Goal: Transaction & Acquisition: Purchase product/service

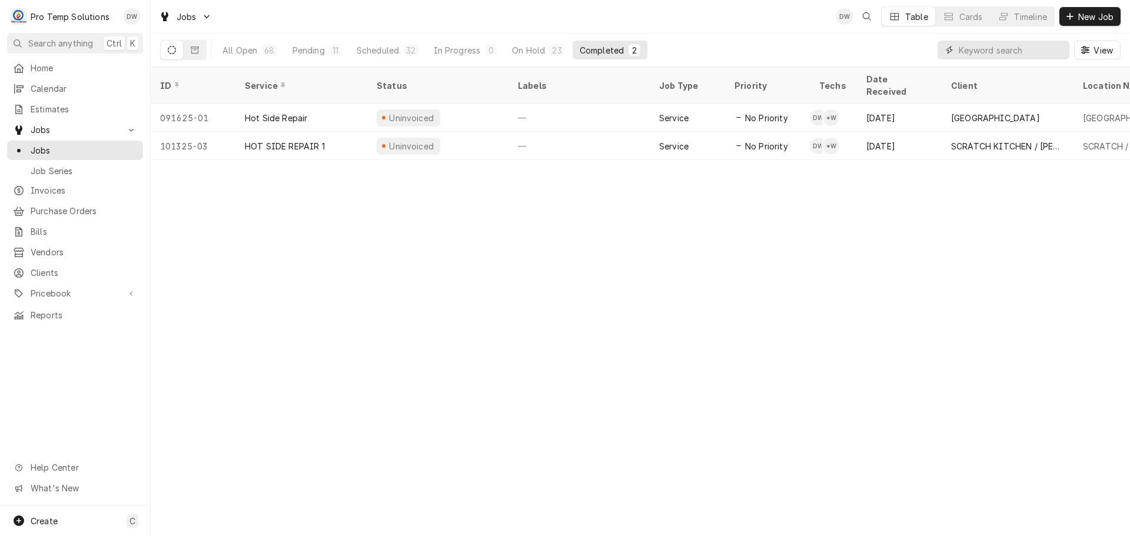
click at [1022, 52] on input "Dynamic Content Wrapper" at bounding box center [1011, 50] width 105 height 19
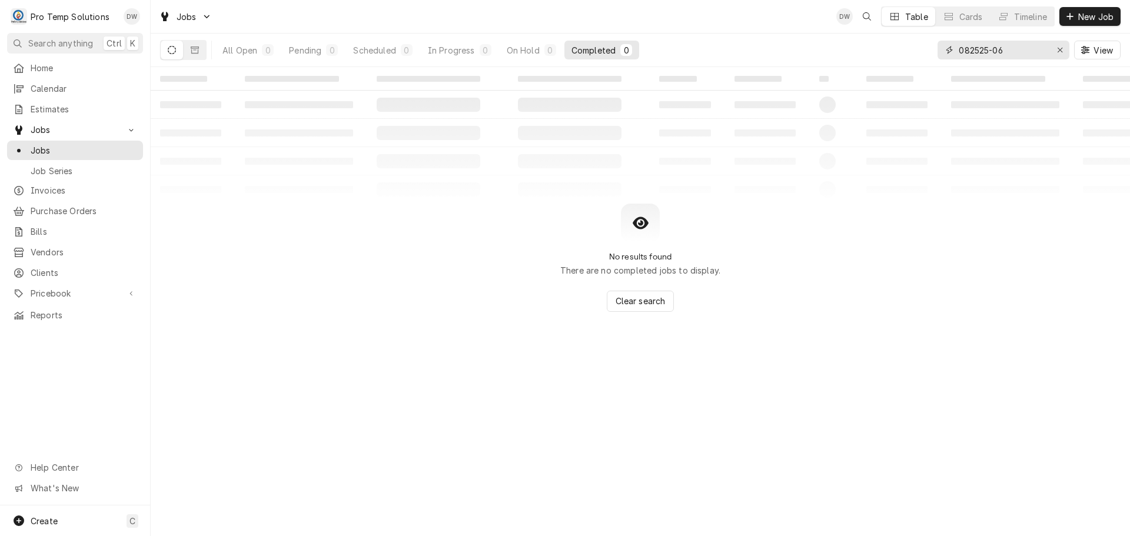
click at [978, 50] on input "082525-06" at bounding box center [1003, 50] width 88 height 19
type input "082825-06"
click at [195, 49] on icon "Dynamic Content Wrapper" at bounding box center [195, 50] width 8 height 8
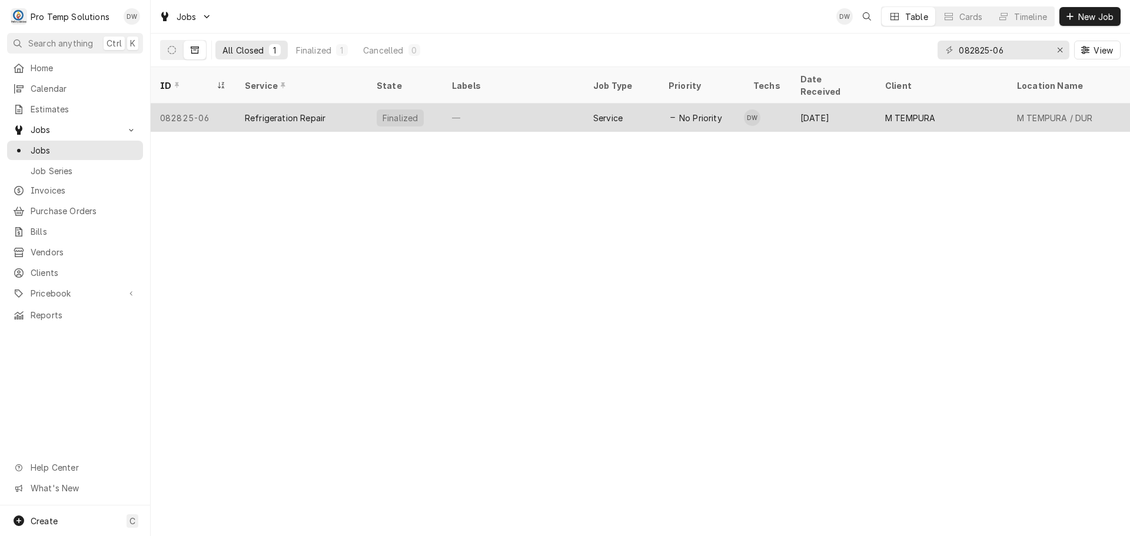
click at [550, 104] on div "—" at bounding box center [513, 118] width 141 height 28
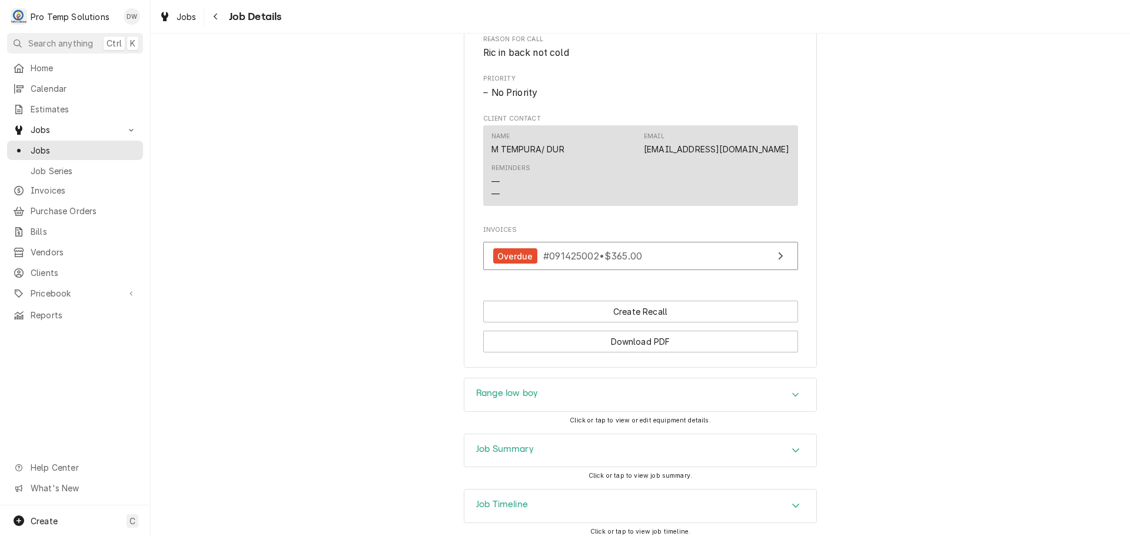
scroll to position [647, 0]
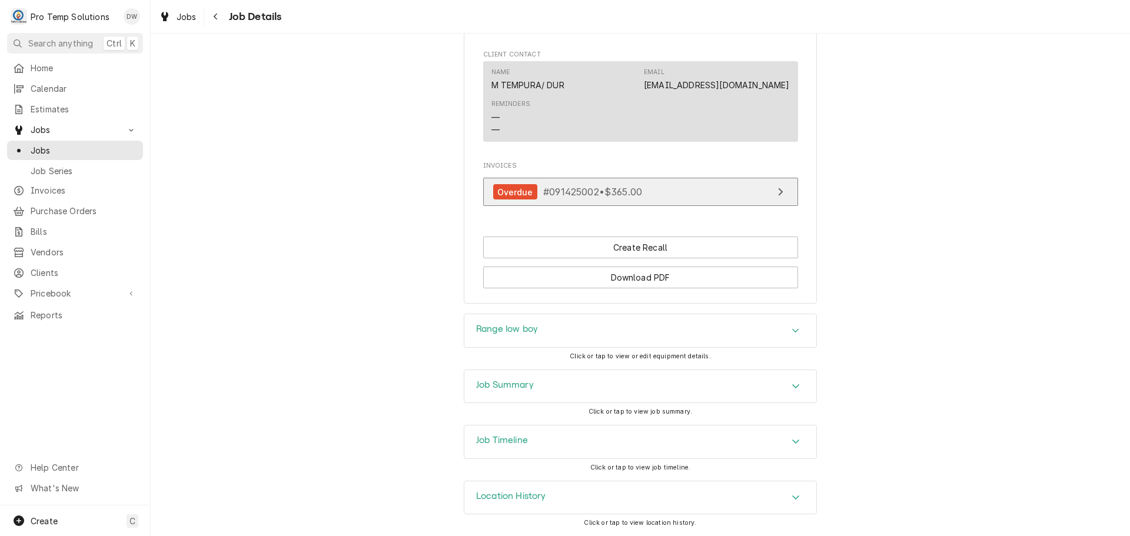
click at [655, 198] on link "Overdue #091425002 • $365.00" at bounding box center [640, 192] width 315 height 29
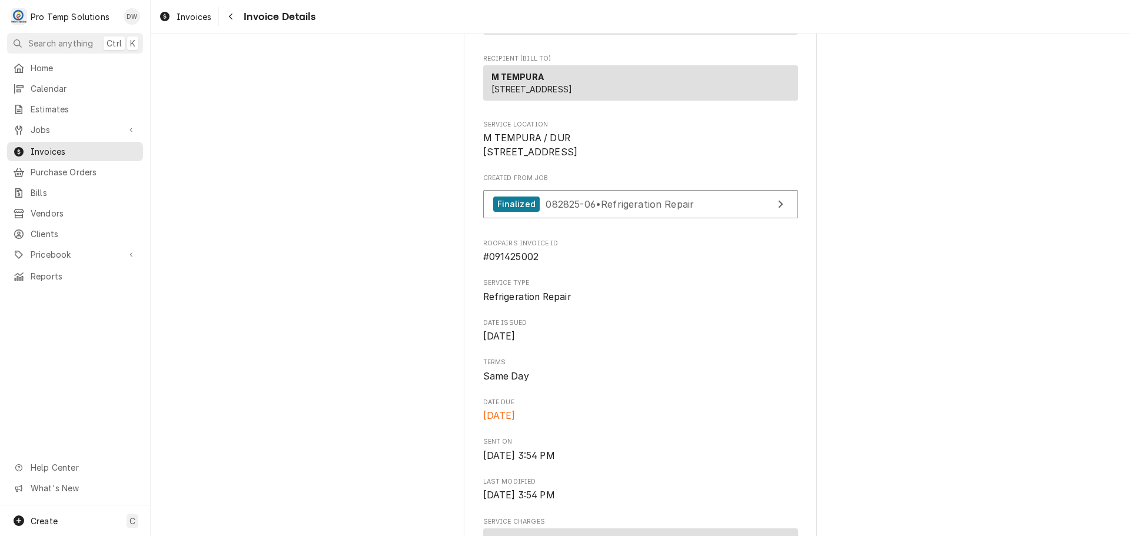
scroll to position [136, 0]
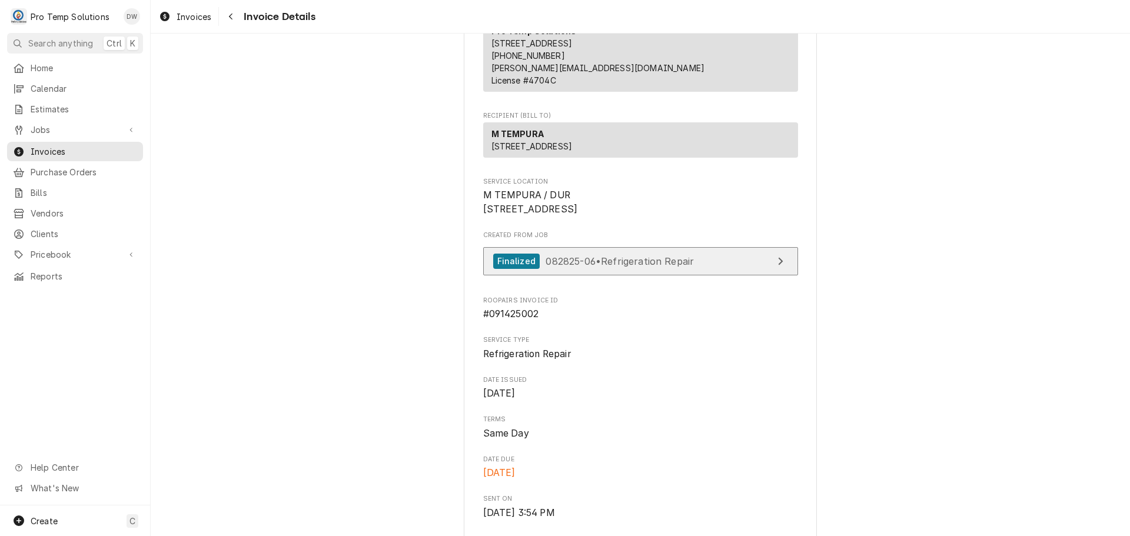
click at [640, 267] on span "082825-06 • Refrigeration Repair" at bounding box center [620, 261] width 148 height 12
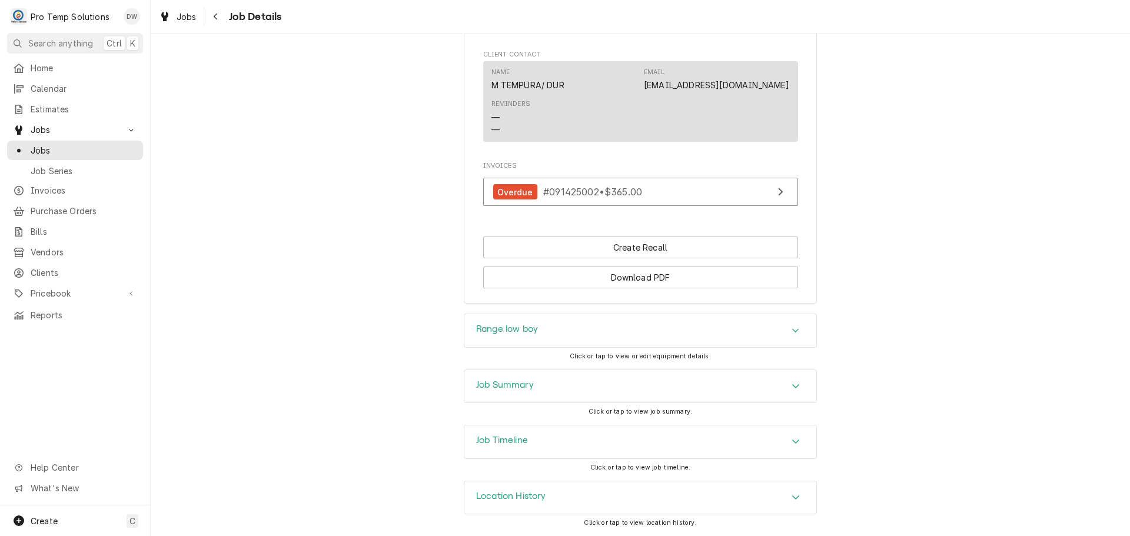
scroll to position [653, 0]
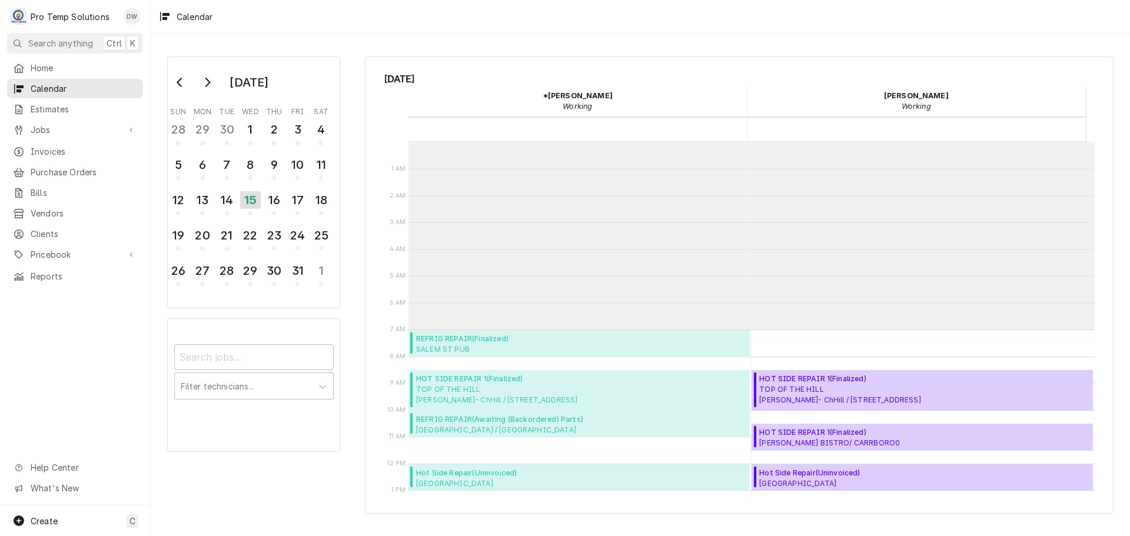
scroll to position [188, 0]
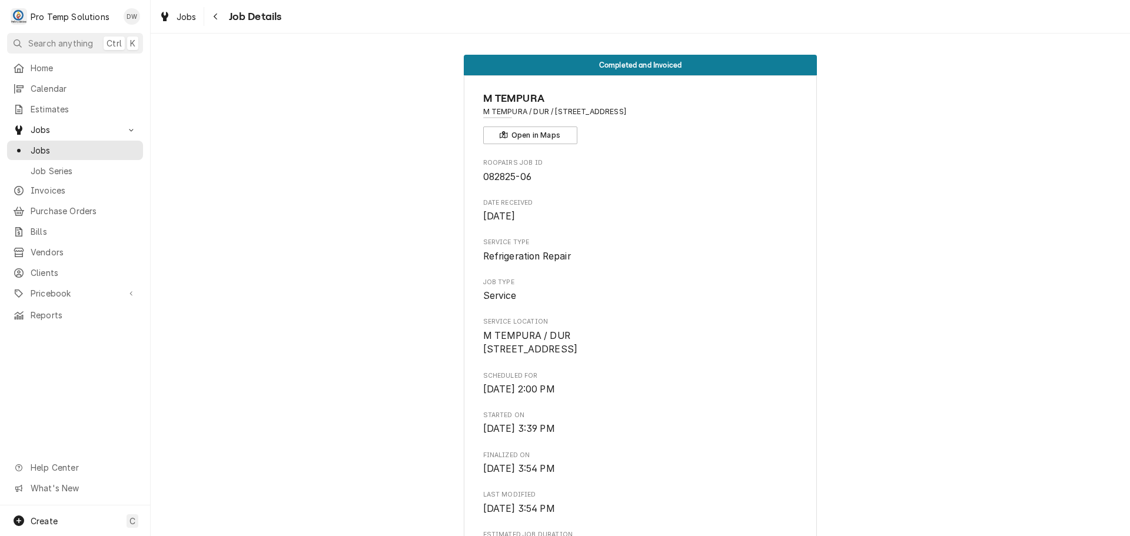
scroll to position [647, 0]
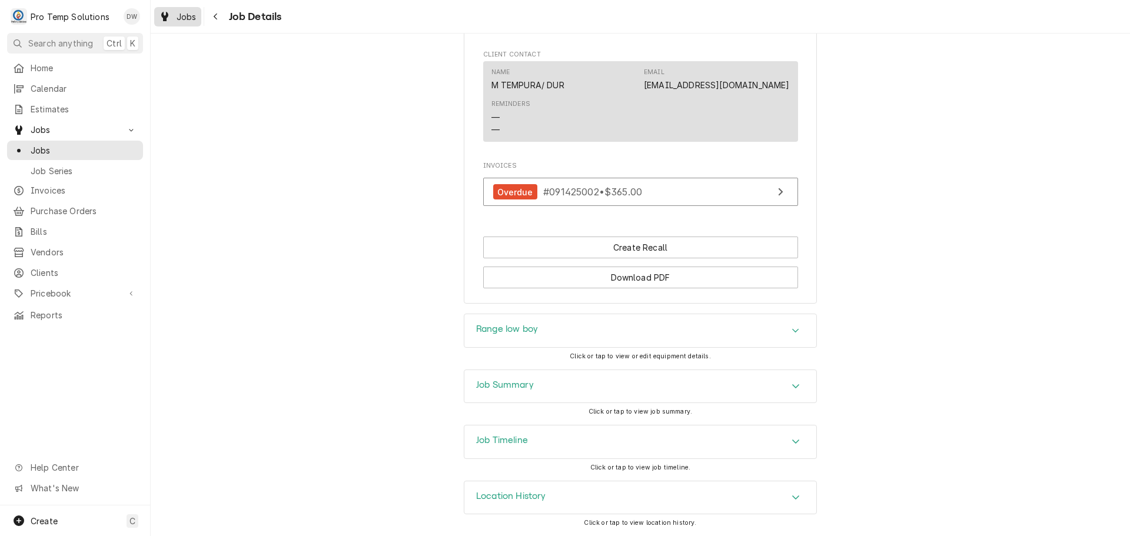
click at [175, 16] on div "Jobs" at bounding box center [178, 16] width 42 height 15
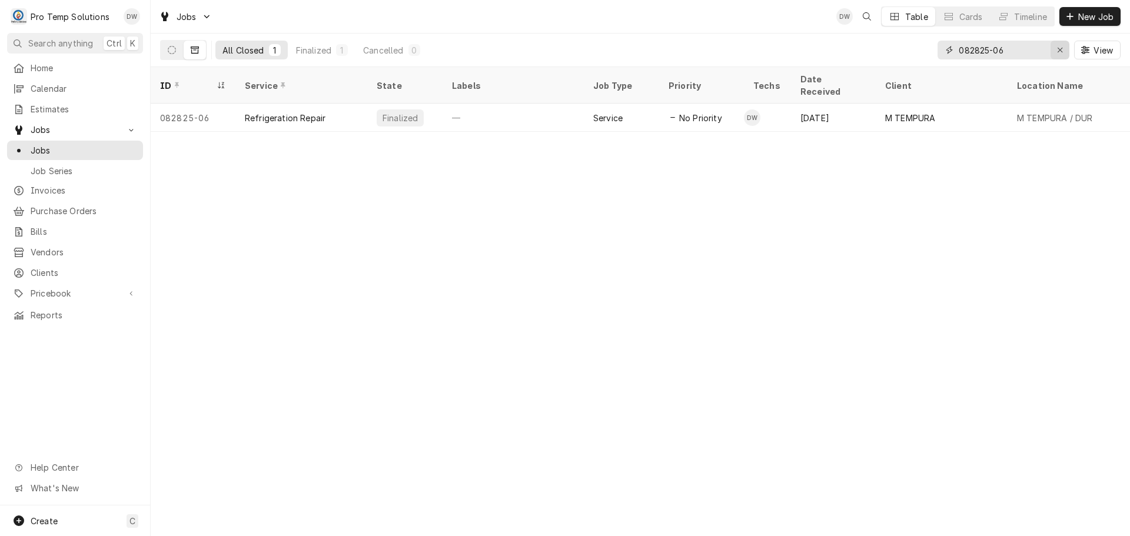
click at [1062, 49] on icon "Erase input" at bounding box center [1060, 50] width 6 height 8
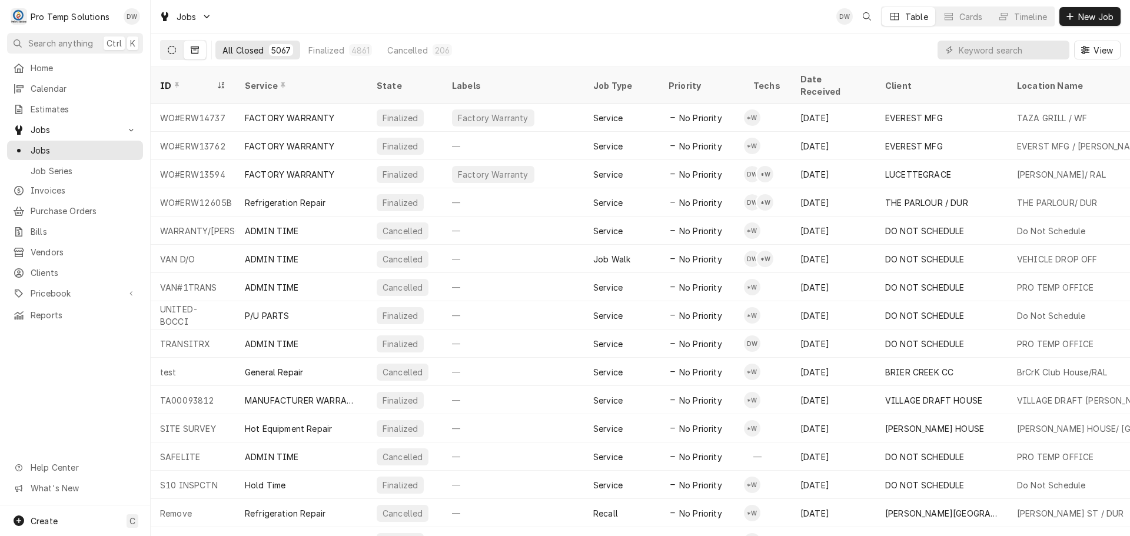
click at [168, 49] on icon "Dynamic Content Wrapper" at bounding box center [172, 50] width 8 height 8
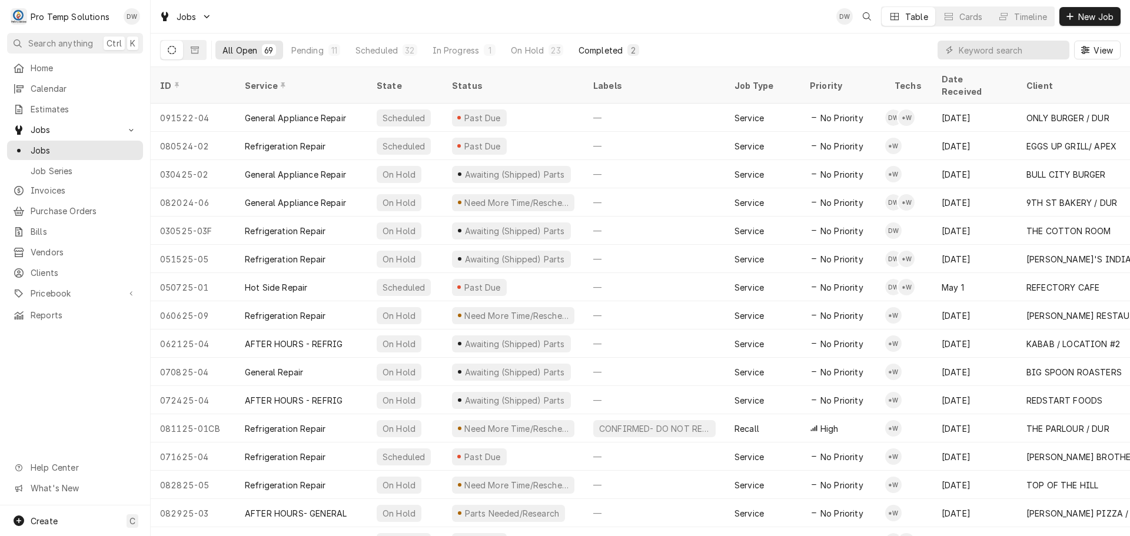
click at [598, 50] on div "Completed" at bounding box center [601, 50] width 44 height 12
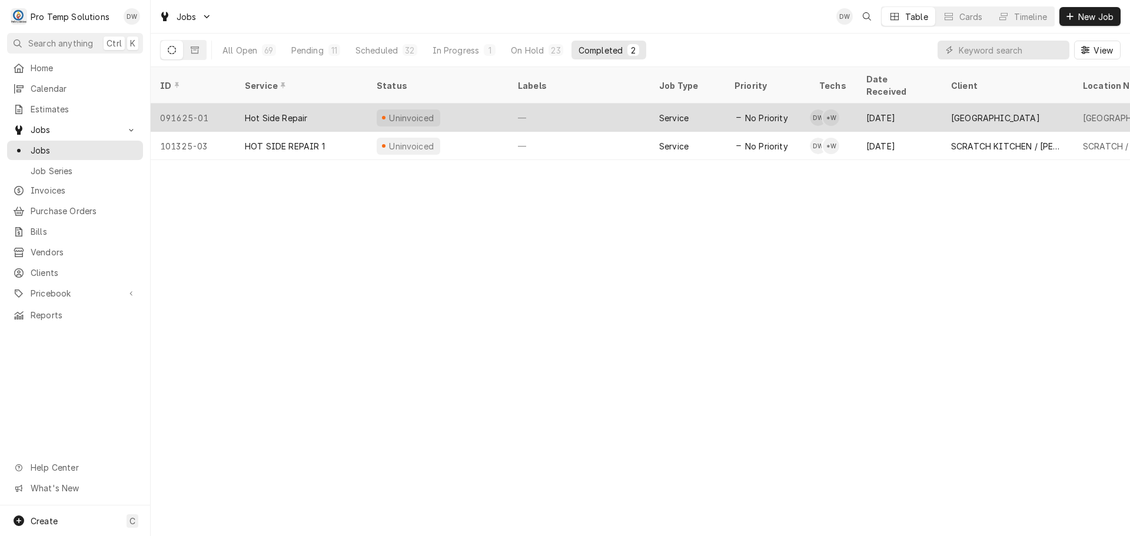
click at [581, 104] on div "—" at bounding box center [579, 118] width 141 height 28
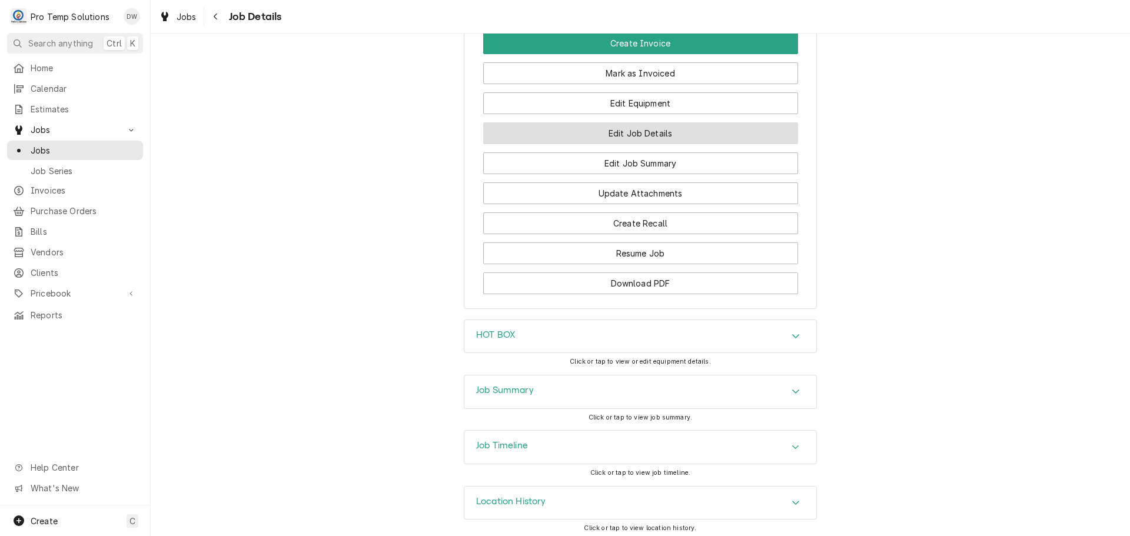
scroll to position [945, 0]
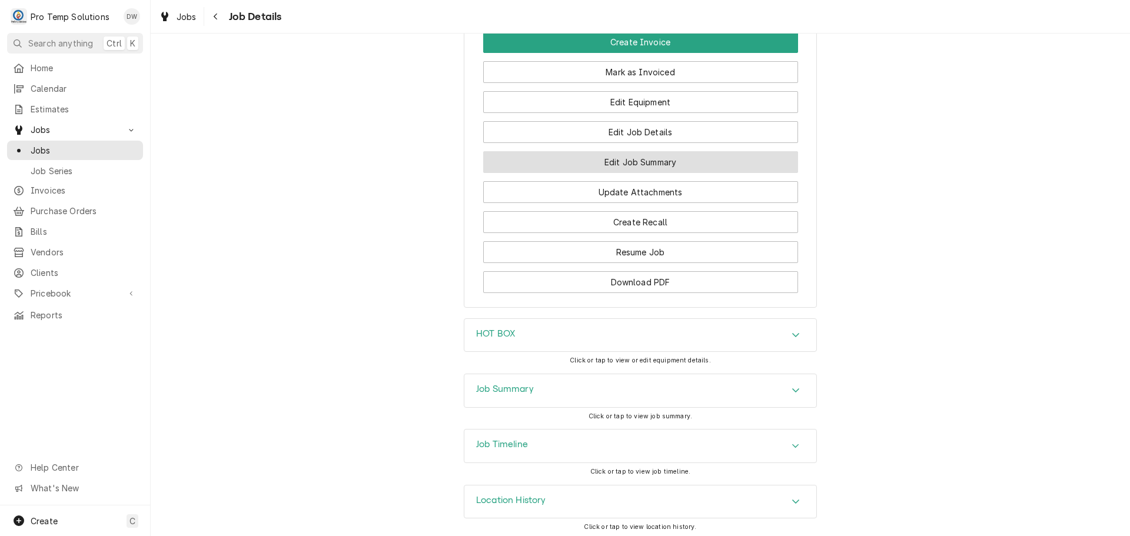
click at [639, 154] on button "Edit Job Summary" at bounding box center [640, 162] width 315 height 22
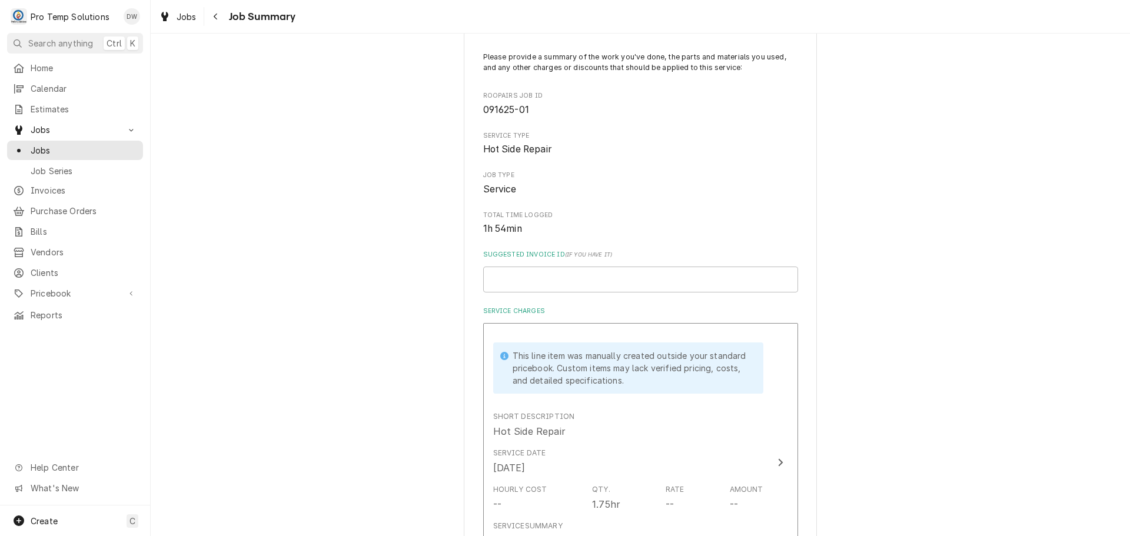
scroll to position [294, 0]
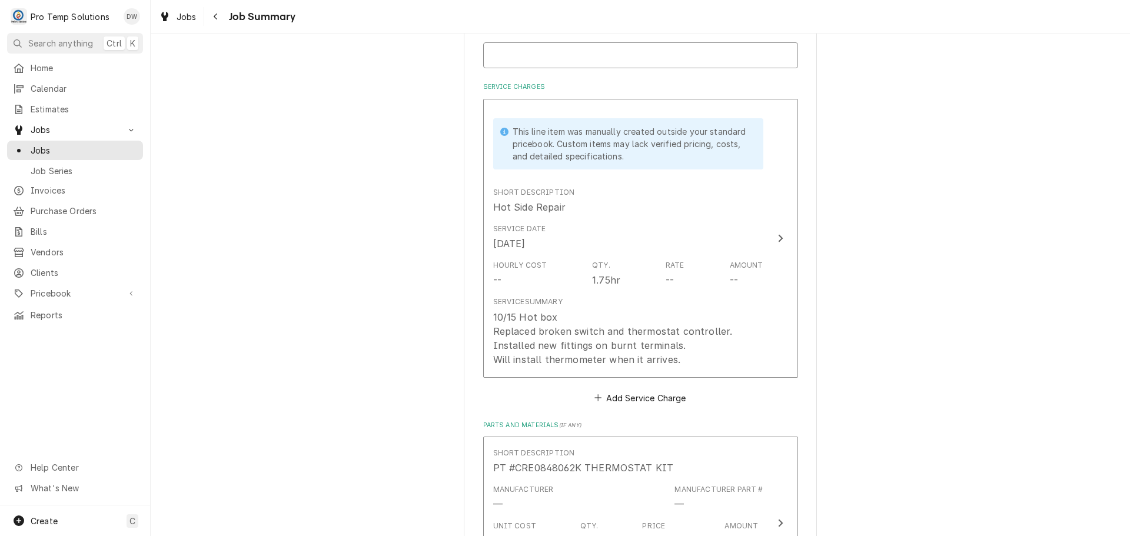
click at [537, 53] on input "Suggested Invoice ID ( if you have it )" at bounding box center [640, 55] width 315 height 26
type textarea "x"
type input "#"
type textarea "x"
type input "#1"
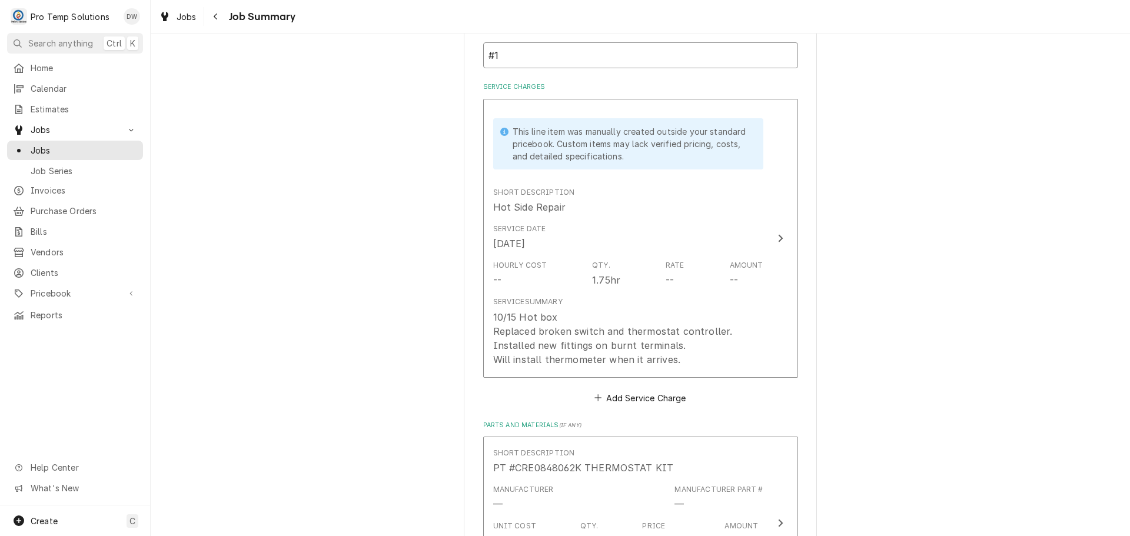
type textarea "x"
type input "#10"
type textarea "x"
type input "#101"
type textarea "x"
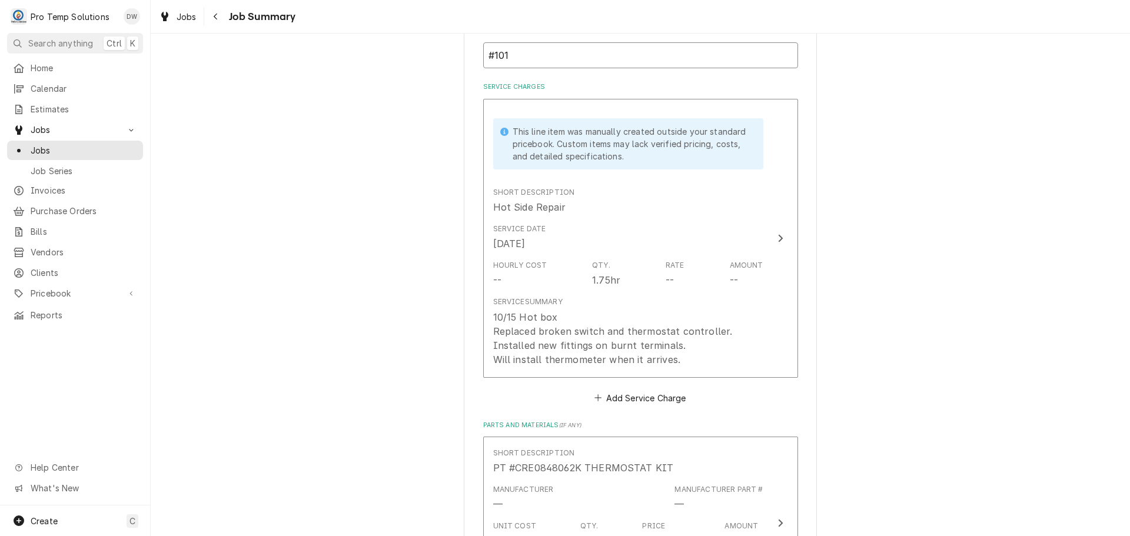
type input "#1015"
type textarea "x"
type input "#10152"
type textarea "x"
type input "#101525"
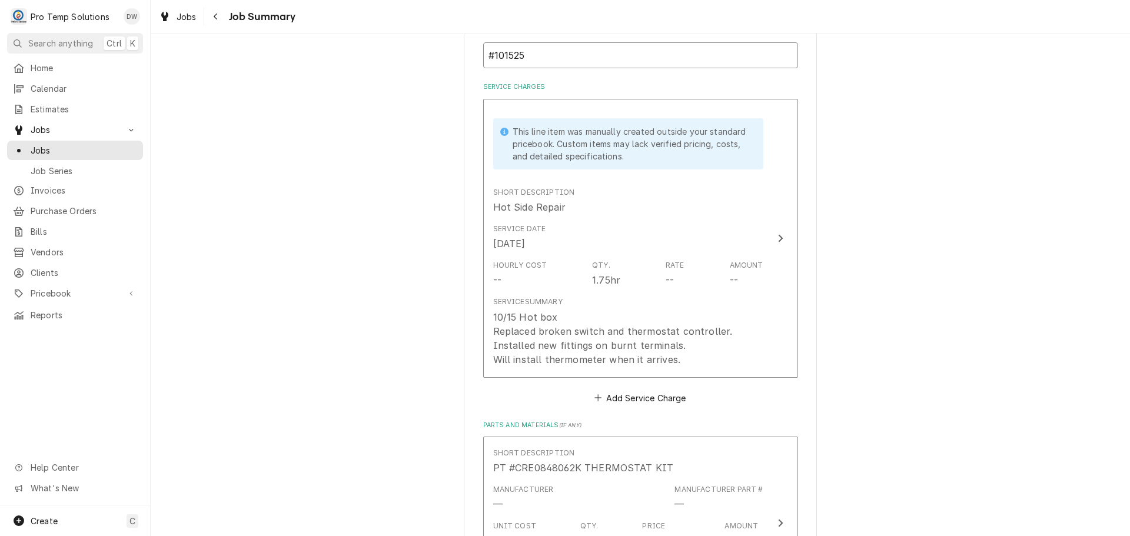
type textarea "x"
type input "#1015250"
type textarea "x"
type input "#10152500"
type textarea "x"
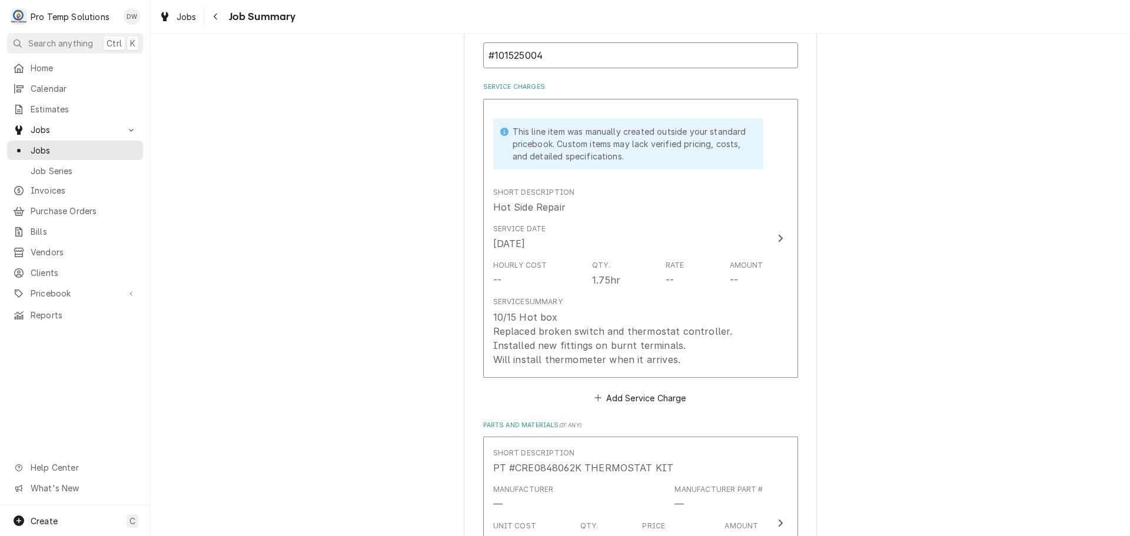
type input "#101525004"
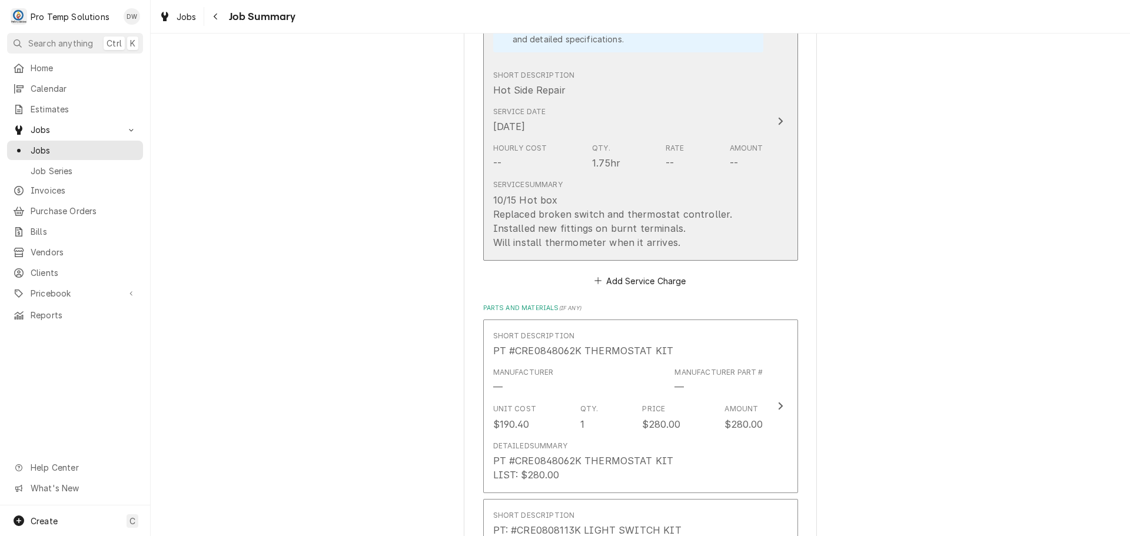
scroll to position [412, 0]
click at [778, 122] on icon "Update Line Item" at bounding box center [780, 121] width 5 height 8
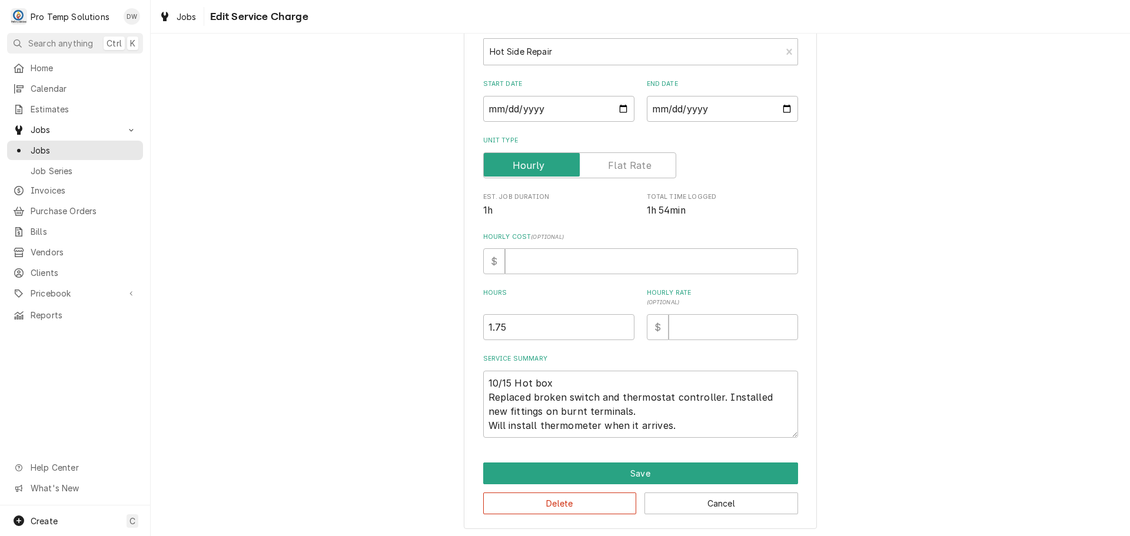
scroll to position [127, 0]
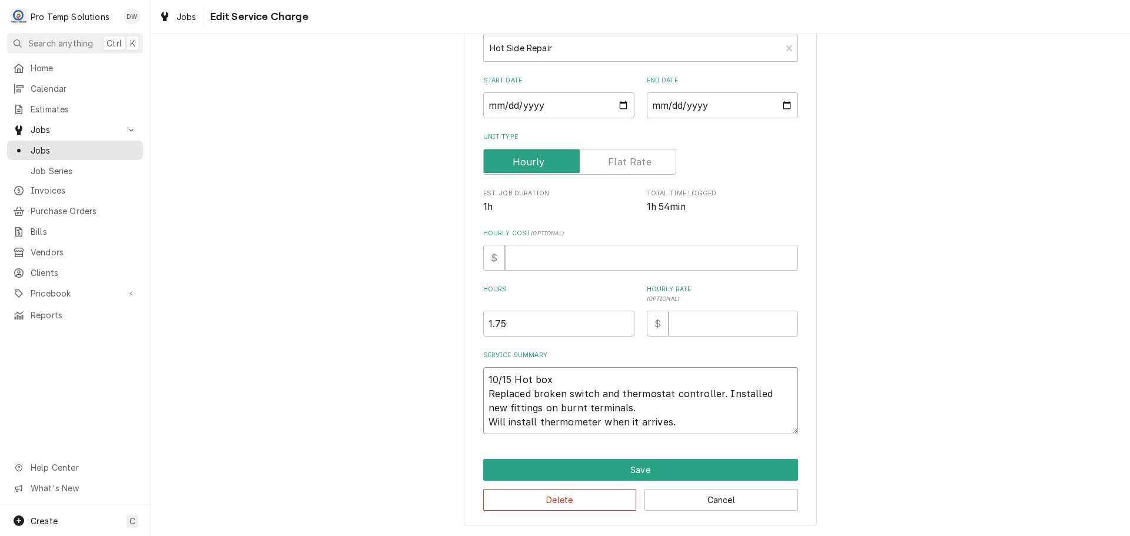
click at [554, 381] on textarea "10/15 Hot box Replaced broken switch and thermostat controller. Installed new f…" at bounding box center [640, 400] width 315 height 67
type textarea "x"
type textarea "10/15 Hot box Replaced broken switch and thermostat controller. Installed new f…"
type textarea "x"
type textarea "10/15 Hot box 1 Replaced broken switch and thermostat controller. Installed new…"
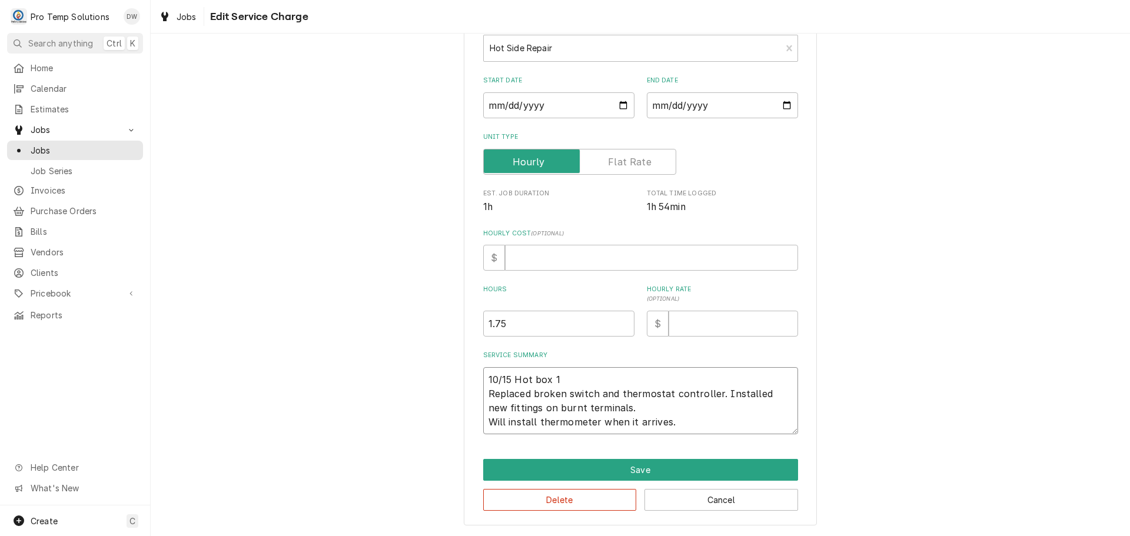
type textarea "x"
type textarea "10/15 Hot box 11 Replaced broken switch and thermostat controller. Installed ne…"
type textarea "x"
type textarea "10/15 Hot box 115 Replaced broken switch and thermostat controller. Installed n…"
type textarea "x"
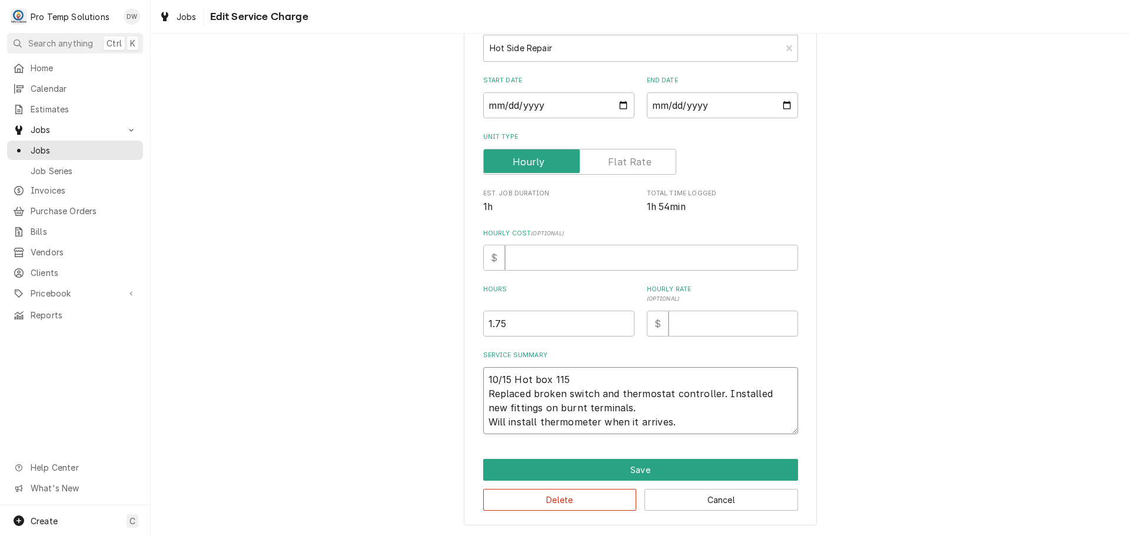
type textarea "10/15 Hot box 1150 Replaced broken switch and thermostat controller. Installed …"
type textarea "x"
type textarea "10/15 Hot box 1150- Replaced broken switch and thermostat controller. Installed…"
type textarea "x"
type textarea "10/15 Hot box 1150-1 Replaced broken switch and thermostat controller. Installe…"
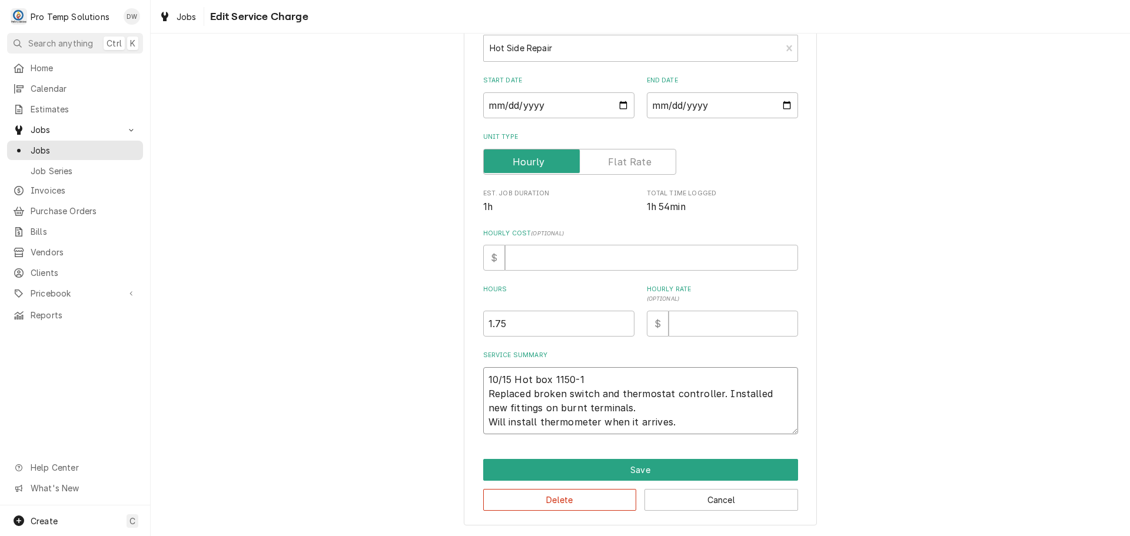
type textarea "x"
type textarea "10/15 Hot box 1150-15 Replaced broken switch and thermostat controller. Install…"
type textarea "x"
type textarea "10/15 Hot box 1150-150 Replaced broken switch and thermostat controller. Instal…"
type textarea "x"
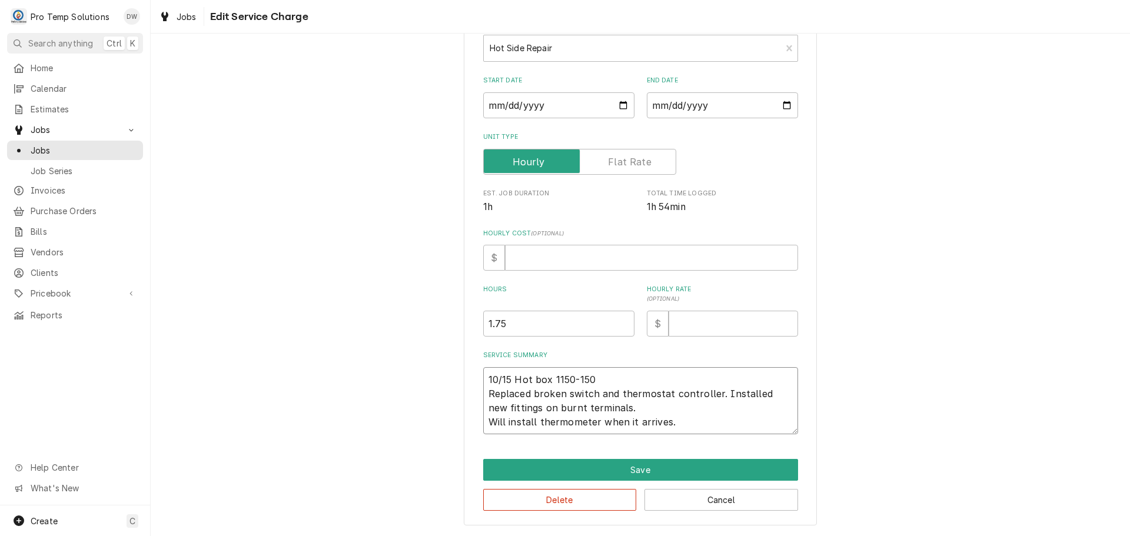
type textarea "10/15 Hot box 1150-150 Replaced broken switch and thermostat controller. Instal…"
type textarea "x"
type textarea "10/15 Hot box 1150-150 K Replaced broken switch and thermostat controller. Inst…"
type textarea "x"
type textarea "10/15 Hot box 1150-150 KE Replaced broken switch and thermostat controller. Ins…"
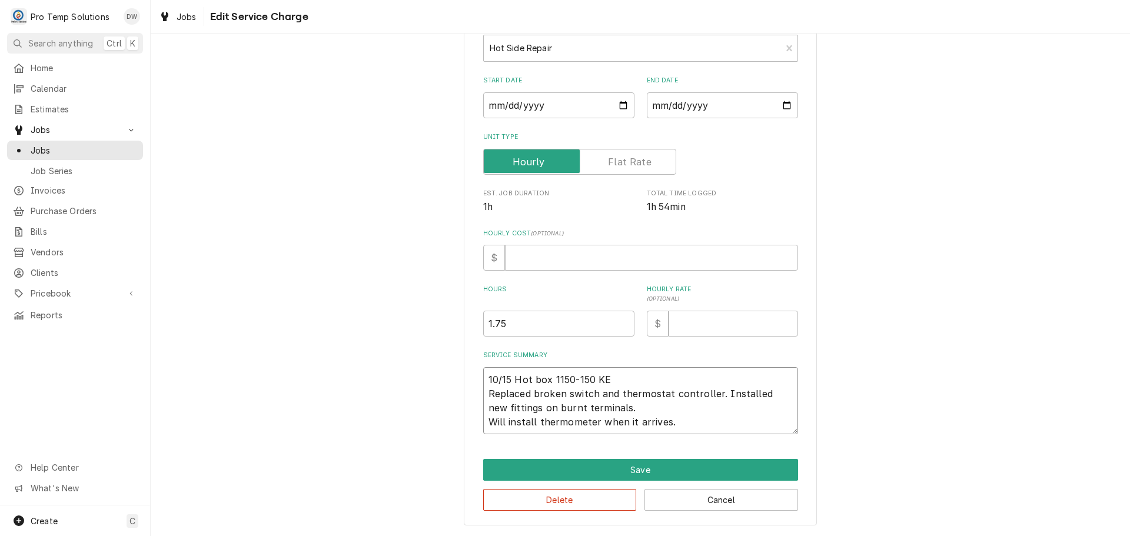
type textarea "x"
type textarea "10/15 Hot box 1150-150 KEV Replaced broken switch and thermostat controller. In…"
type textarea "x"
type textarea "10/15 Hot box 1150-150 KEVI Replaced broken switch and thermostat controller. I…"
type textarea "x"
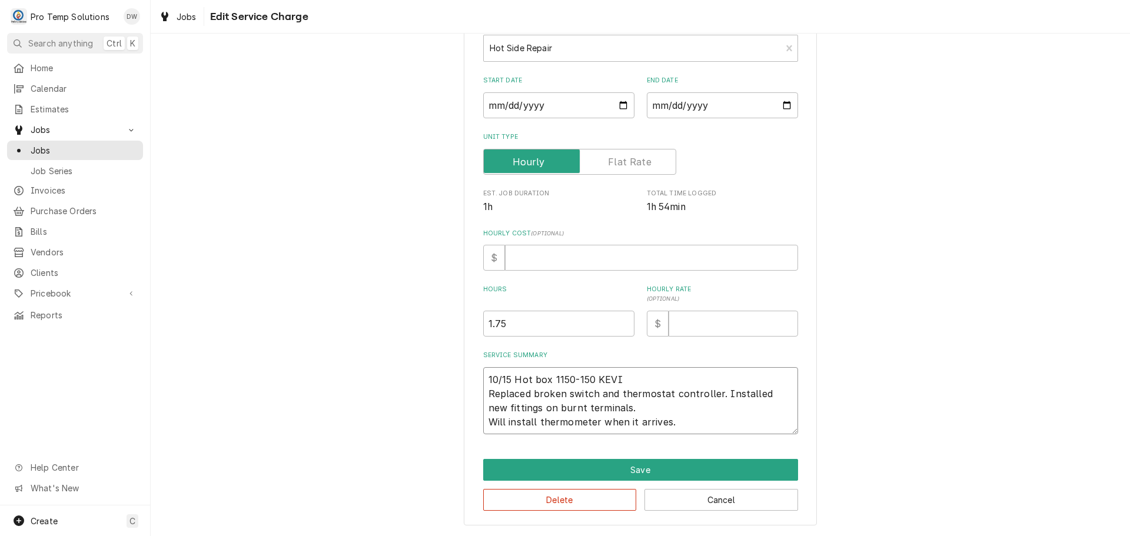
type textarea "10/15 Hot box 1150-150 KEVIN Replaced broken switch and thermostat controller. …"
type textarea "x"
type textarea "10/15 Hot box 1150-150 KEVIN Replaced broken switch and thermostat controller. …"
type textarea "x"
type textarea "10/15 Hot box 1150-150 KEVIN 1 Replaced broken switch and thermostat controller…"
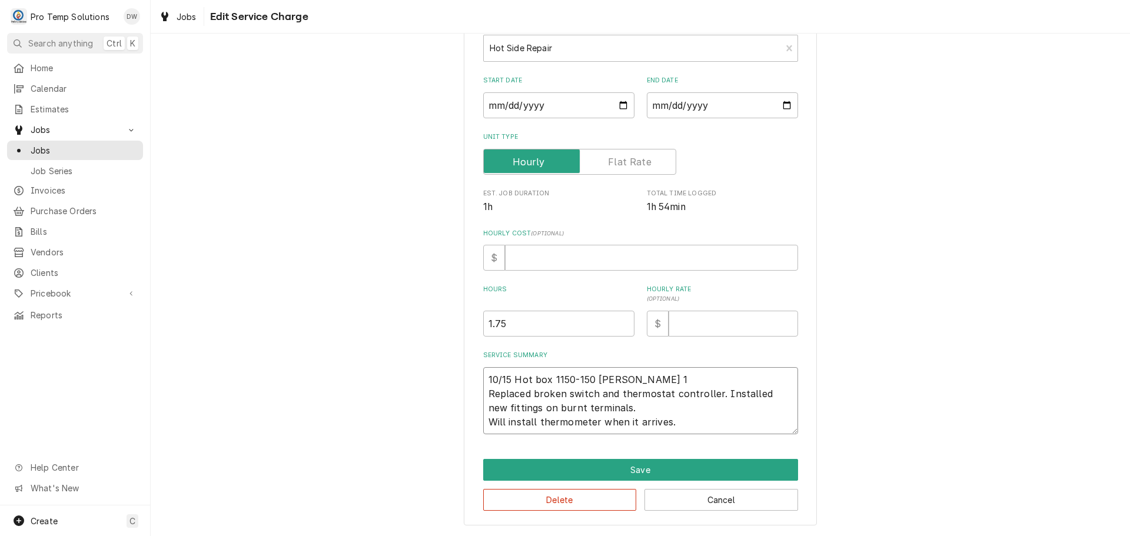
type textarea "x"
type textarea "10/15 Hot box 1150-150 KEVIN 12 Replaced broken switch and thermostat controlle…"
type textarea "x"
type textarea "10/15 Hot box 1150-150 KEVIN 120 Replaced broken switch and thermostat controll…"
type textarea "x"
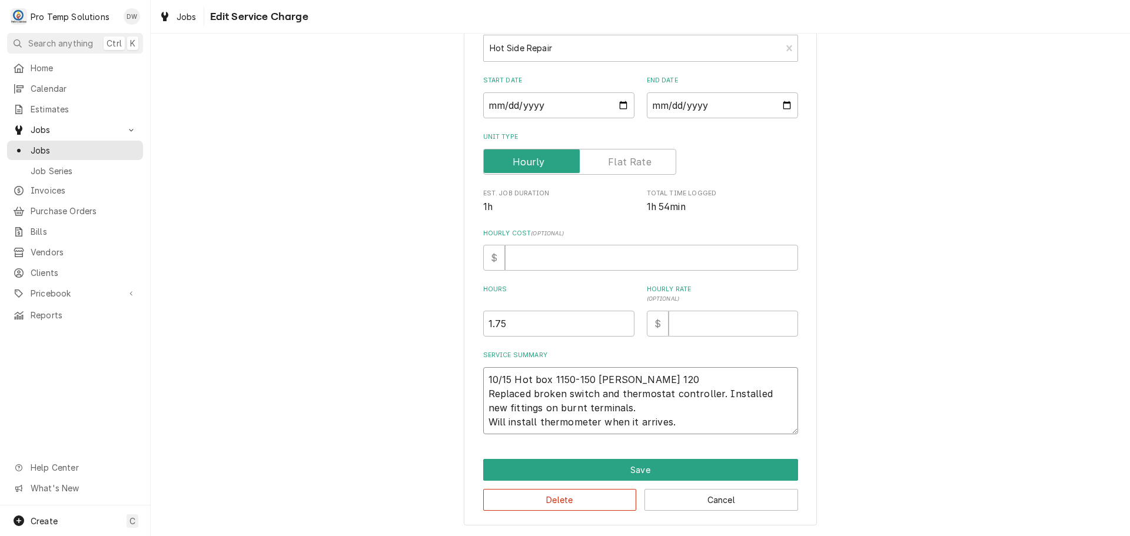
type textarea "10/15 Hot box 1150-150 KEVIN 1200 Replaced broken switch and thermostat control…"
type textarea "x"
type textarea "10/15 Hot box 1150-150 KEVIN 1200- Replaced broken switch and thermostat contro…"
type textarea "x"
type textarea "10/15 Hot box 1150-150 KEVIN 1200-1 Replaced broken switch and thermostat contr…"
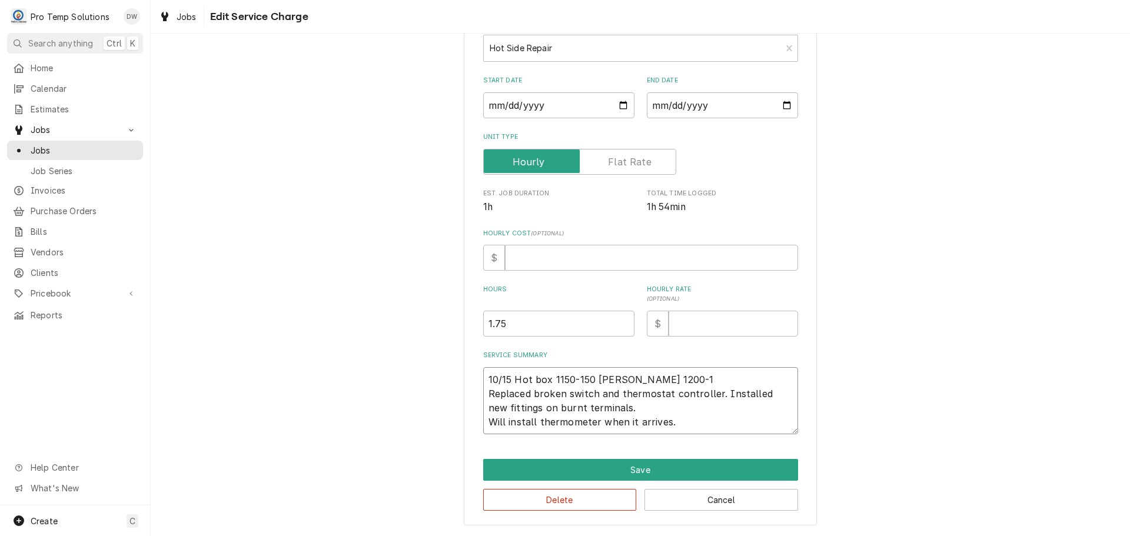
type textarea "x"
type textarea "10/15 Hot box 1150-150 KEVIN 1200-15 Replaced broken switch and thermostat cont…"
type textarea "x"
type textarea "10/15 Hot box 1150-150 KEVIN 1200-150 Replaced broken switch and thermostat con…"
type textarea "x"
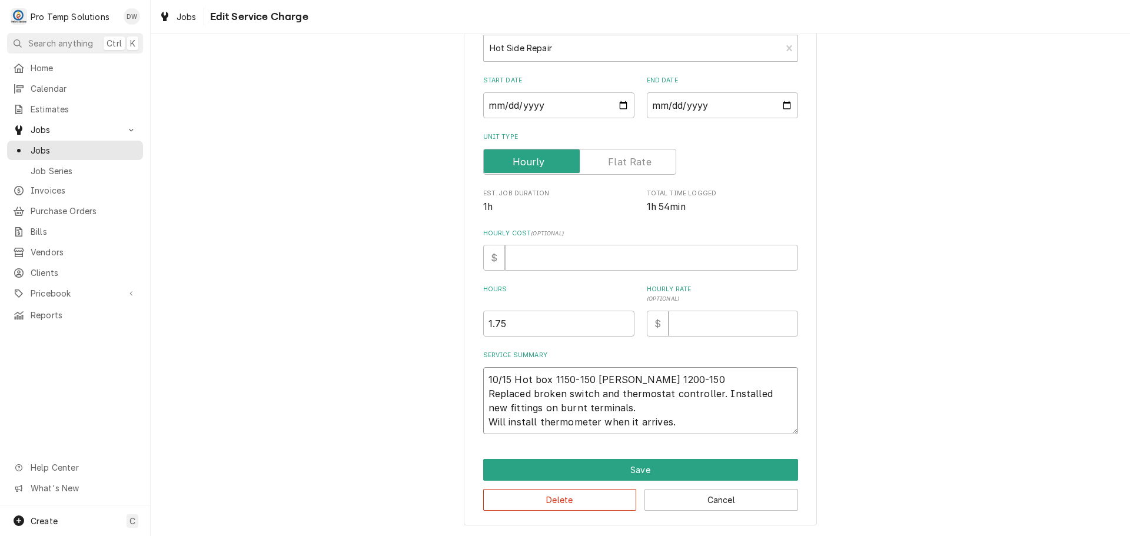
type textarea "10/15 Hot box 1150-150 KEVIN 1200-150 Replaced broken switch and thermostat con…"
type textarea "x"
type textarea "10/15 Hot box 1150-150 KEVIN 1200-150 K Replaced broken switch and thermostat c…"
type textarea "x"
type textarea "10/15 Hot box 1150-150 KEVIN 1200-150 KO Replaced broken switch and thermostat …"
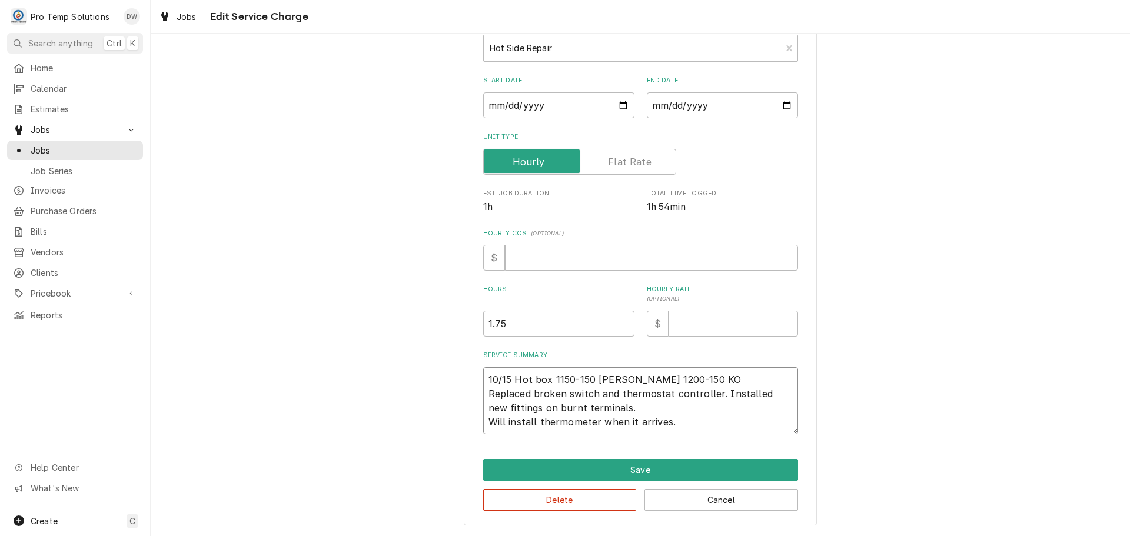
type textarea "x"
type textarea "10/15 Hot box 1150-150 KEVIN 1200-150 KOT Replaced broken switch and thermostat…"
type textarea "x"
type textarea "10/15 Hot box 1150-150 KEVIN 1200-150 KOTY Replaced broken switch and thermosta…"
type textarea "x"
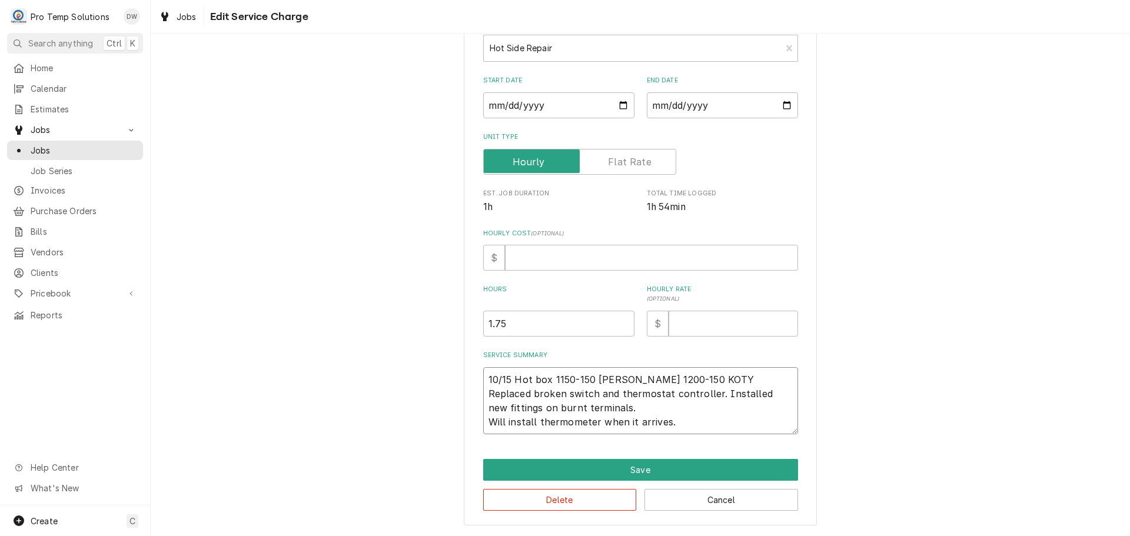
type textarea "10/15 Hot box 1150-150 KEVIN 1200-150 KOTY Replaced broken switch and thermosta…"
type textarea "x"
type input "2"
click at [619, 318] on input "2" at bounding box center [558, 324] width 151 height 26
click at [545, 256] on input "Hourly Cost ( optional )" at bounding box center [651, 258] width 293 height 26
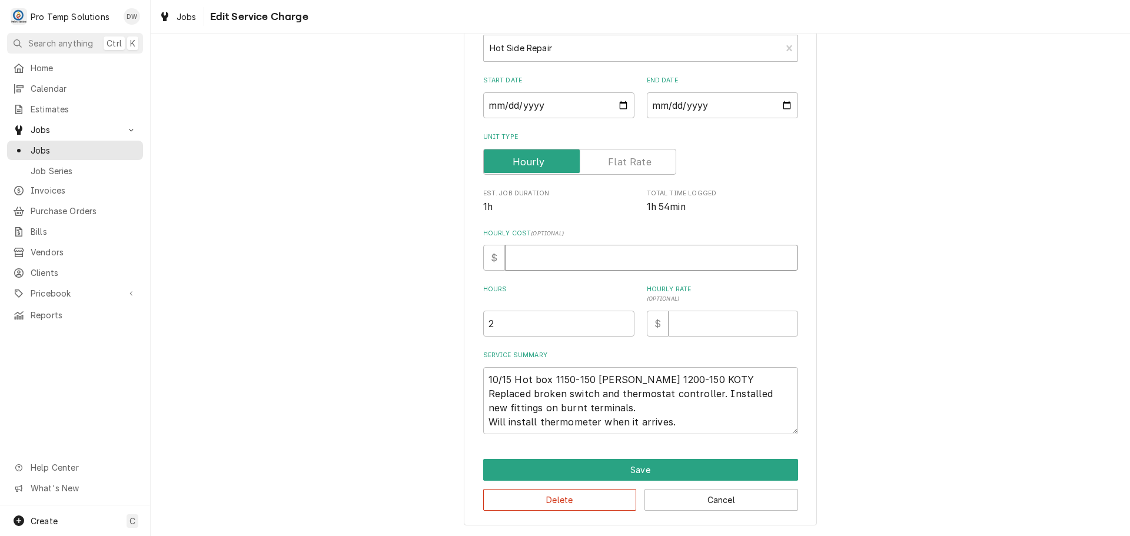
type textarea "x"
type input "1"
type textarea "x"
type input "18"
click at [675, 414] on textarea "10/15 Hot box 1150-150 KEVIN 1200-150 KOTY Replaced broken switch and thermosta…" at bounding box center [640, 400] width 315 height 67
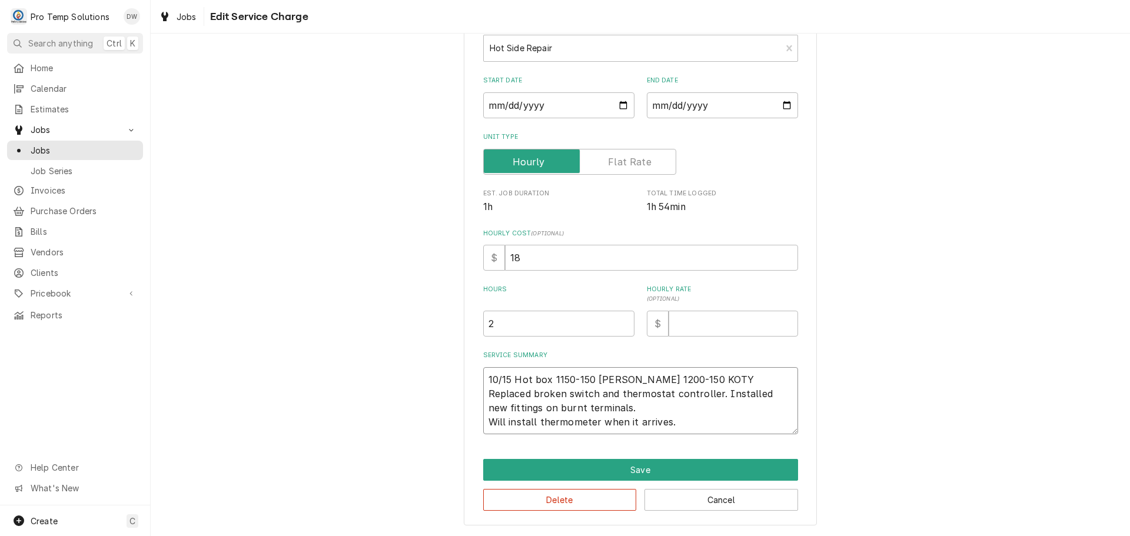
click at [682, 428] on textarea "10/15 Hot box 1150-150 KEVIN 1200-150 KOTY Replaced broken switch and thermosta…" at bounding box center [640, 400] width 315 height 67
type textarea "x"
type textarea "10/15 Hot box 1150-150 KEVIN 1200-150 KOTY Replaced broken switch and thermosta…"
type textarea "x"
type textarea "10/15 Hot box 1150-150 KEVIN 1200-150 KOTY Replaced broken switch and thermosta…"
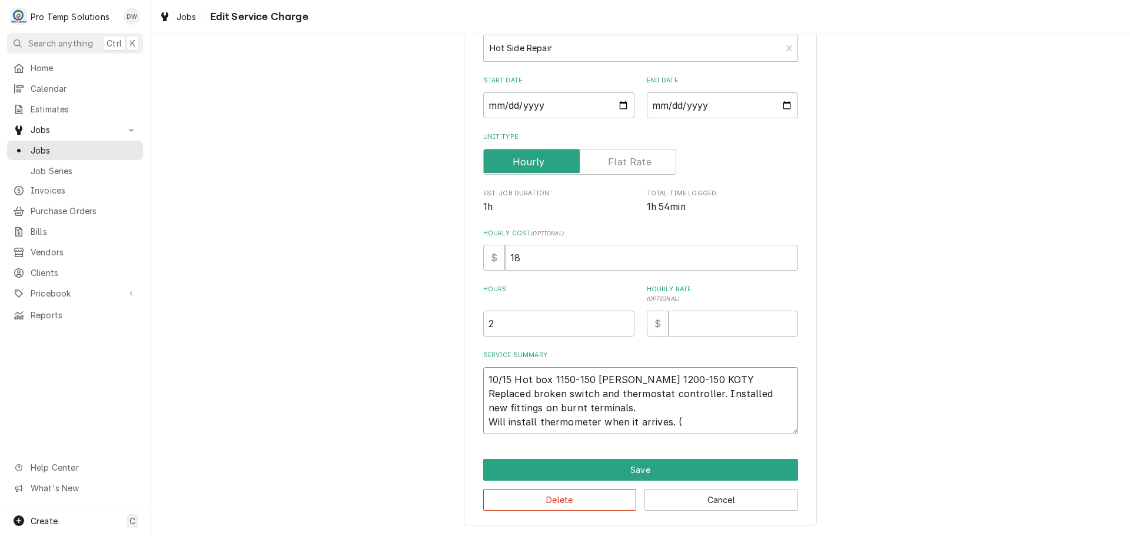
type textarea "x"
type textarea "10/15 Hot box 1150-150 KEVIN 1200-150 KOTY Replaced broken switch and thermosta…"
type textarea "x"
type textarea "10/15 Hot box 1150-150 KEVIN 1200-150 KOTY Replaced broken switch and thermosta…"
type textarea "x"
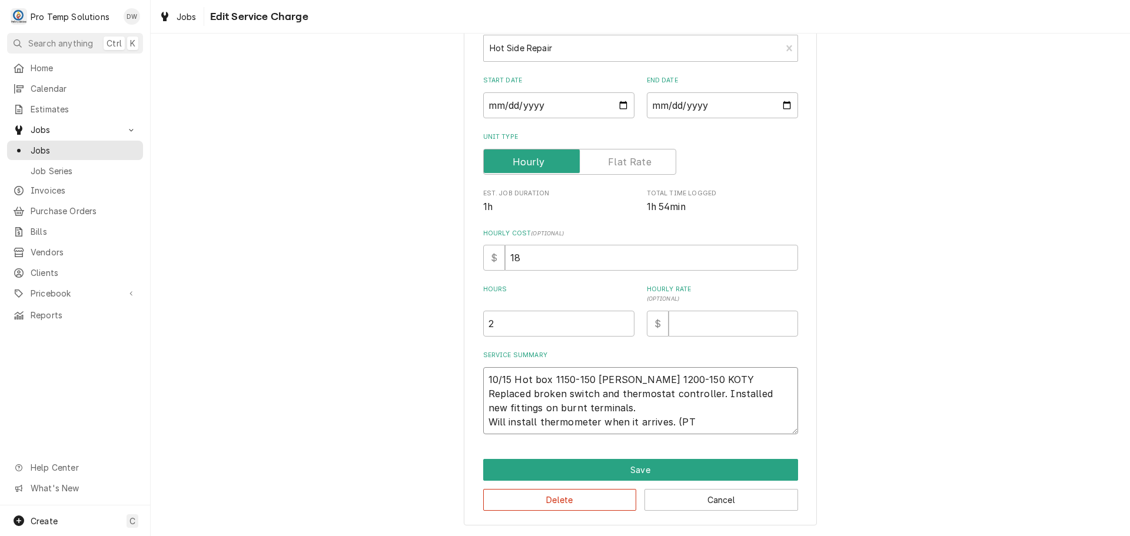
type textarea "10/15 Hot box 1150-150 KEVIN 1200-150 KOTY Replaced broken switch and thermosta…"
type textarea "x"
type textarea "10/15 Hot box 1150-150 KEVIN 1200-150 KOTY Replaced broken switch and thermosta…"
type textarea "x"
type textarea "10/15 Hot box 1150-150 KEVIN 1200-150 KOTY Replaced broken switch and thermosta…"
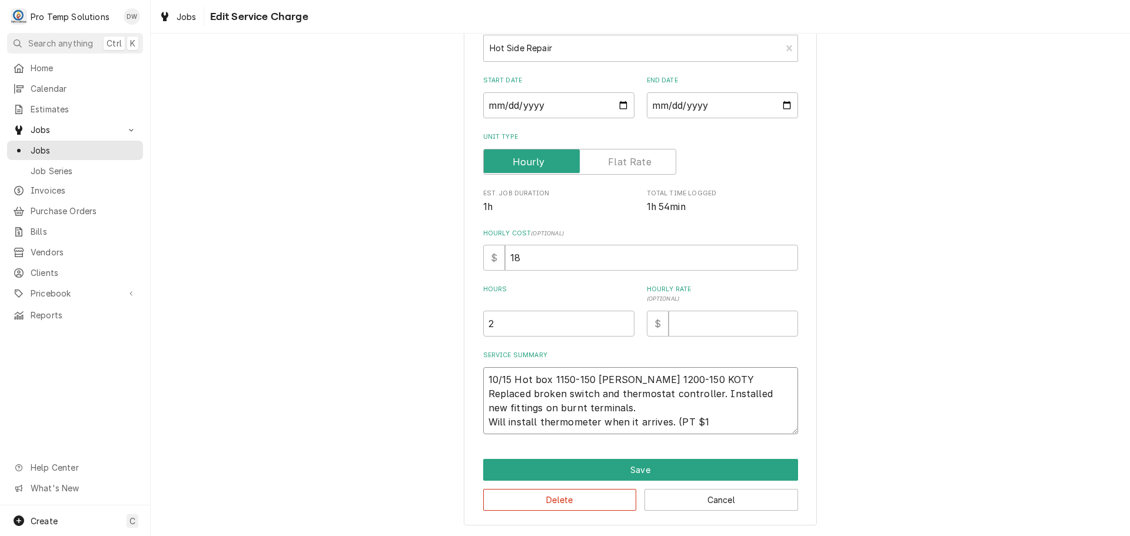
type textarea "x"
type textarea "10/15 Hot box 1150-150 KEVIN 1200-150 KOTY Replaced broken switch and thermosta…"
type textarea "x"
type textarea "10/15 Hot box 1150-150 KEVIN 1200-150 KOTY Replaced broken switch and thermosta…"
type textarea "x"
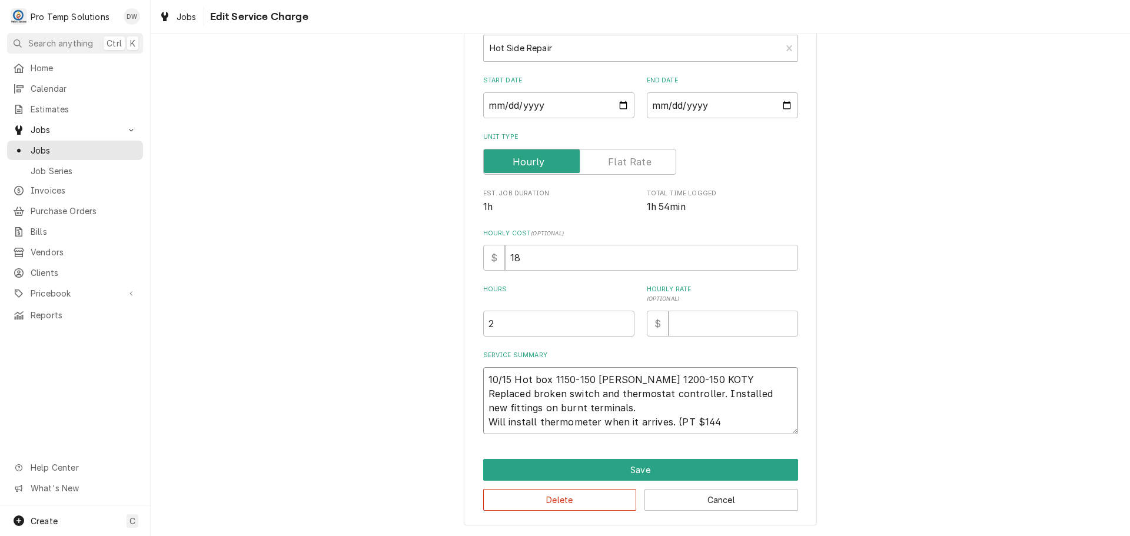
type textarea "10/15 Hot box 1150-150 KEVIN 1200-150 KOTY Replaced broken switch and thermosta…"
type textarea "x"
type textarea "10/15 Hot box 1150-150 KEVIN 1200-150 KOTY Replaced broken switch and thermosta…"
type textarea "x"
type textarea "10/15 Hot box 1150-150 KEVIN 1200-150 KOTY Replaced broken switch and thermosta…"
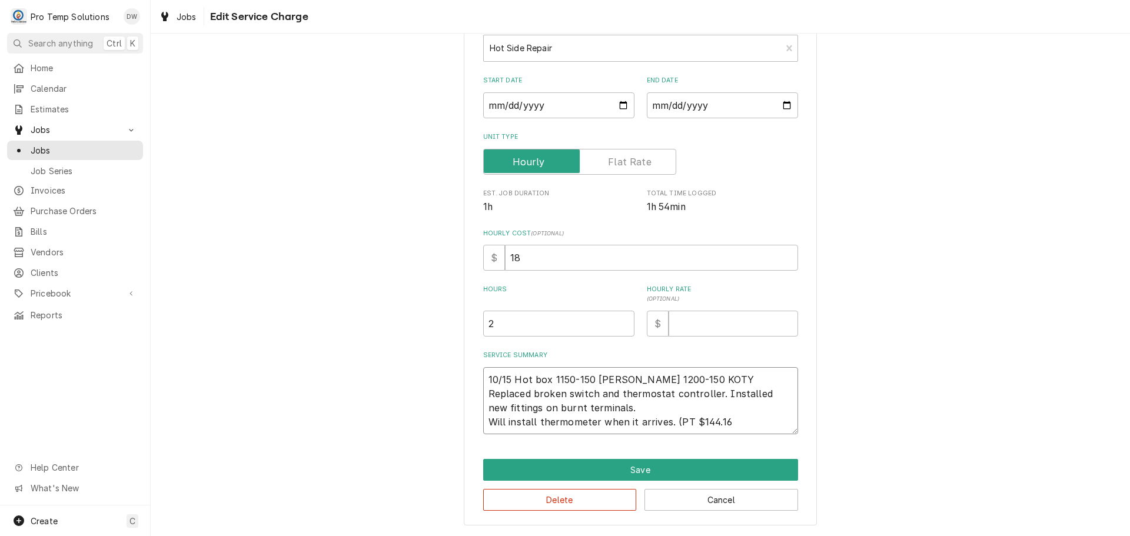
type textarea "x"
type textarea "10/15 Hot box 1150-150 KEVIN 1200-150 KOTY Replaced broken switch and thermosta…"
click at [629, 404] on textarea "10/15 Hot box 1150-150 KEVIN 1200-150 KOTY Replaced broken switch and thermosta…" at bounding box center [640, 400] width 315 height 67
type textarea "x"
type textarea "10/15 Hot box 1150-150 KEVIN 1200-150 KOTY Replaced broken switch and thermosta…"
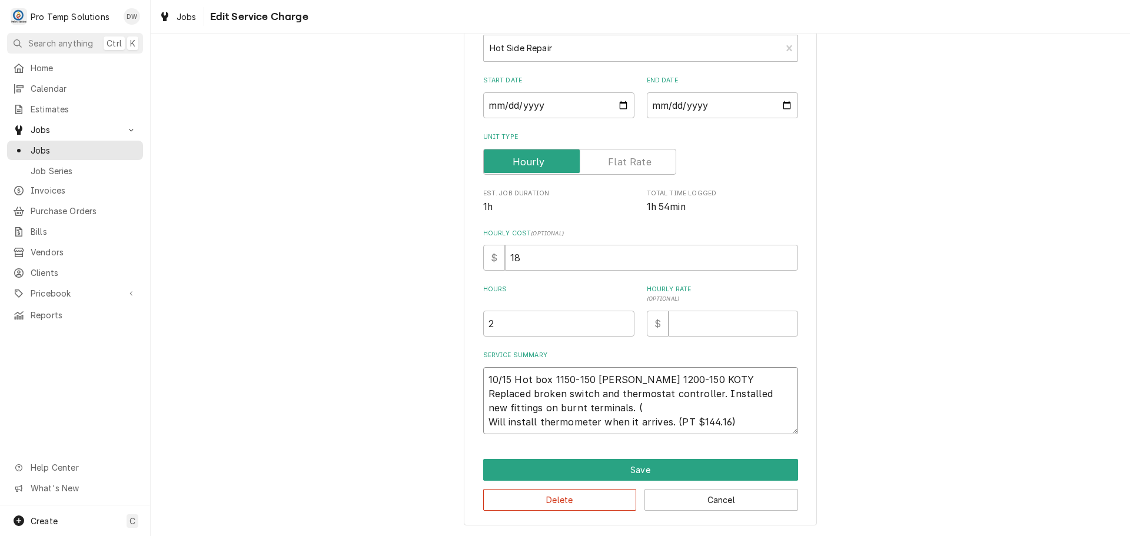
type textarea "x"
type textarea "10/15 Hot box 1150-150 KEVIN 1200-150 KOTY Replaced broken switch and thermosta…"
type textarea "x"
type textarea "10/15 Hot box 1150-150 KEVIN 1200-150 KOTY Replaced broken switch and thermosta…"
type textarea "x"
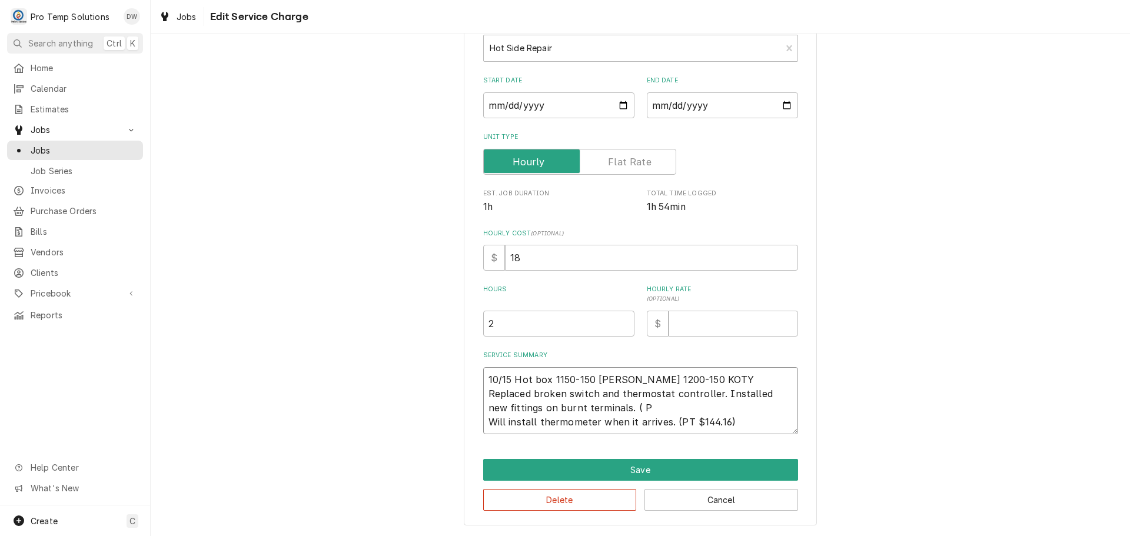
type textarea "10/15 Hot box 1150-150 KEVIN 1200-150 KOTY Replaced broken switch and thermosta…"
type textarea "x"
type textarea "10/15 Hot box 1150-150 KEVIN 1200-150 KOTY Replaced broken switch and thermosta…"
type textarea "x"
type textarea "10/15 Hot box 1150-150 KEVIN 1200-150 KOTY Replaced broken switch and thermosta…"
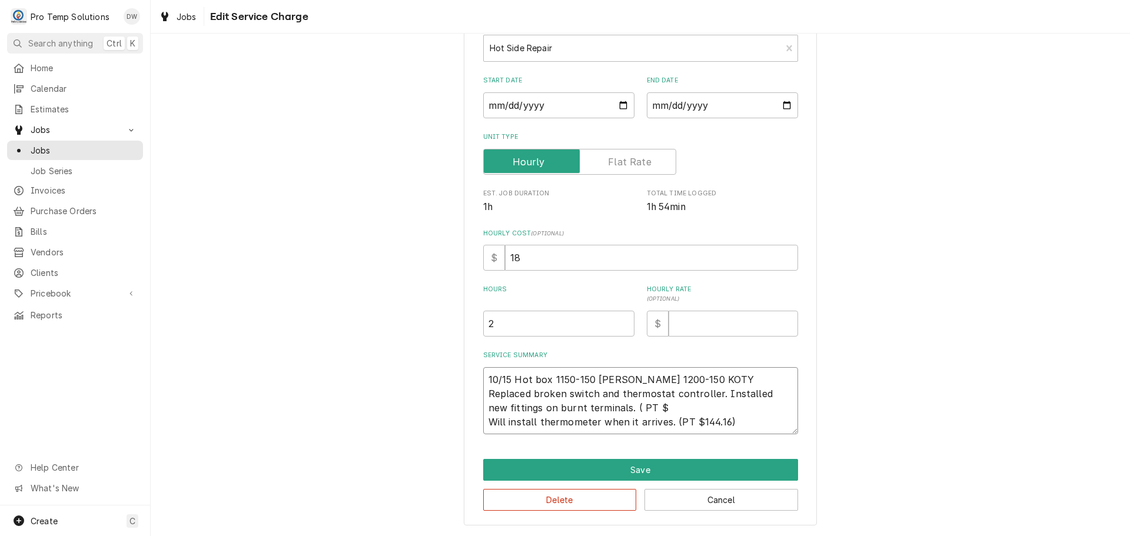
type textarea "x"
type textarea "10/15 Hot box 1150-150 KEVIN 1200-150 KOTY Replaced broken switch and thermosta…"
type textarea "x"
type textarea "10/15 Hot box 1150-150 KEVIN 1200-150 KOTY Replaced broken switch and thermosta…"
type textarea "x"
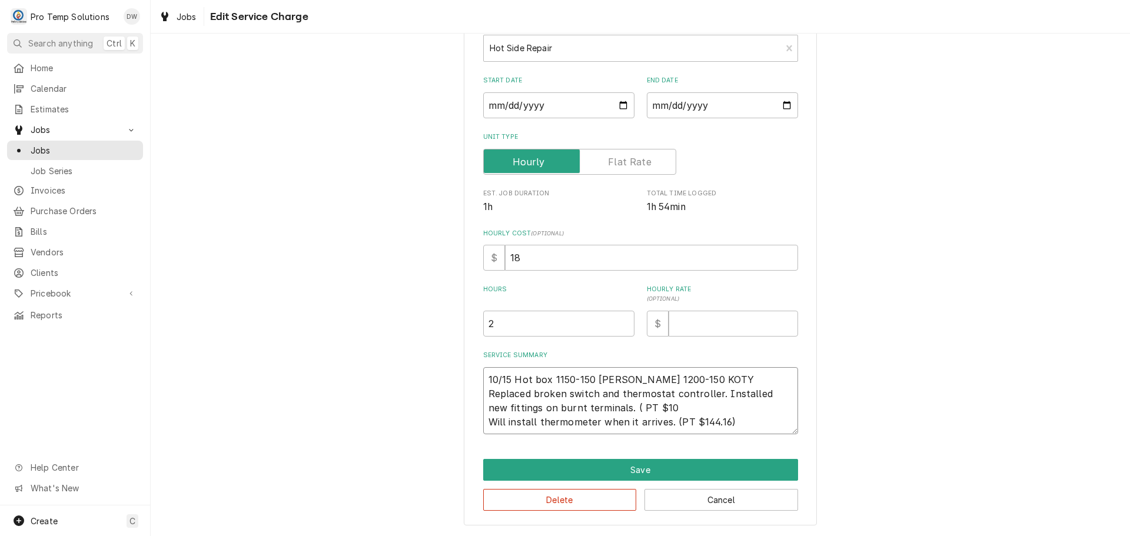
type textarea "10/15 Hot box 1150-150 KEVIN 1200-150 KOTY Replaced broken switch and thermosta…"
type textarea "x"
type textarea "10/15 Hot box 1150-150 KEVIN 1200-150 KOTY Replaced broken switch and thermosta…"
type textarea "x"
type textarea "10/15 Hot box 1150-150 KEVIN 1200-150 KOTY Replaced broken switch and thermosta…"
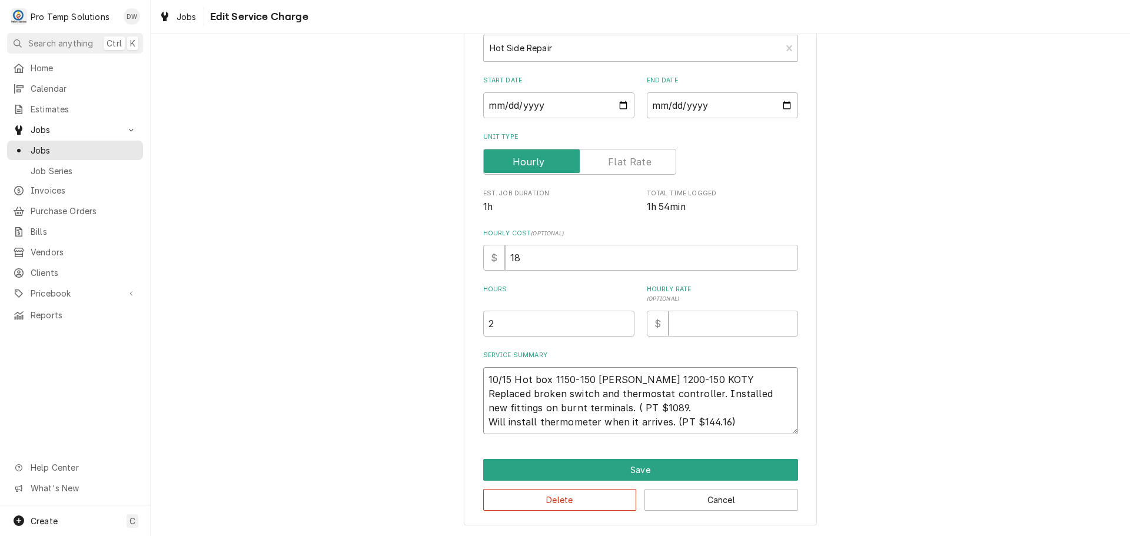
type textarea "x"
type textarea "10/15 Hot box 1150-150 KEVIN 1200-150 KOTY Replaced broken switch and thermosta…"
type textarea "x"
type textarea "10/15 Hot box 1150-150 KEVIN 1200-150 KOTY Replaced broken switch and thermosta…"
type textarea "x"
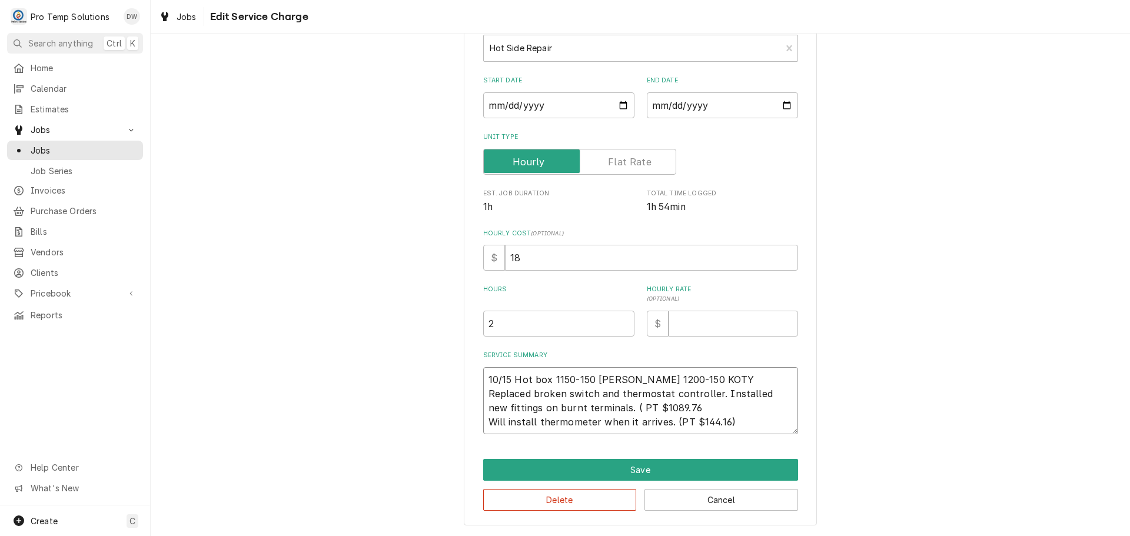
type textarea "10/15 Hot box 1150-150 KEVIN 1200-150 KOTY Replaced broken switch and thermosta…"
type textarea "x"
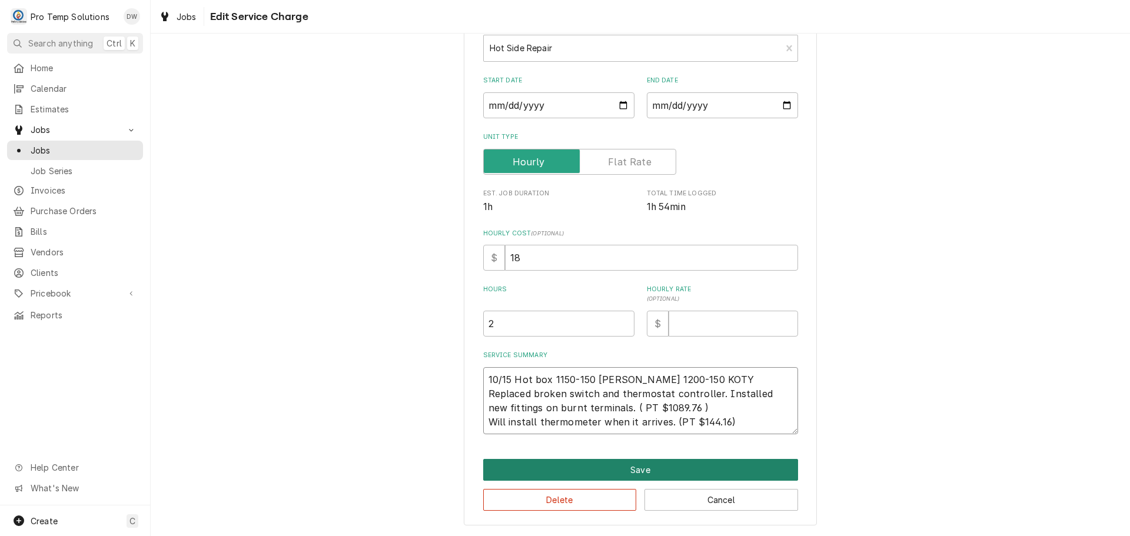
type textarea "10/15 Hot box 1150-150 KEVIN 1200-150 KOTY Replaced broken switch and thermosta…"
click at [634, 467] on button "Save" at bounding box center [640, 470] width 315 height 22
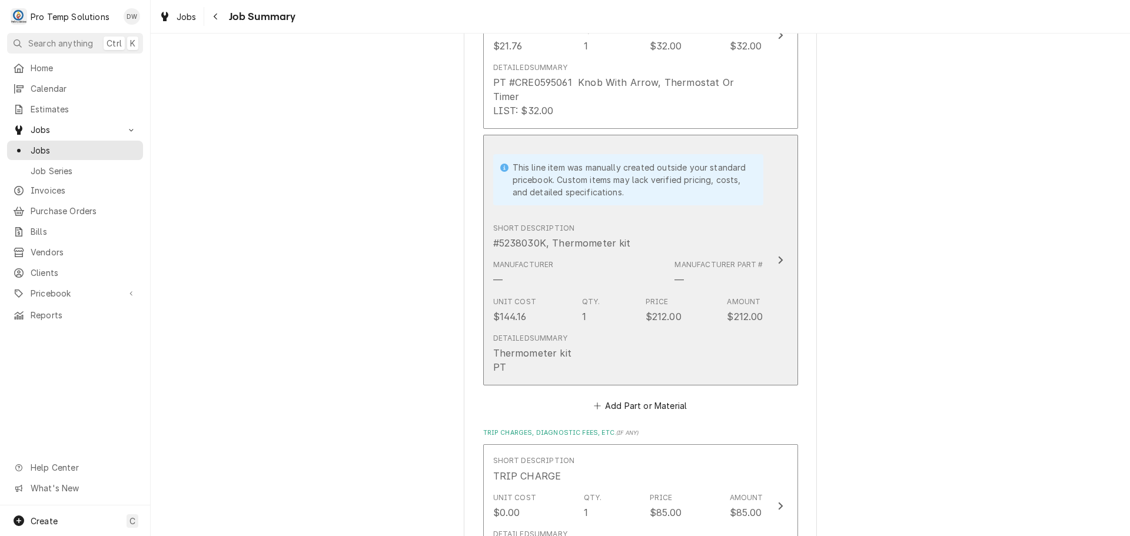
scroll to position [1177, 0]
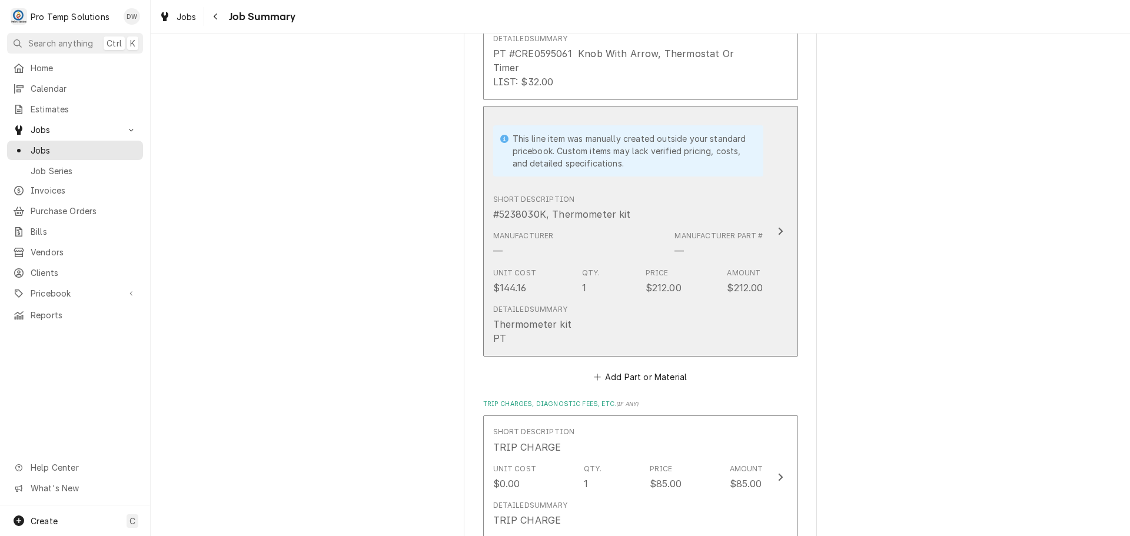
click at [777, 227] on icon "Update Line Item" at bounding box center [780, 231] width 6 height 9
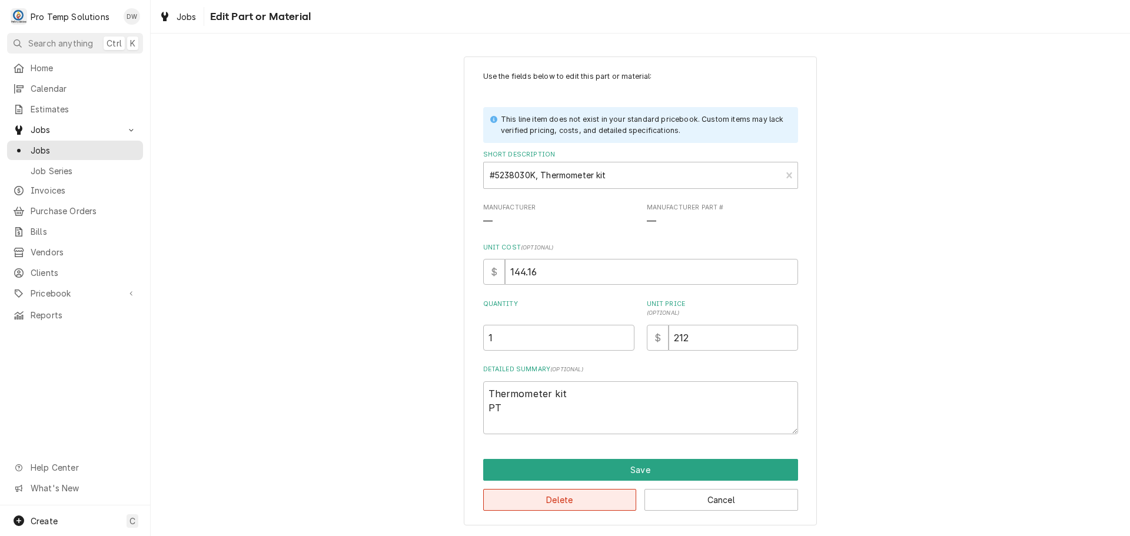
click at [560, 501] on button "Delete" at bounding box center [560, 500] width 154 height 22
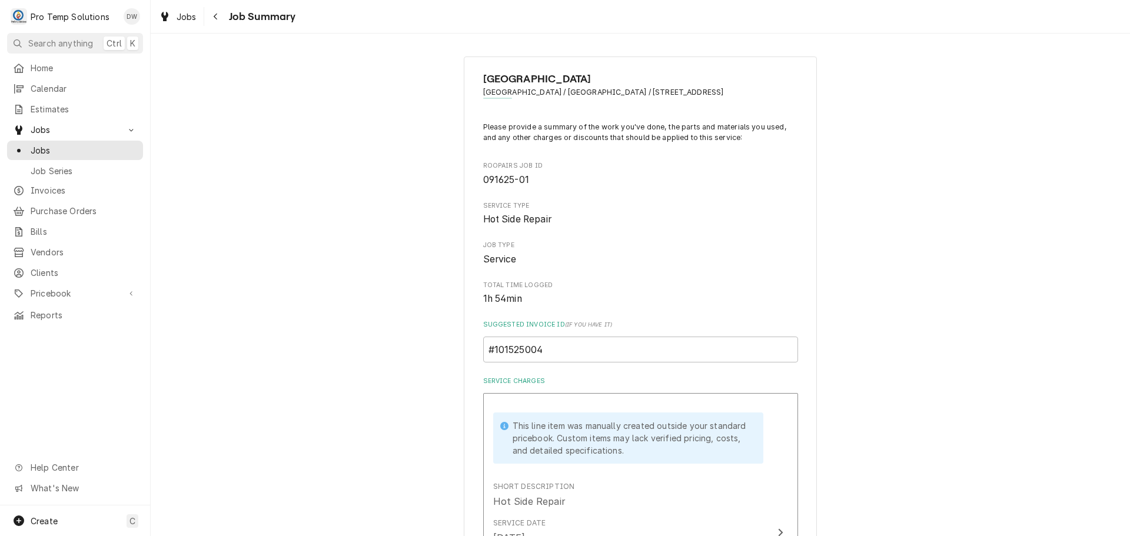
scroll to position [1177, 0]
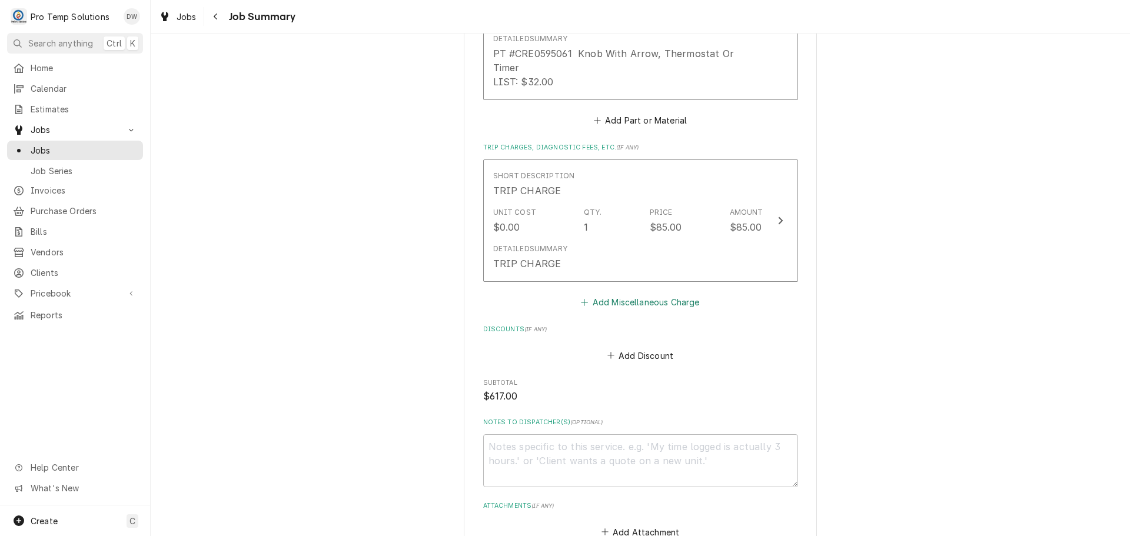
click at [652, 294] on button "Add Miscellaneous Charge" at bounding box center [640, 302] width 122 height 16
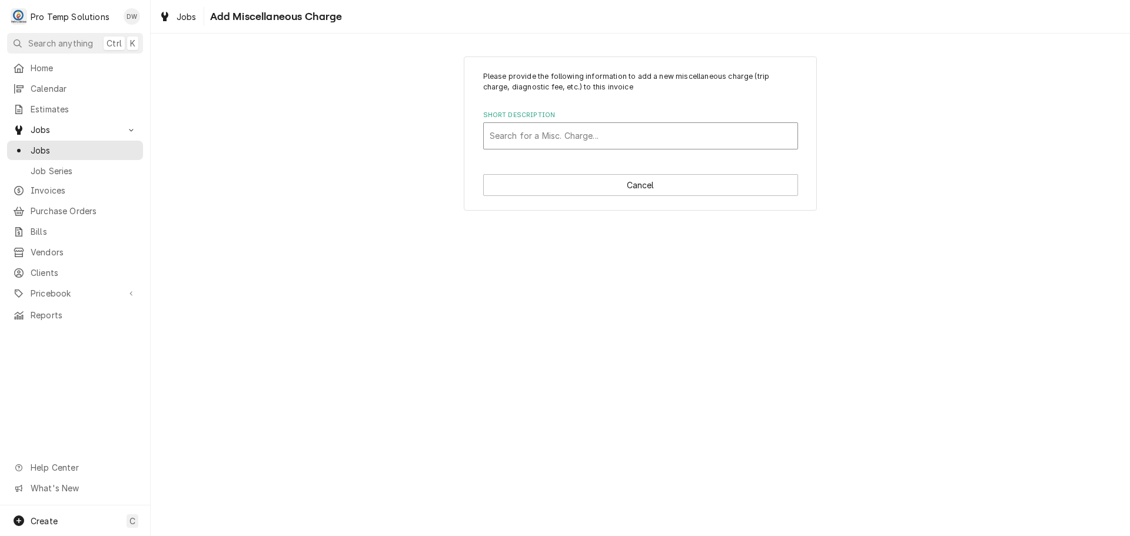
click at [614, 134] on div "Short Description" at bounding box center [641, 135] width 302 height 21
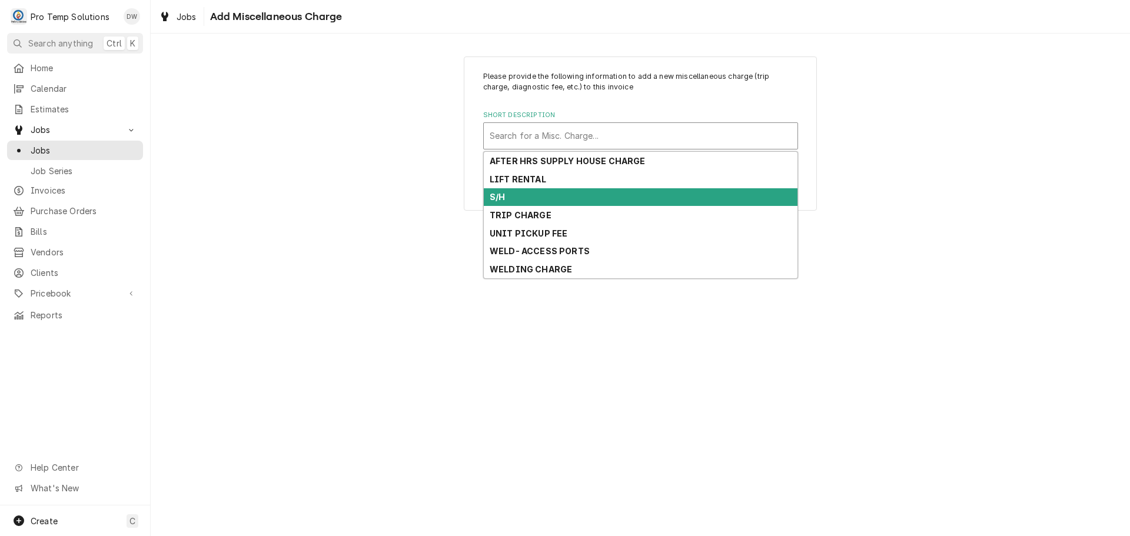
click at [620, 202] on div "S/H" at bounding box center [641, 197] width 314 height 18
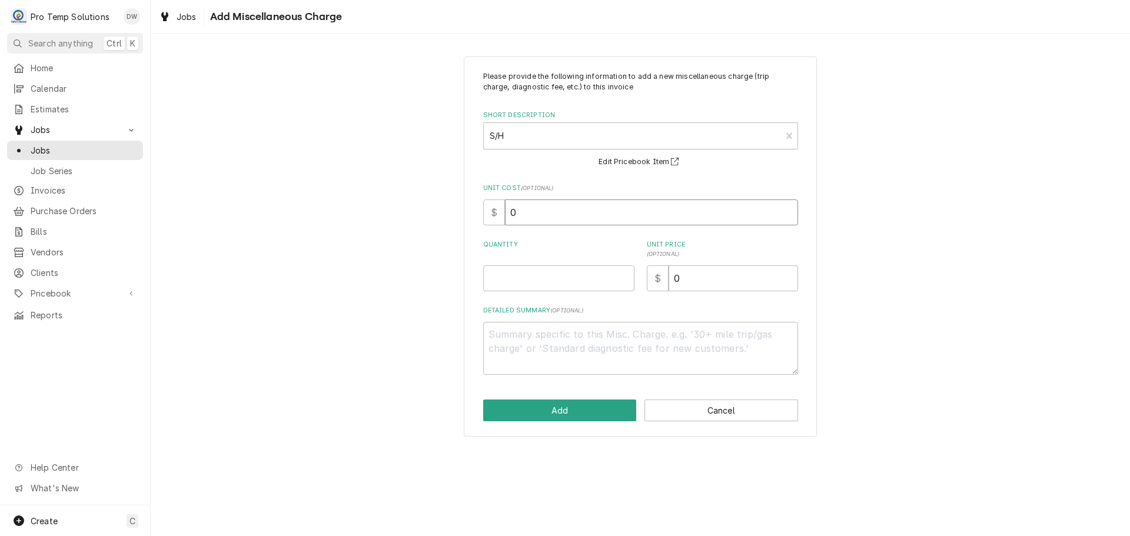
click at [620, 202] on input "0" at bounding box center [651, 213] width 293 height 26
click at [561, 264] on div "Quantity" at bounding box center [558, 265] width 151 height 51
click at [594, 277] on input "Quantity" at bounding box center [558, 278] width 151 height 26
type textarea "x"
type input "1"
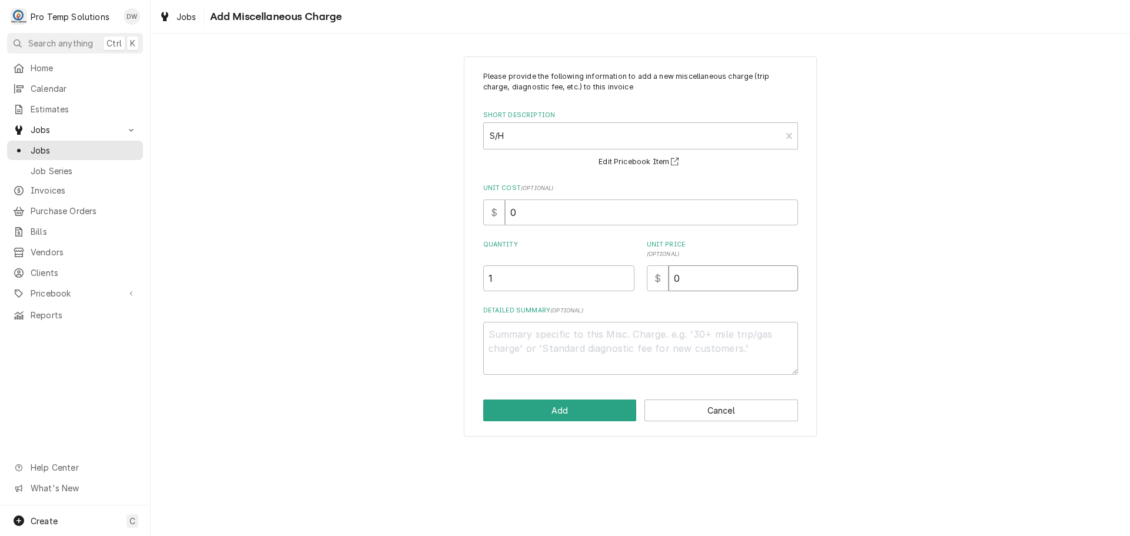
click at [697, 277] on input "0" at bounding box center [733, 278] width 129 height 26
type textarea "x"
type input "4"
type textarea "x"
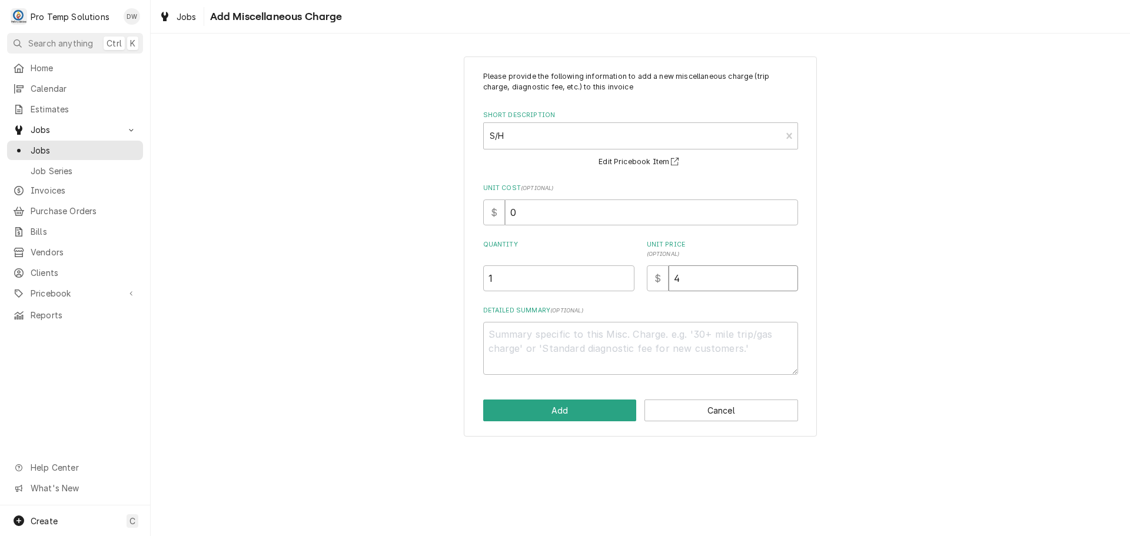
type input "45"
type textarea "x"
type input "45.0"
type textarea "x"
type input "45.00"
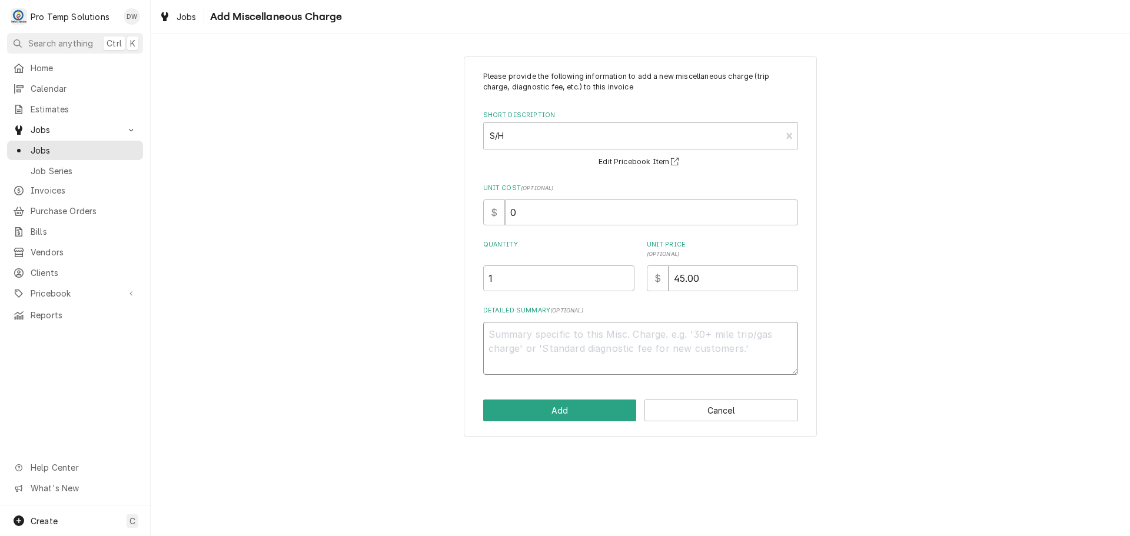
click at [549, 340] on textarea "Detailed Summary ( optional )" at bounding box center [640, 348] width 315 height 53
type textarea "x"
type textarea "P"
type textarea "x"
type textarea "PT"
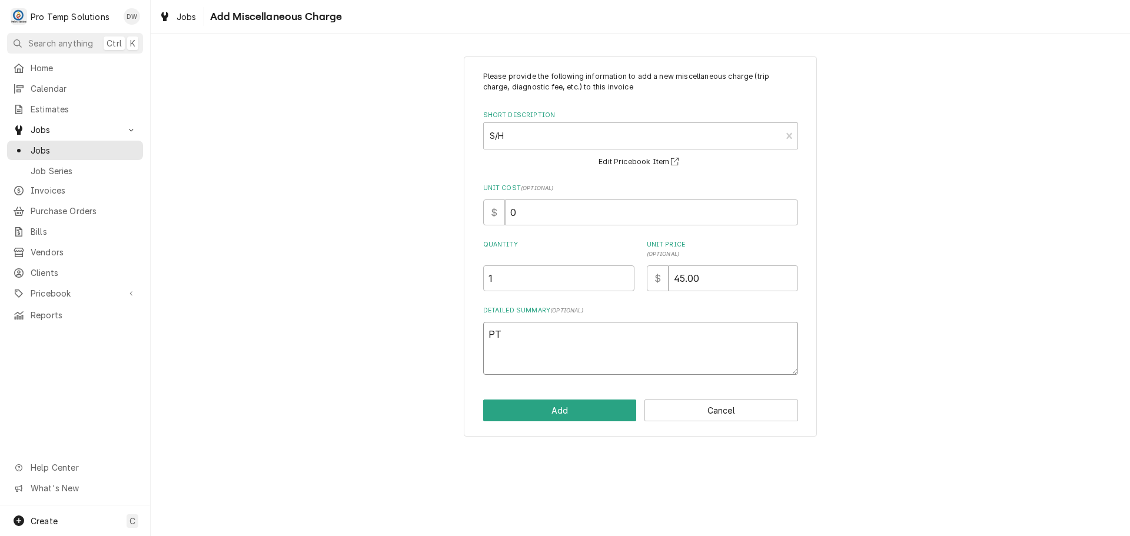
type textarea "x"
type textarea "PT"
type textarea "x"
type textarea "PT #"
type textarea "x"
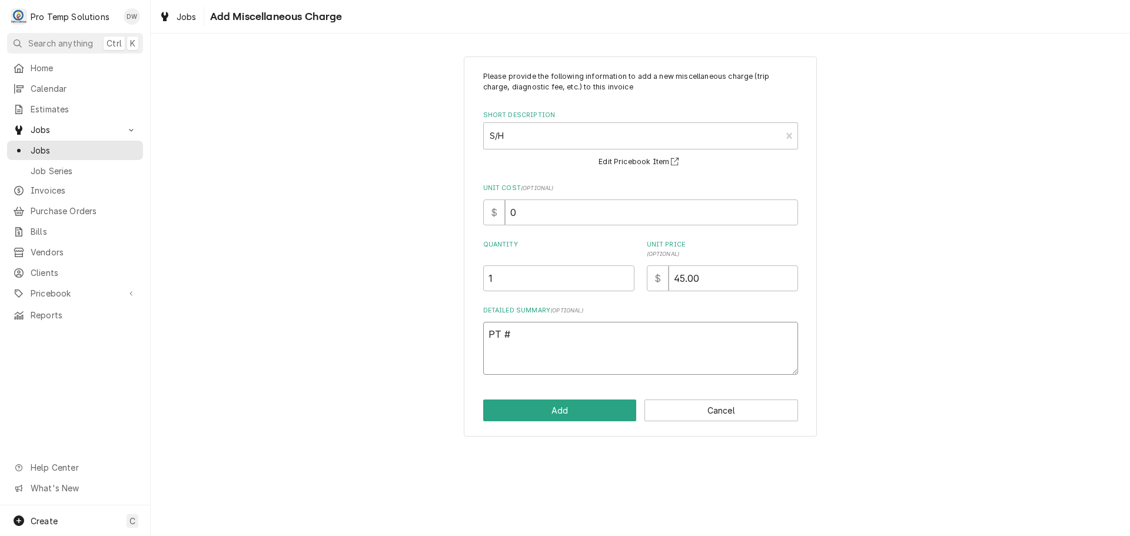
type textarea "PT #2"
type textarea "x"
type textarea "PT #21"
type textarea "x"
type textarea "PT #210"
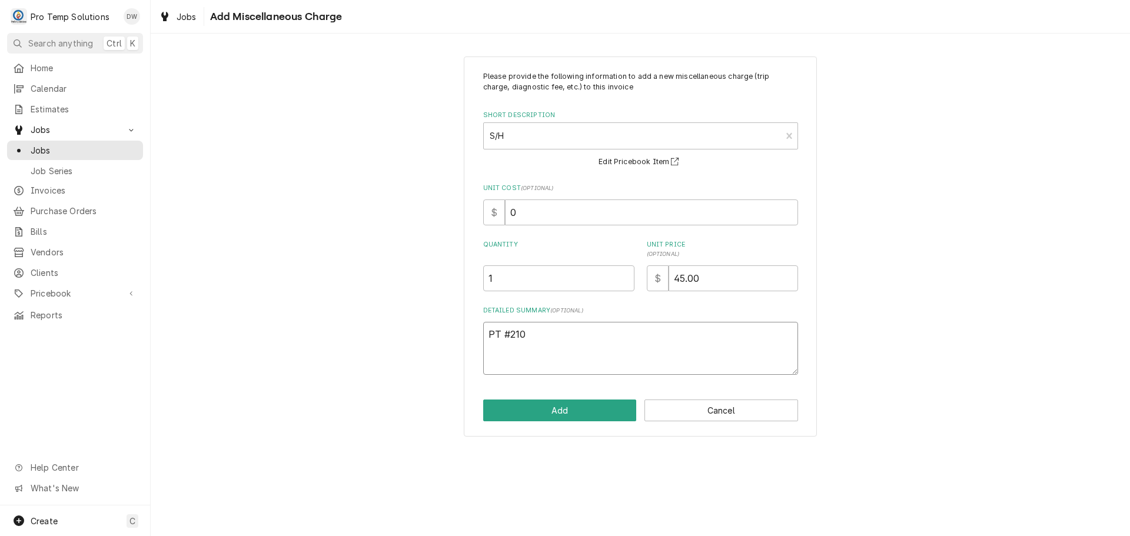
type textarea "x"
type textarea "PT #2106"
type textarea "x"
type textarea "PT #21066"
type textarea "x"
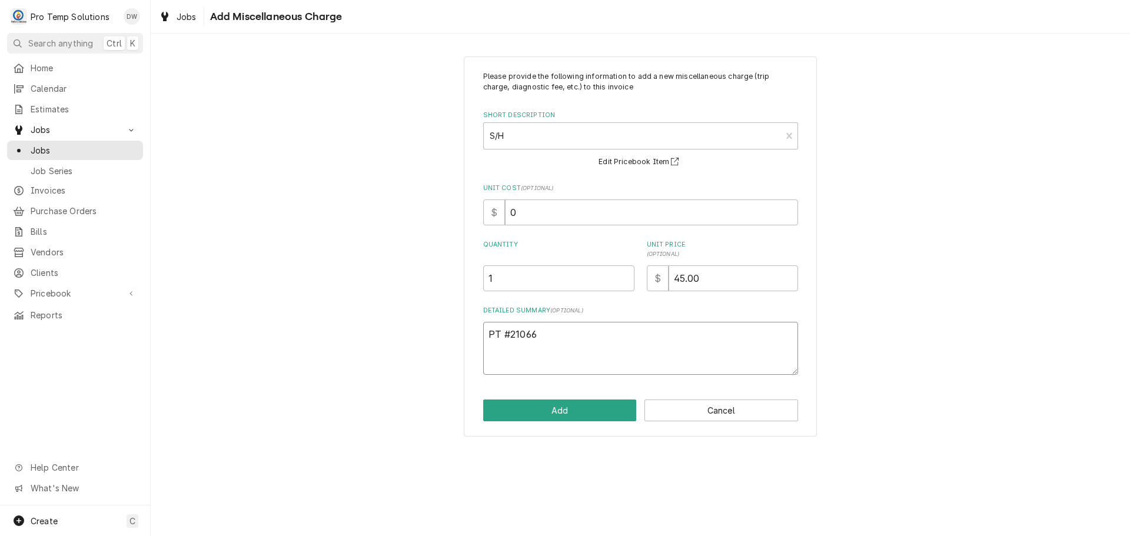
type textarea "PT #210669"
type textarea "x"
type textarea "PT #2106693"
type textarea "x"
type textarea "PT #21066934"
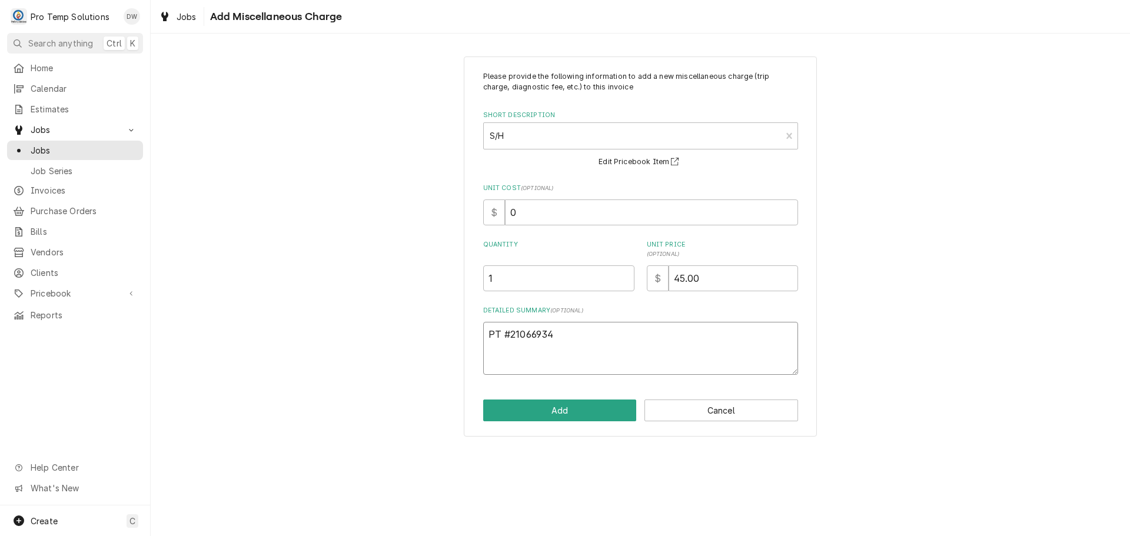
type textarea "x"
type textarea "PT #210669344"
type textarea "x"
type textarea "PT #2106693443"
click at [564, 414] on button "Add" at bounding box center [560, 411] width 154 height 22
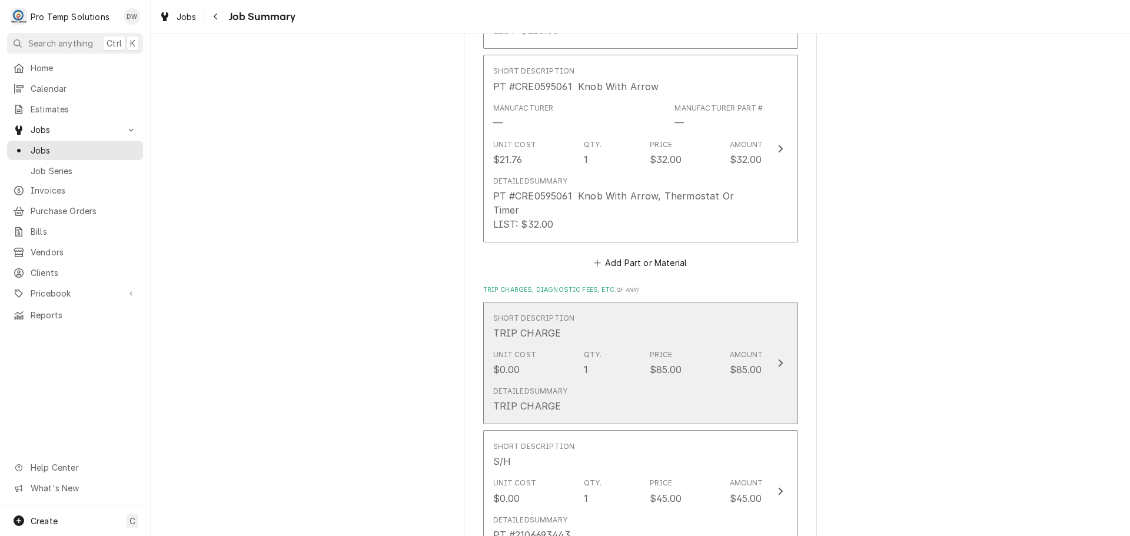
scroll to position [1059, 0]
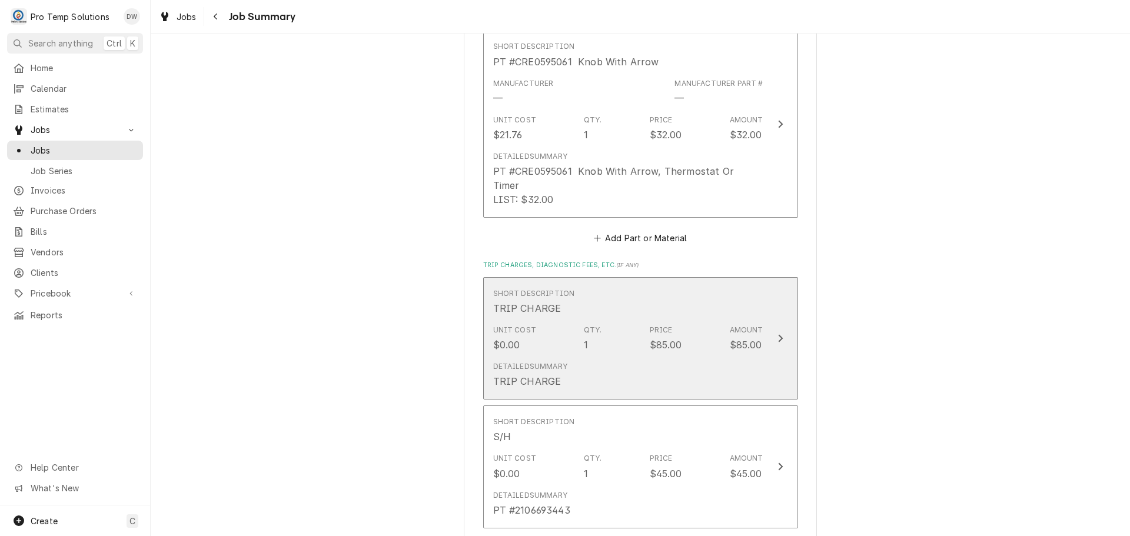
click at [778, 334] on icon "Update Line Item" at bounding box center [780, 338] width 5 height 8
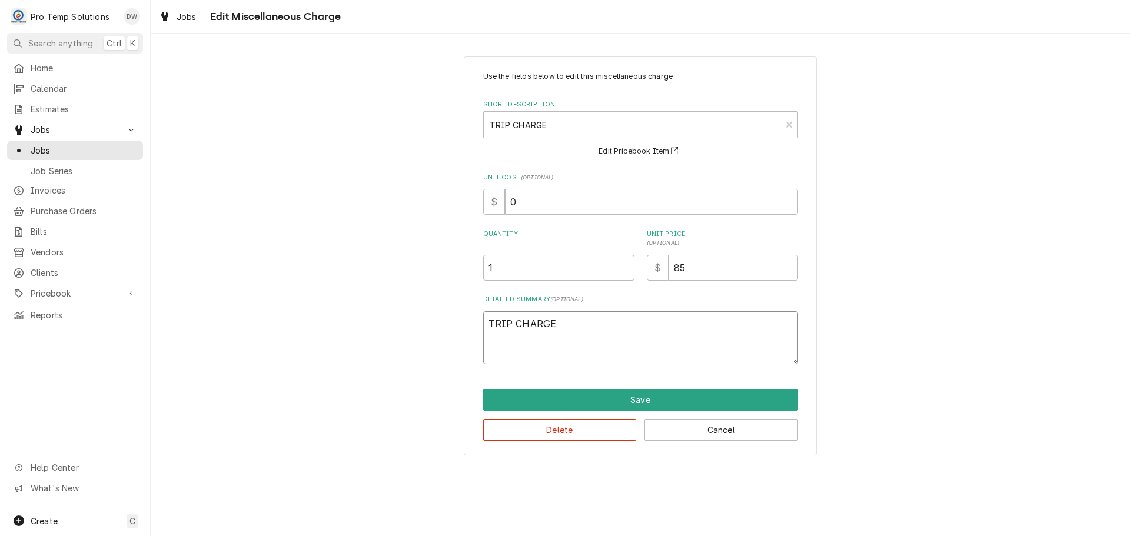
click at [570, 325] on textarea "TRIP CHARGE" at bounding box center [640, 337] width 315 height 53
type textarea "x"
type textarea "TRIP CHARGE"
type textarea "x"
type textarea "TRIP CHARGE W"
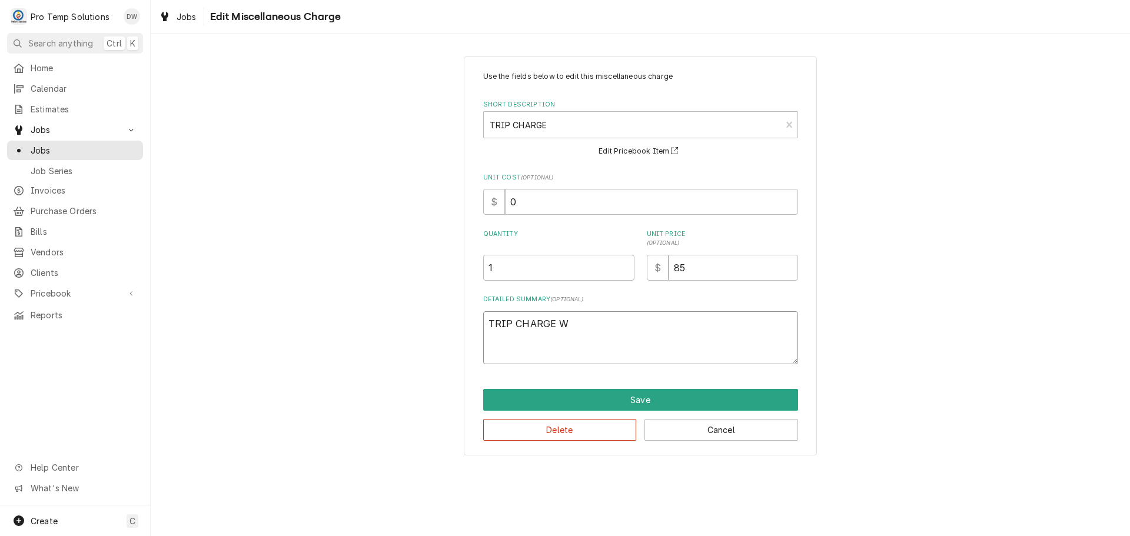
type textarea "x"
type textarea "TRIP CHARGE WA"
type textarea "x"
type textarea "TRIP CHARGE WAI"
type textarea "x"
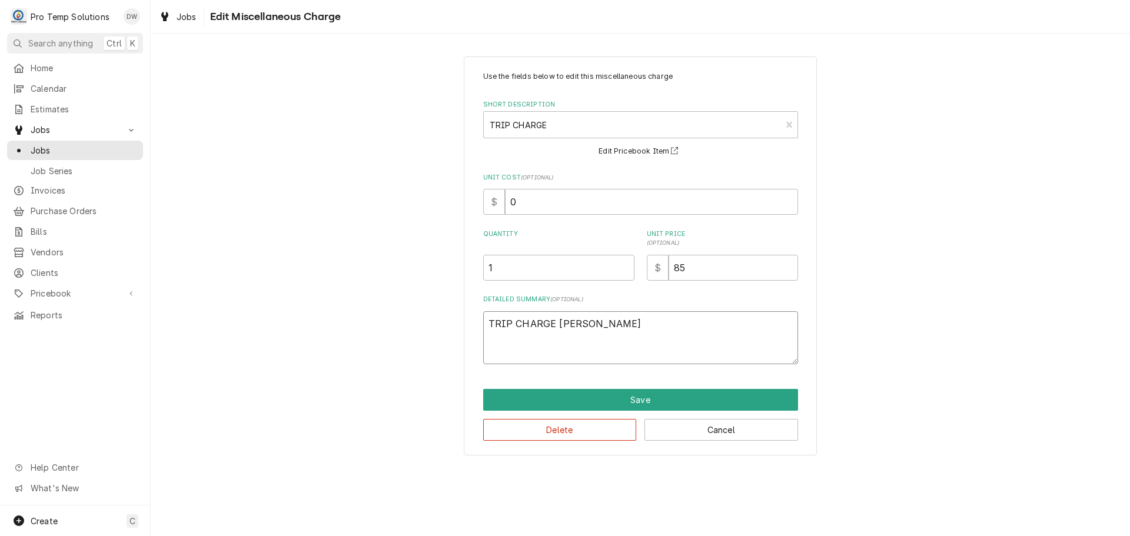
type textarea "TRIP CHARGE WAIV"
type textarea "x"
type textarea "TRIP CHARGE WAIVE"
type textarea "x"
type textarea "TRIP CHARGE WAIVED"
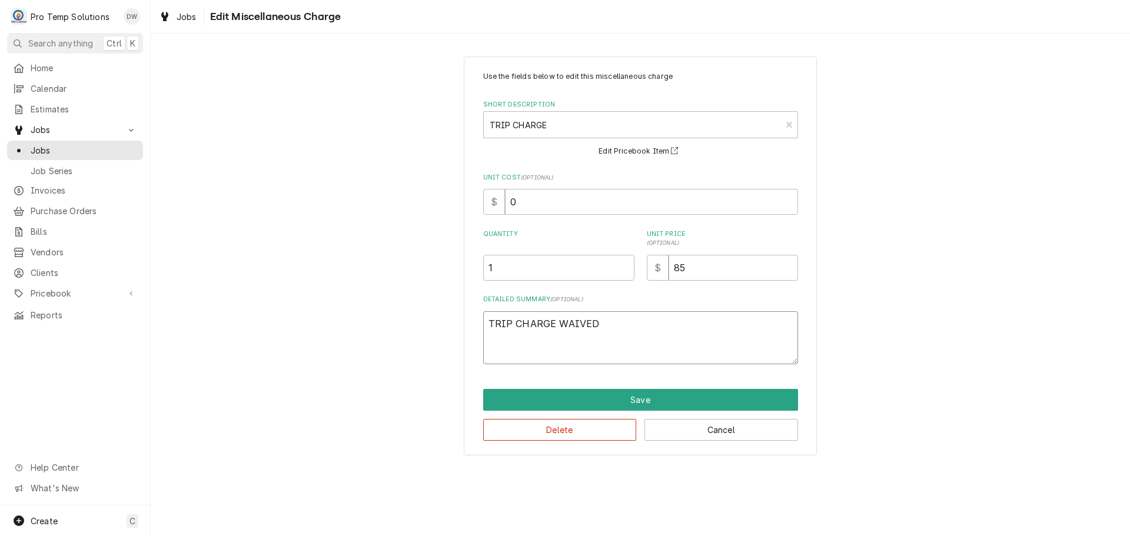
type textarea "x"
type textarea "TRIP CHARGE WAIVED-"
type textarea "x"
type textarea "TRIP CHARGE WAIVED-"
click at [688, 267] on input "85" at bounding box center [733, 268] width 129 height 26
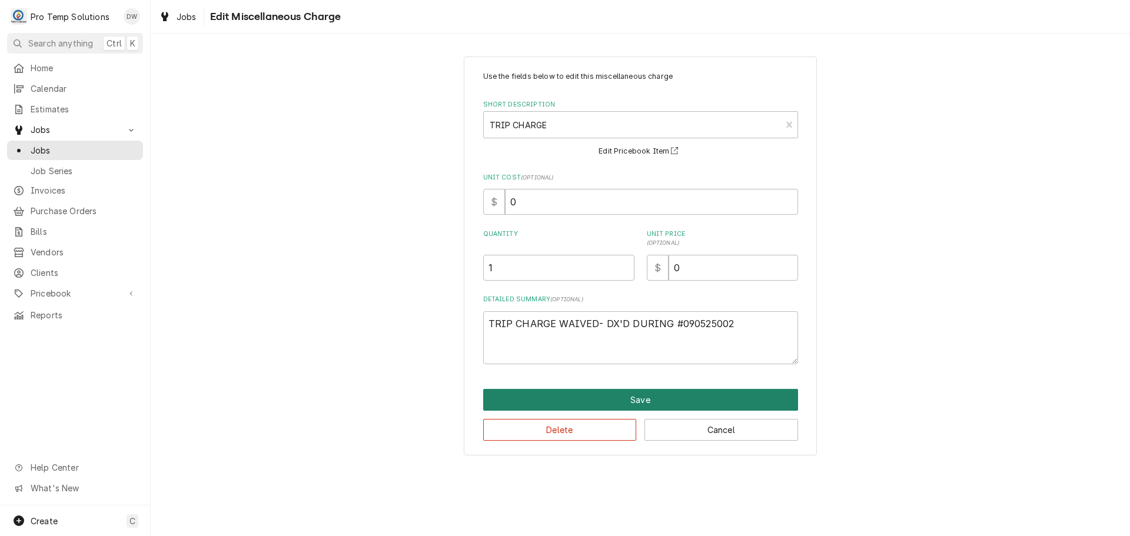
click at [639, 401] on button "Save" at bounding box center [640, 400] width 315 height 22
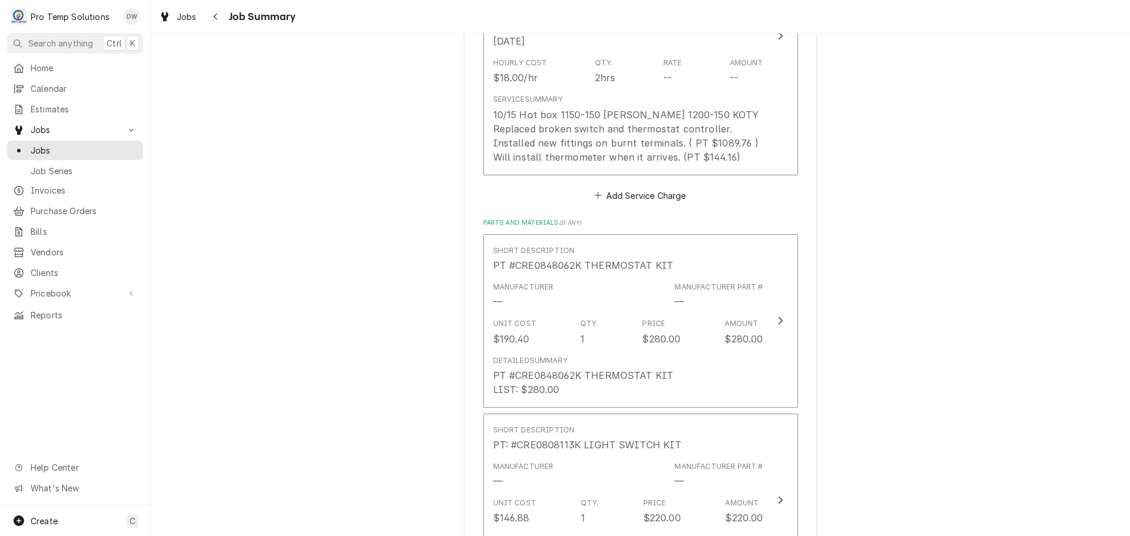
scroll to position [471, 0]
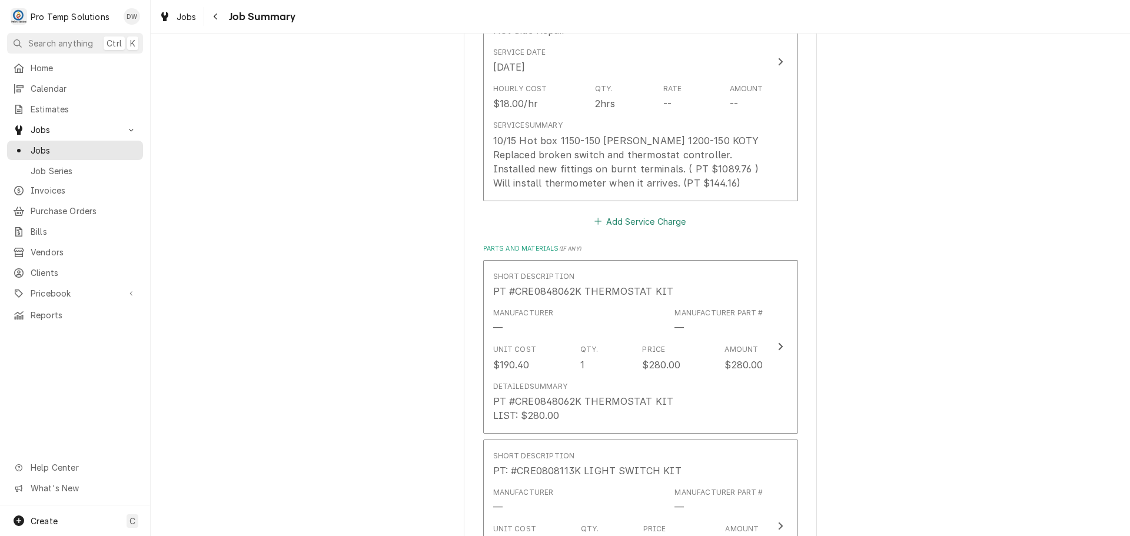
click at [647, 221] on button "Add Service Charge" at bounding box center [640, 221] width 95 height 16
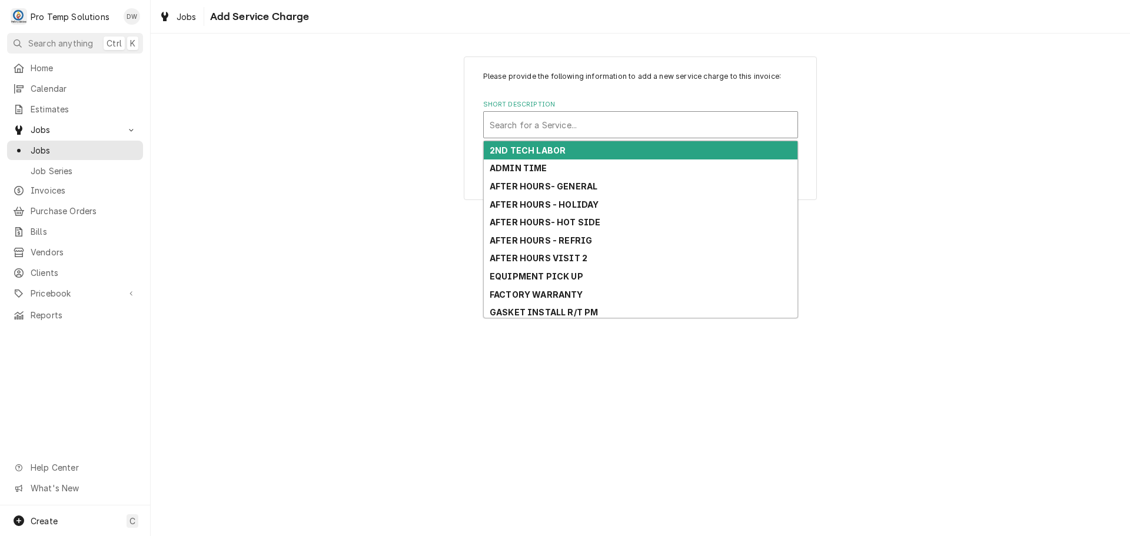
click at [587, 124] on div "Short Description" at bounding box center [641, 124] width 302 height 21
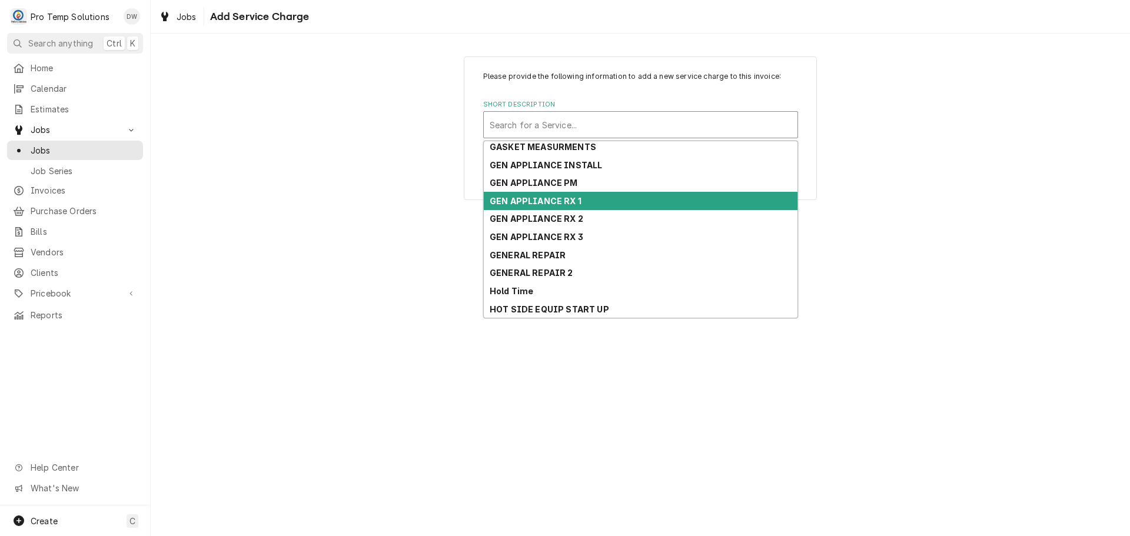
scroll to position [364, 0]
click at [628, 197] on div "HOT SIDE REPAIR 1" at bounding box center [641, 200] width 314 height 18
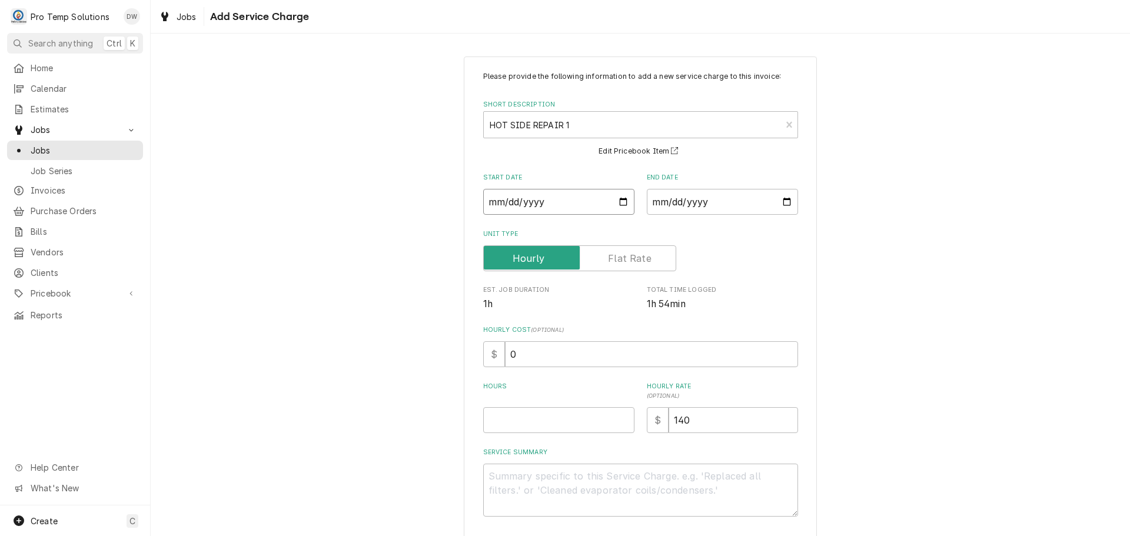
click at [616, 201] on input "Start Date" at bounding box center [558, 202] width 151 height 26
click at [617, 198] on input "Start Date" at bounding box center [558, 202] width 151 height 26
click at [784, 202] on input "End Date" at bounding box center [722, 202] width 151 height 26
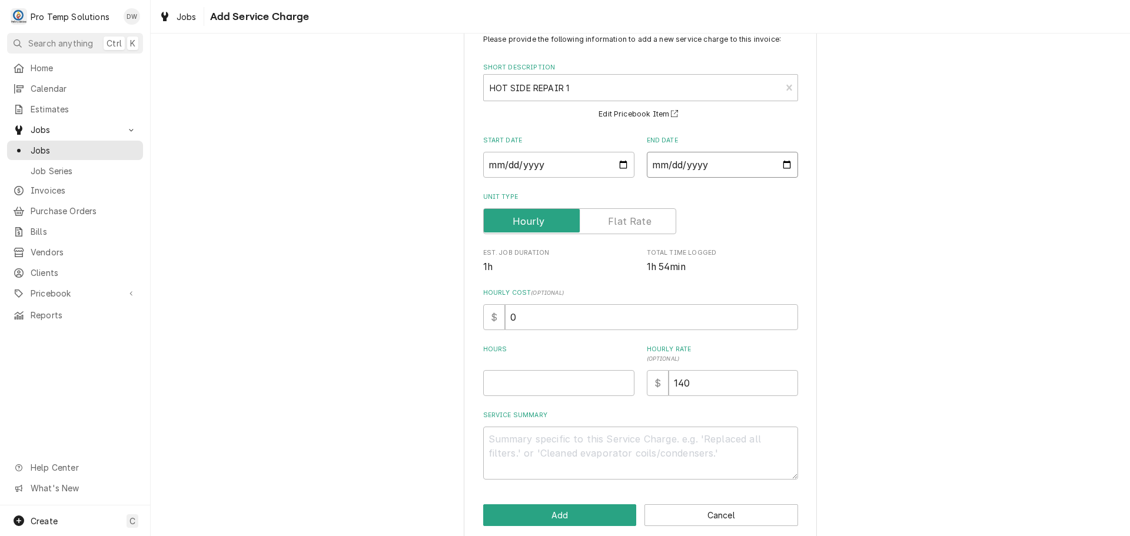
scroll to position [52, 0]
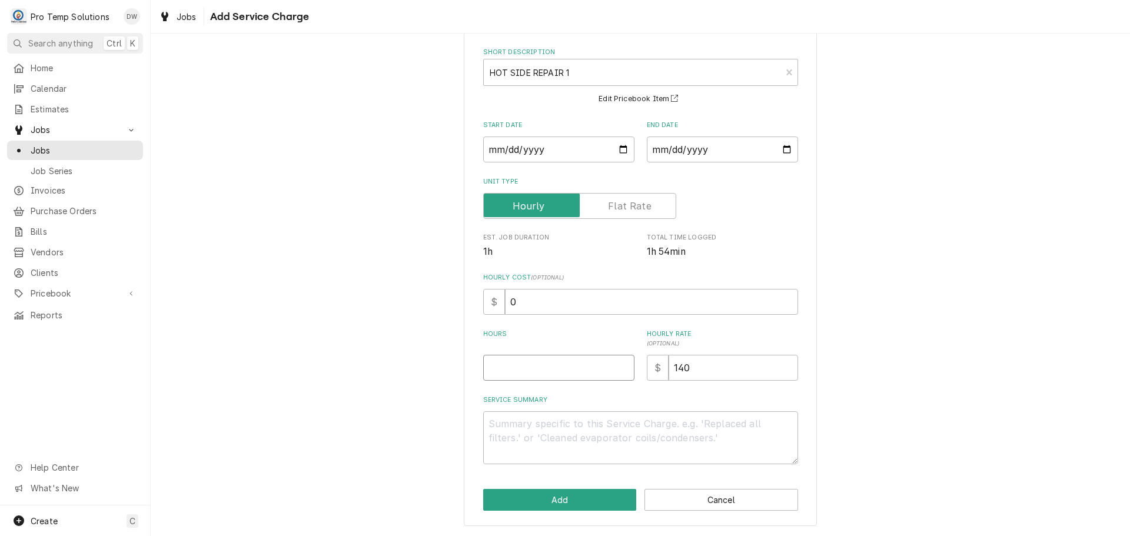
click at [593, 371] on input "Hours" at bounding box center [558, 368] width 151 height 26
click at [564, 421] on textarea "Service Summary" at bounding box center [640, 437] width 315 height 53
click at [573, 438] on textarea "08/22 HOT BX 315-345 KEVIN ( ON SITE 315-450 WIC) Ordered need parts for hot bx…" at bounding box center [640, 437] width 315 height 53
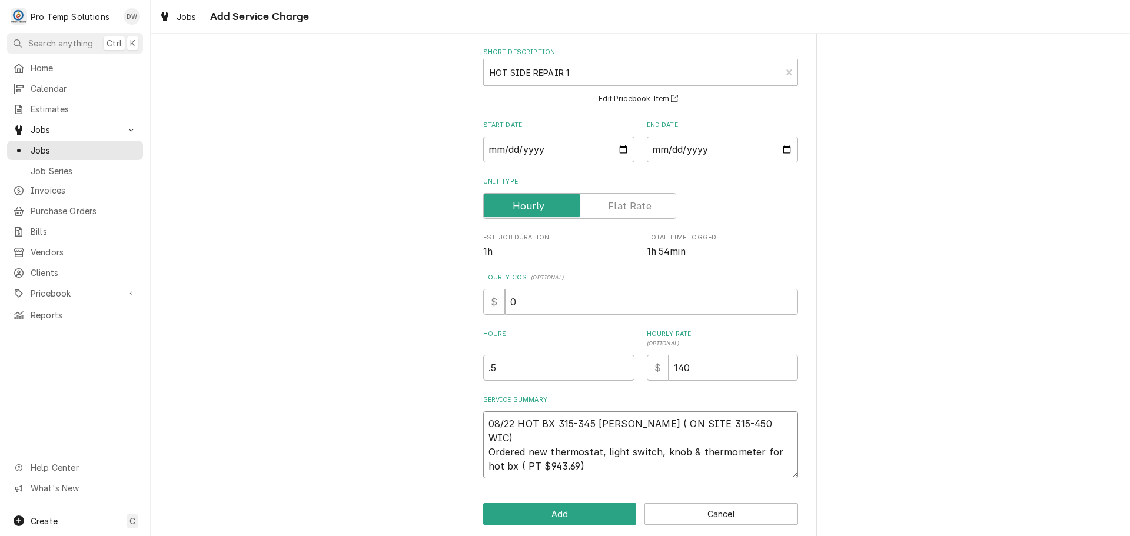
click at [499, 451] on textarea "08/22 HOT BX 315-345 KEVIN ( ON SITE 315-450 WIC) Ordered new thermostat, light…" at bounding box center [640, 444] width 315 height 67
click at [555, 510] on button "Add" at bounding box center [560, 514] width 154 height 22
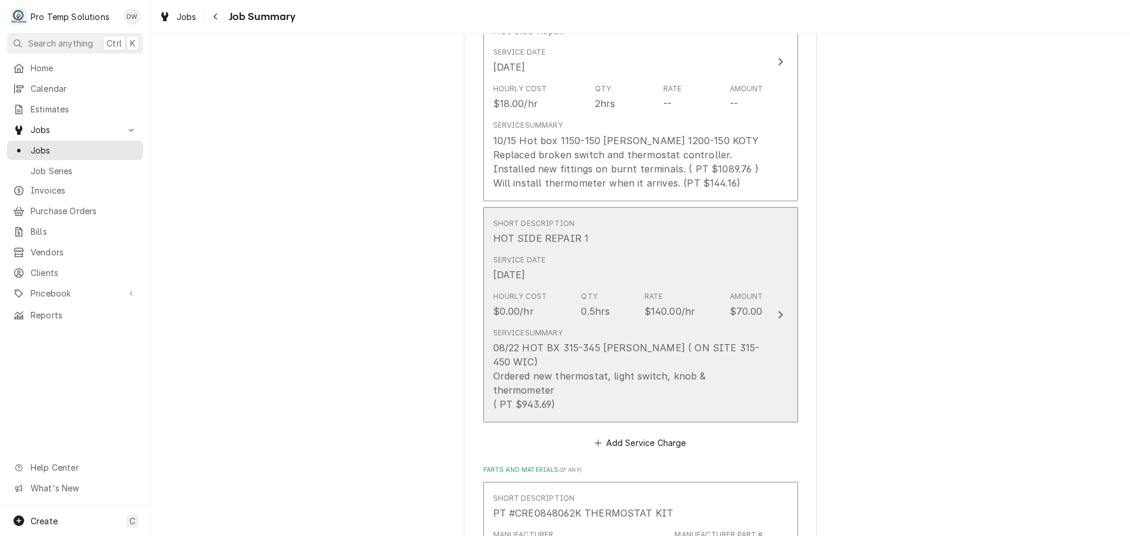
click at [778, 311] on icon "Update Line Item" at bounding box center [780, 315] width 5 height 8
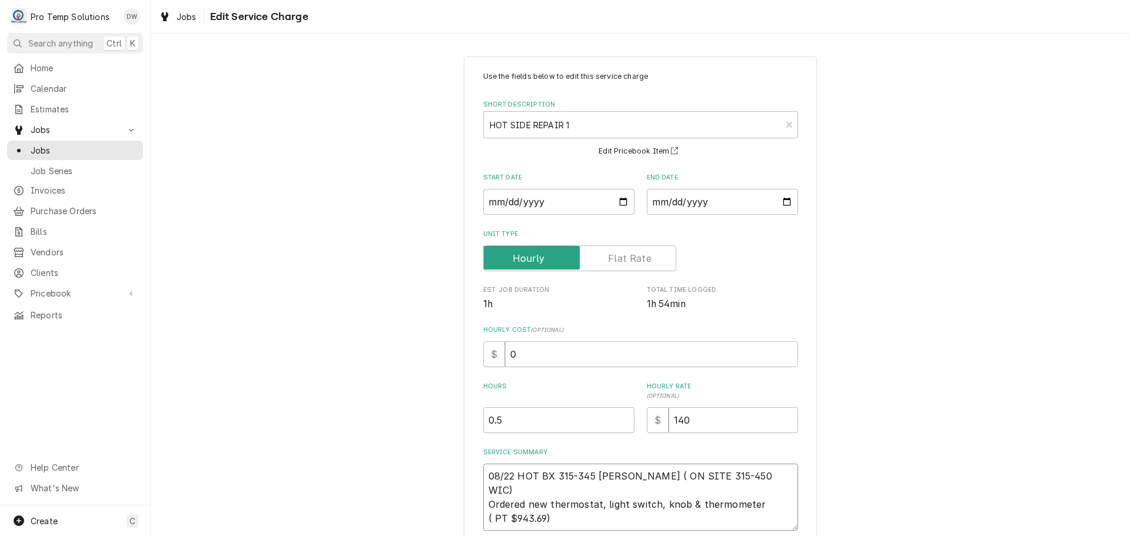
click at [577, 507] on textarea "08/22 HOT BX 315-345 KEVIN ( ON SITE 315-450 WIC) Ordered new thermostat, light…" at bounding box center [640, 497] width 315 height 67
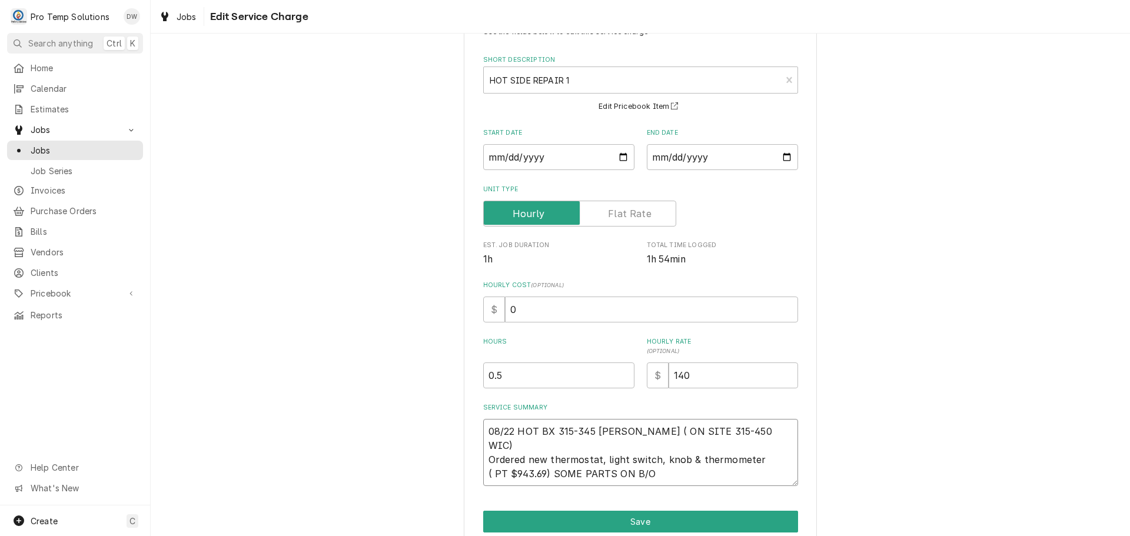
scroll to position [97, 0]
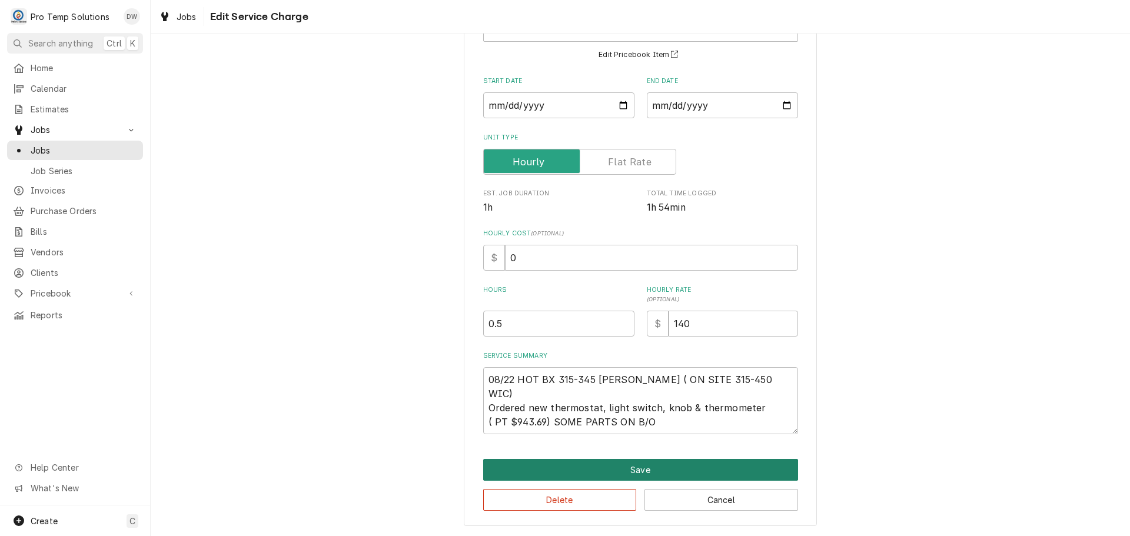
click at [625, 473] on button "Save" at bounding box center [640, 470] width 315 height 22
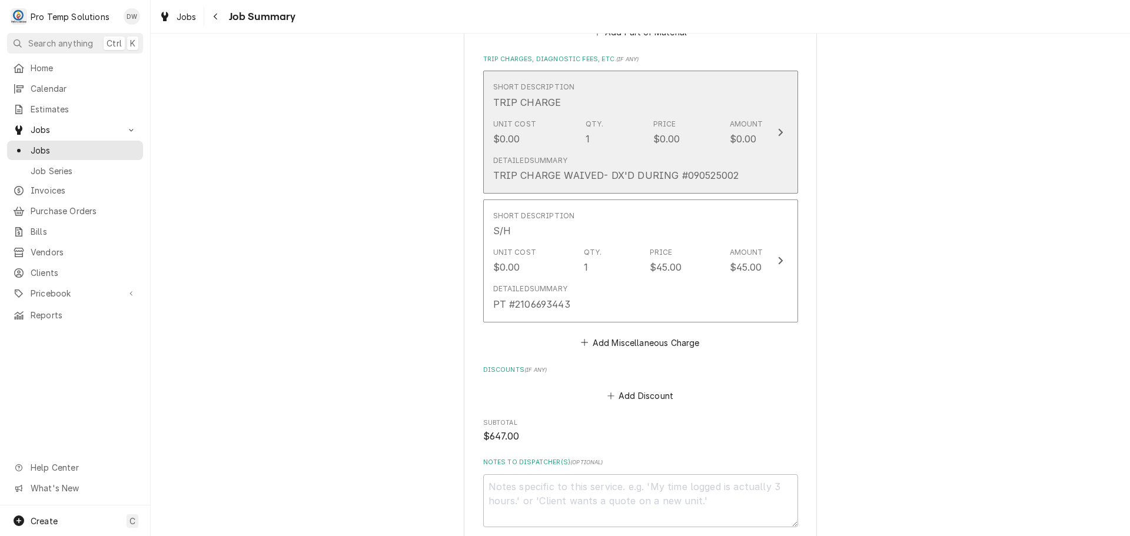
scroll to position [1589, 0]
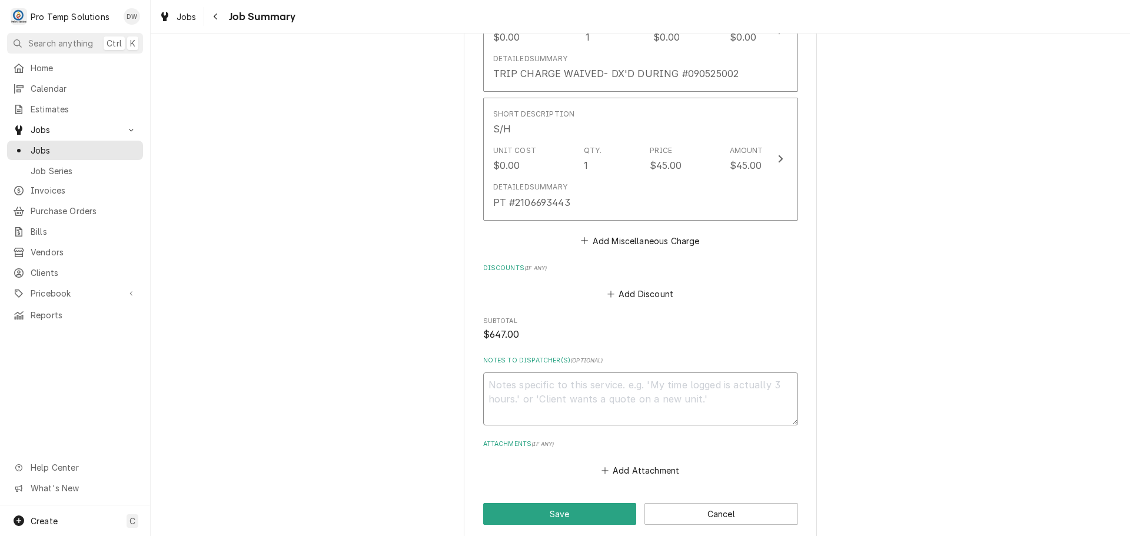
click at [544, 373] on textarea "Notes to Dispatcher(s) ( optional )" at bounding box center [640, 399] width 315 height 53
click at [551, 503] on button "Save" at bounding box center [560, 514] width 154 height 22
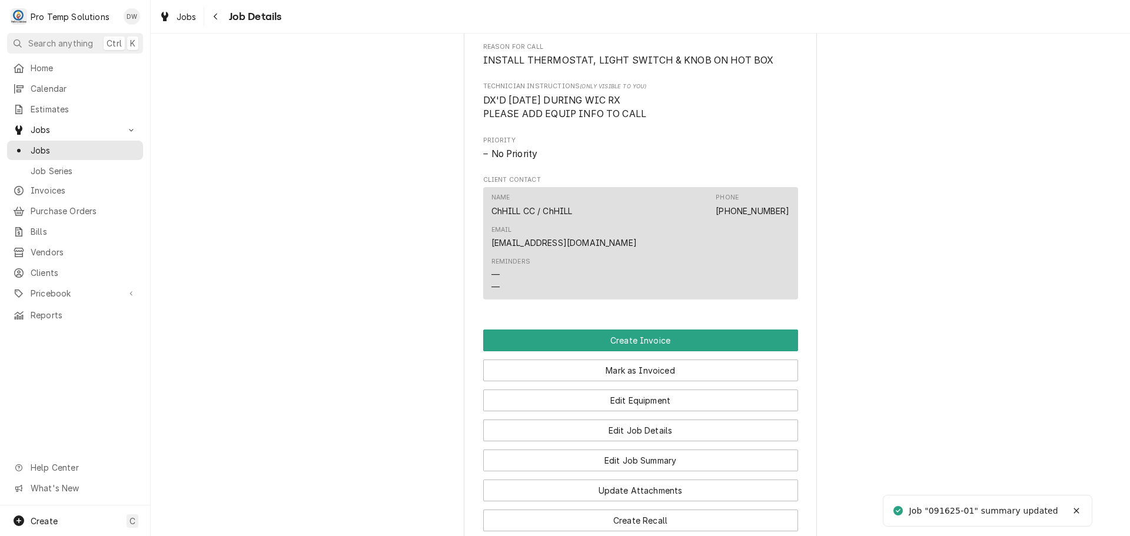
scroll to position [647, 0]
click at [631, 337] on button "Create Invoice" at bounding box center [640, 340] width 315 height 22
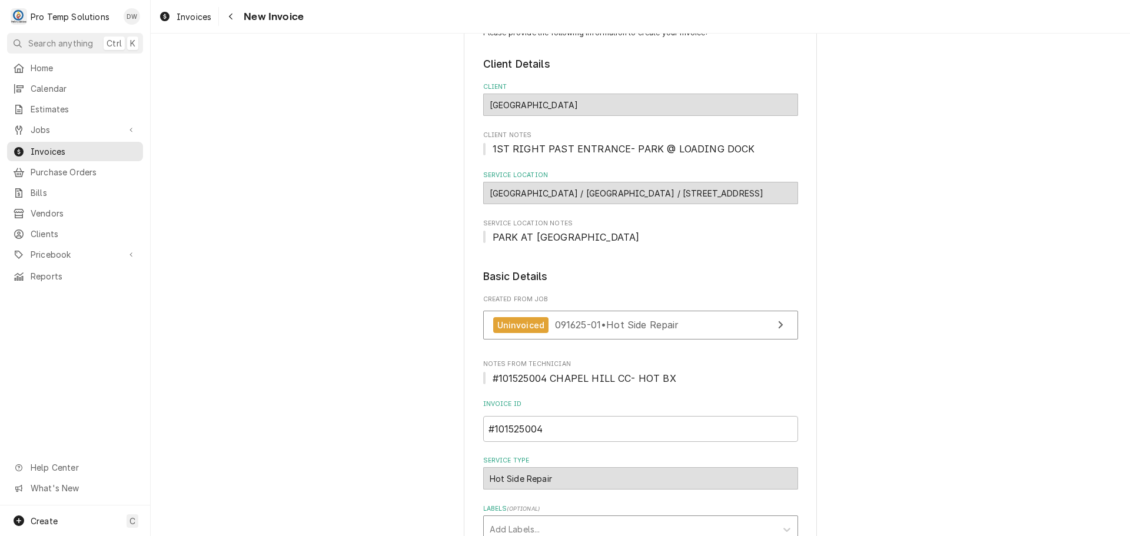
scroll to position [312, 0]
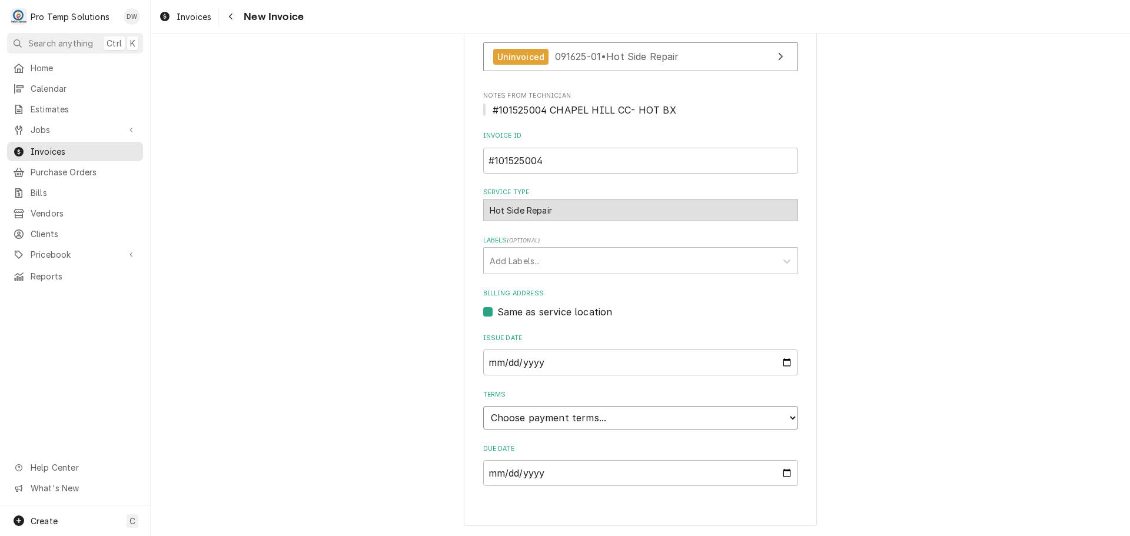
click at [521, 417] on select "Choose payment terms... Same Day Net 7 Net 14 Net 21 Net 30 Net 45 Net 60 Net 90" at bounding box center [640, 418] width 315 height 24
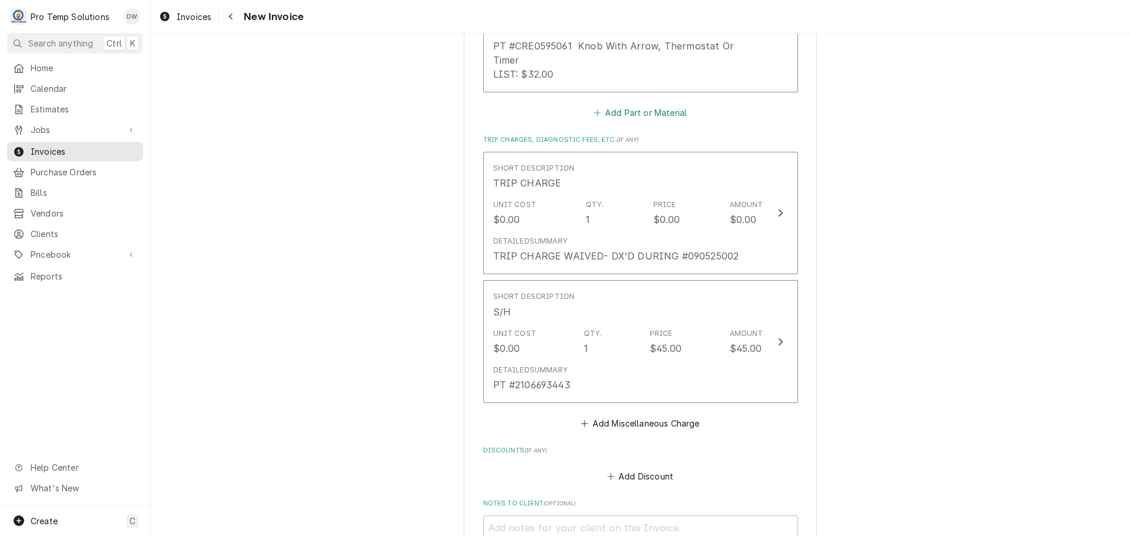
scroll to position [2136, 0]
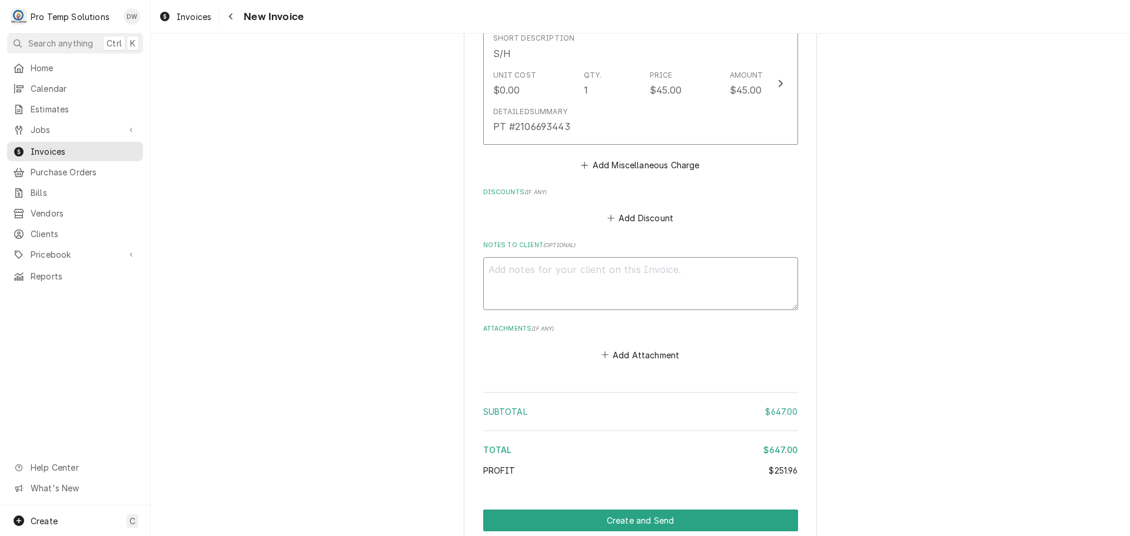
click at [564, 257] on textarea "Notes to Client ( optional )" at bounding box center [640, 283] width 315 height 53
type textarea "x"
type textarea "#"
type textarea "x"
type textarea "#1"
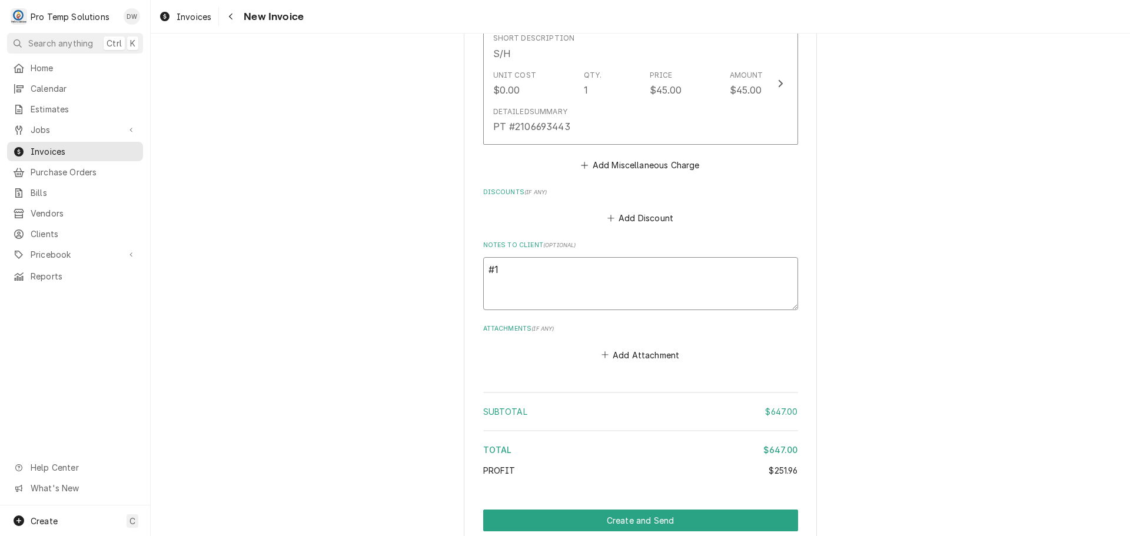
type textarea "x"
type textarea "#10"
type textarea "x"
type textarea "#101"
type textarea "x"
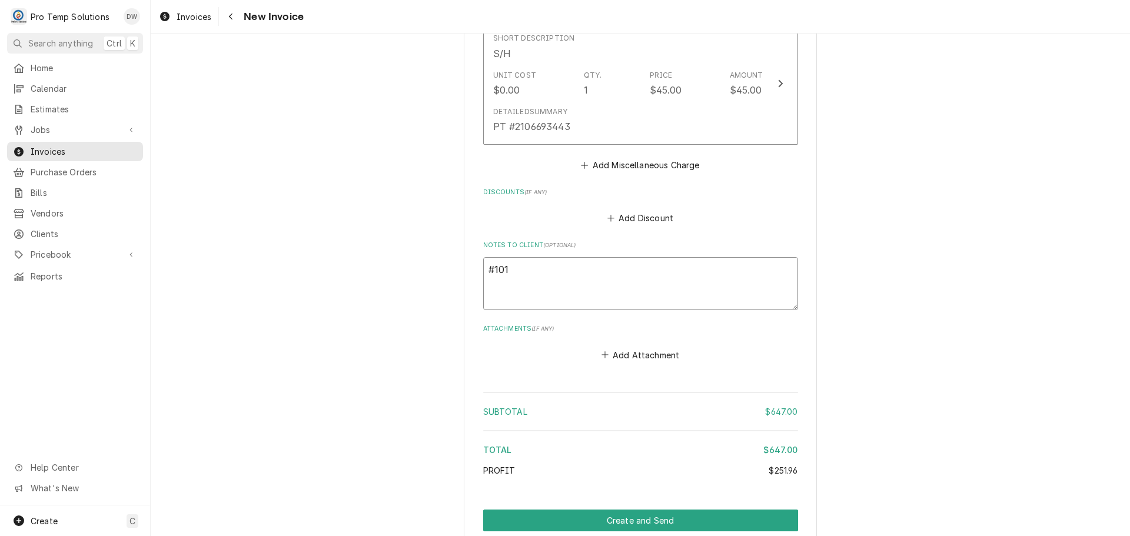
type textarea "#1015"
type textarea "x"
type textarea "#10152"
type textarea "x"
type textarea "#101525"
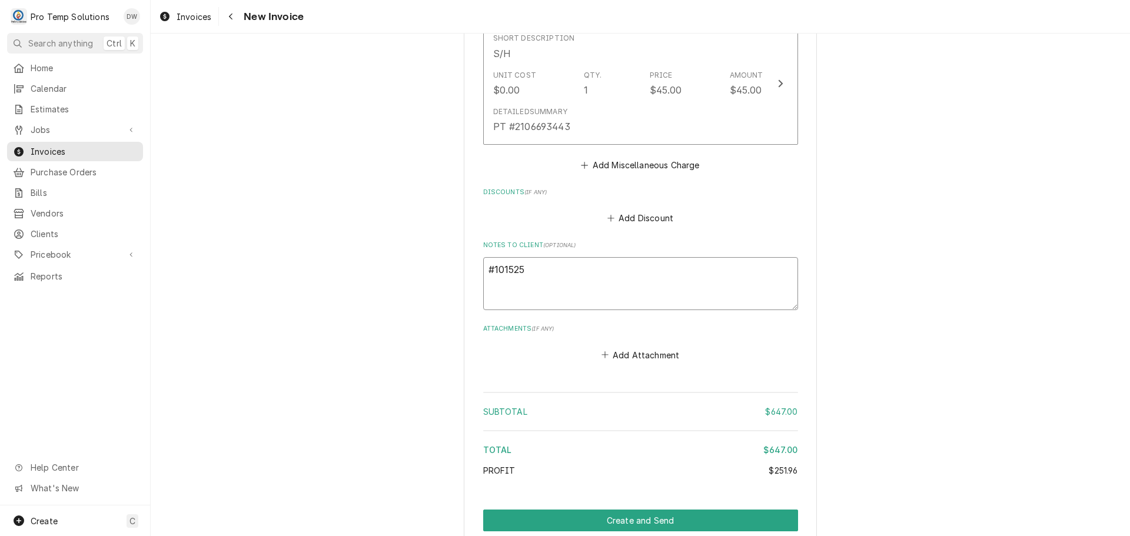
type textarea "x"
type textarea "#1015250"
type textarea "x"
type textarea "#10152500"
type textarea "x"
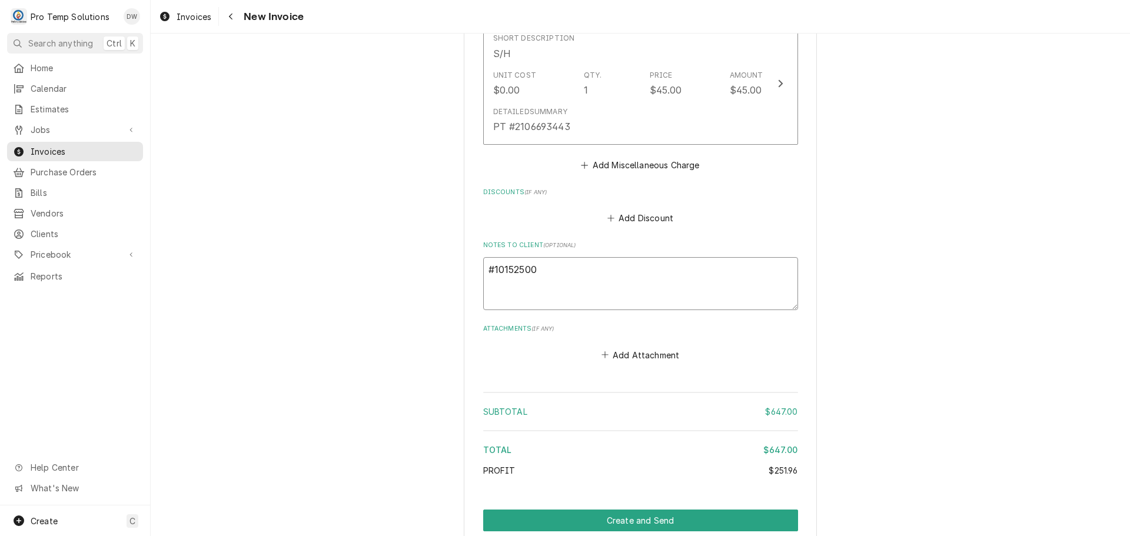
type textarea "#101525004"
type textarea "x"
type textarea "#101525004"
type textarea "x"
type textarea "#101525004 C"
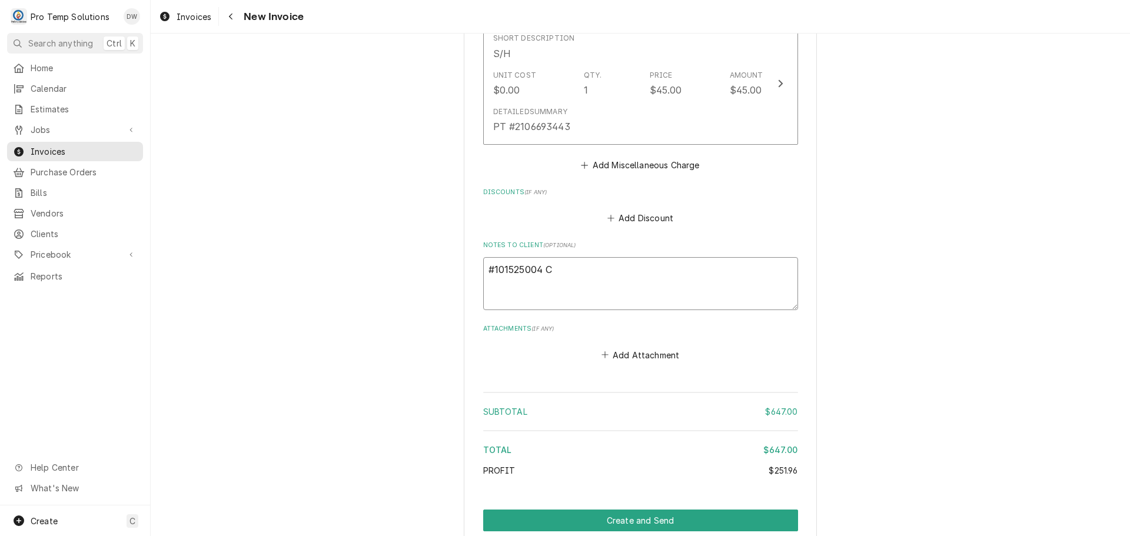
type textarea "x"
type textarea "#101525004 CH"
type textarea "x"
type textarea "#101525004 CHA"
type textarea "x"
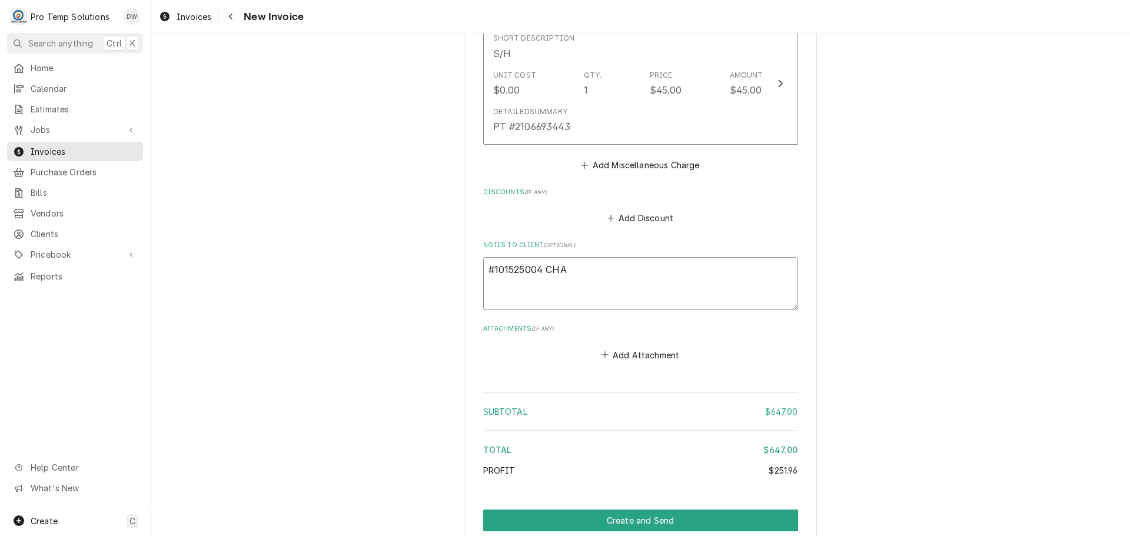
type textarea "#101525004 CHAP"
type textarea "x"
type textarea "#101525004 CHAPE"
type textarea "x"
type textarea "#101525004 CHAPEL"
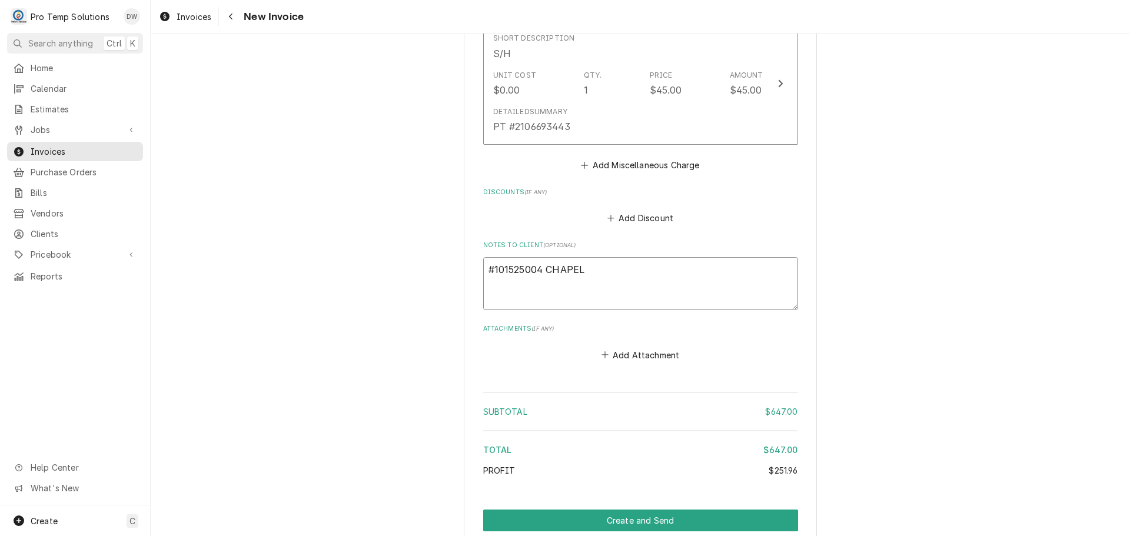
type textarea "x"
type textarea "#101525004 CHAPEL"
type textarea "x"
type textarea "#101525004 CHAPEL H"
type textarea "x"
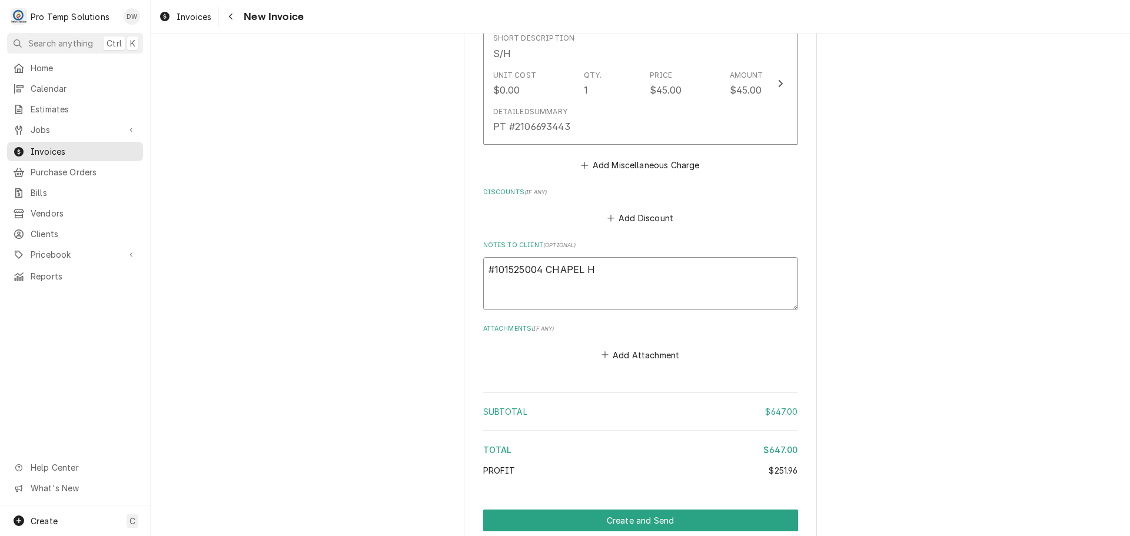
type textarea "#101525004 CHAPEL HI"
type textarea "x"
type textarea "#101525004 CHAPEL HIL"
type textarea "x"
type textarea "#101525004 [GEOGRAPHIC_DATA]"
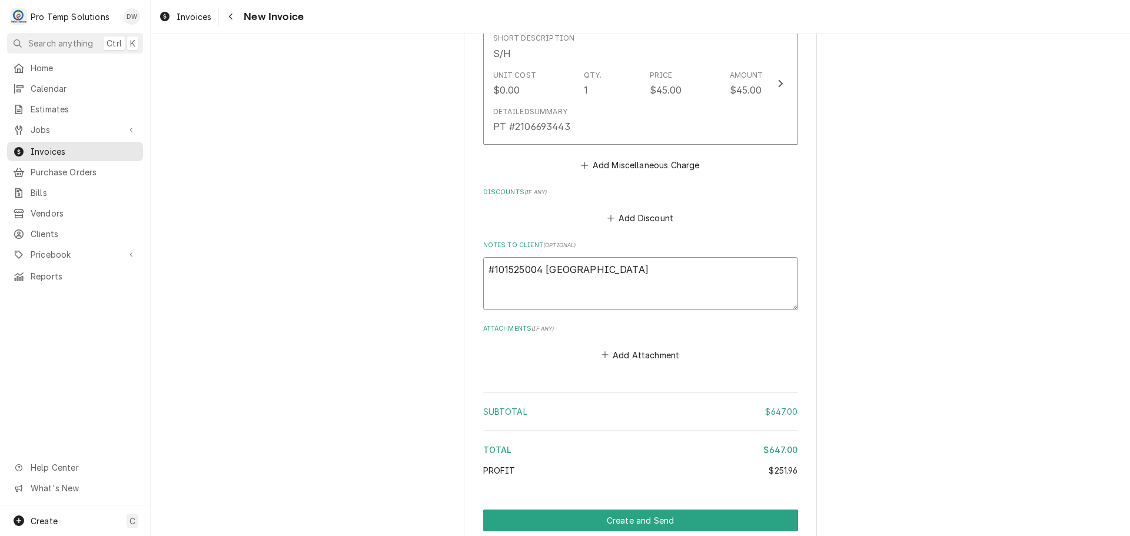
type textarea "x"
type textarea "#101525004 [GEOGRAPHIC_DATA]"
type textarea "x"
type textarea "#101525004 [GEOGRAPHIC_DATA]"
type textarea "x"
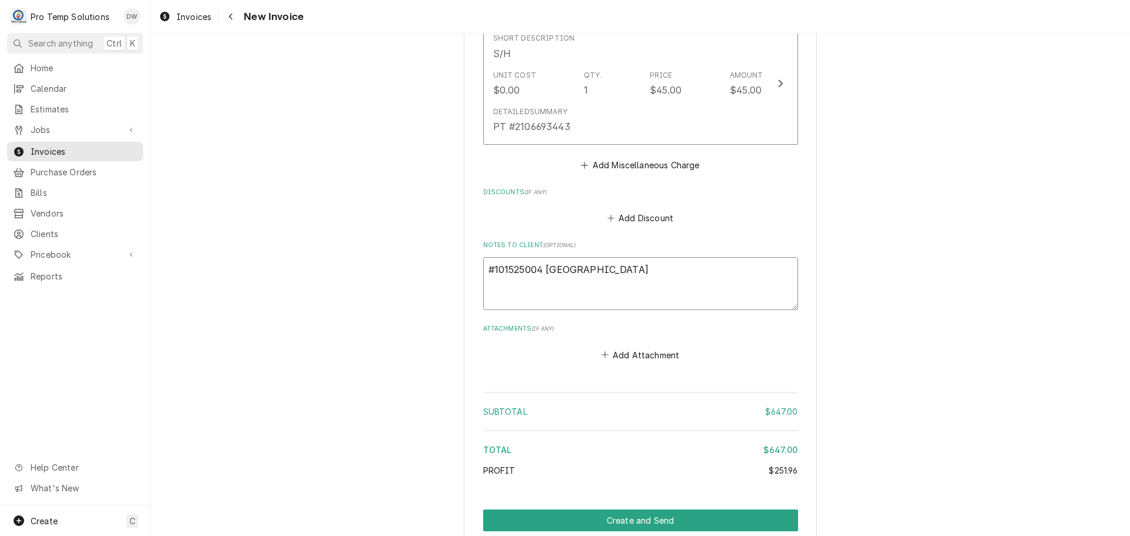
type textarea "#101525004 [GEOGRAPHIC_DATA]"
type textarea "x"
type textarea "#101525004 [GEOGRAPHIC_DATA]-"
type textarea "x"
type textarea "#101525004 [GEOGRAPHIC_DATA]-"
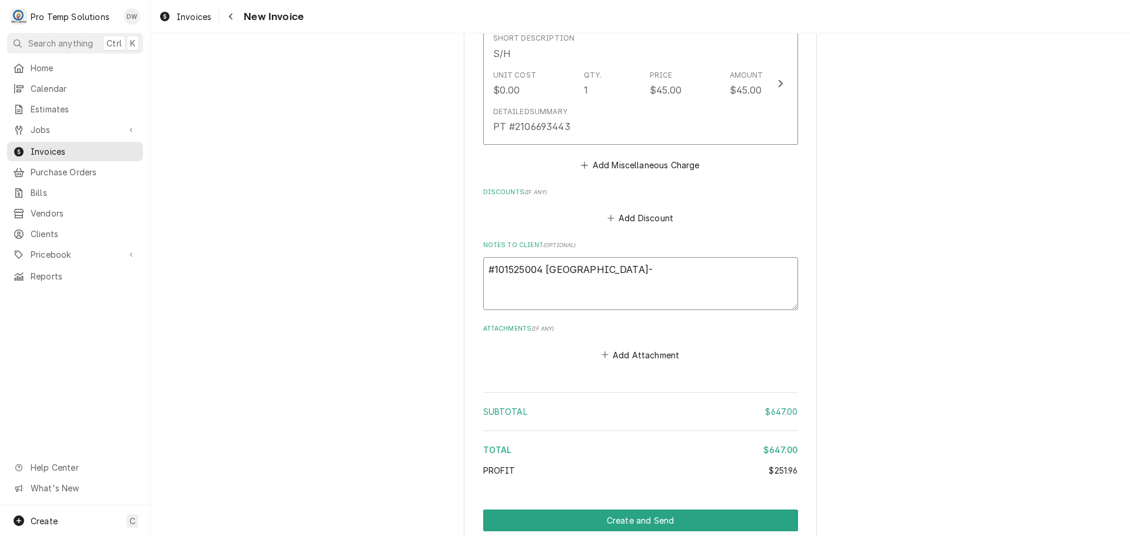
type textarea "x"
type textarea "#101525004 CHAPEL HILL CC- H"
type textarea "x"
type textarea "#101525004 CHAPEL HILL CC- HO"
type textarea "x"
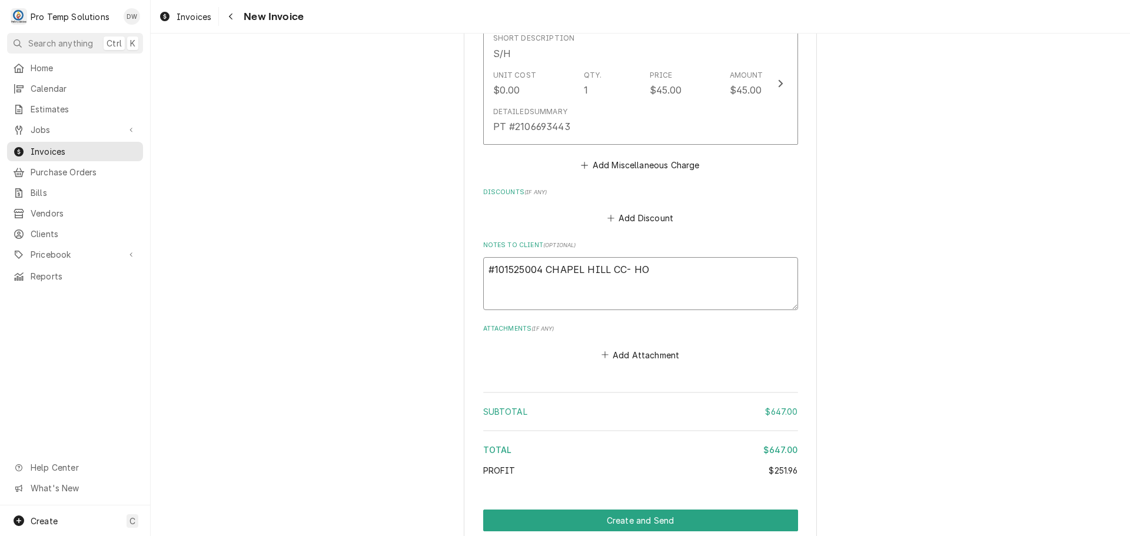
type textarea "#101525004 CHAPEL HILL CC- HOT"
type textarea "x"
type textarea "#101525004 CHAPEL HILL CC- HOT"
type textarea "x"
type textarea "#101525004 CHAPEL HILL CC- HOT B"
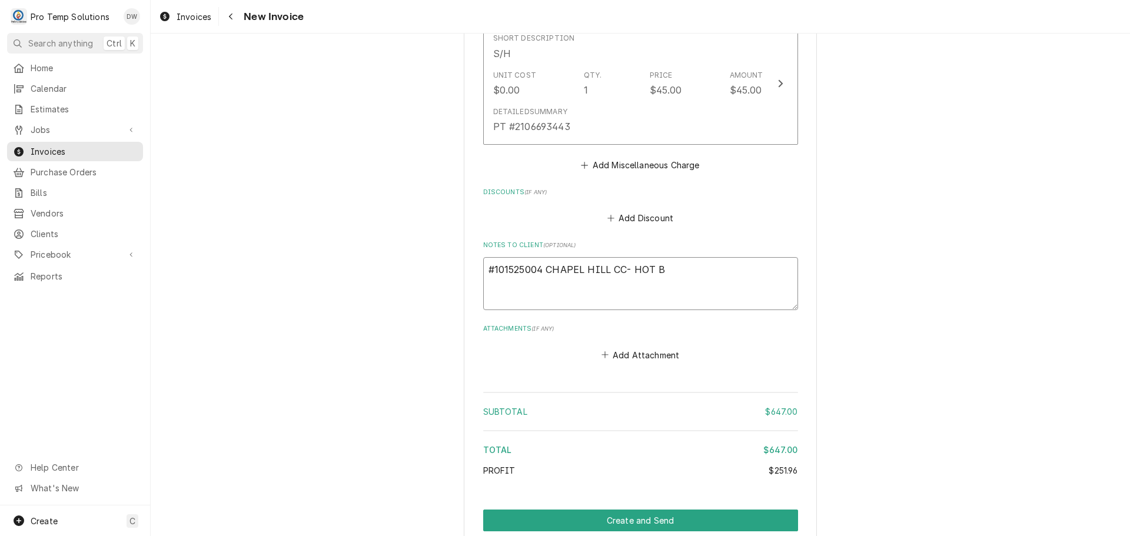
type textarea "x"
type textarea "#101525004 CHAPEL HILL CC- HOT BX"
type textarea "x"
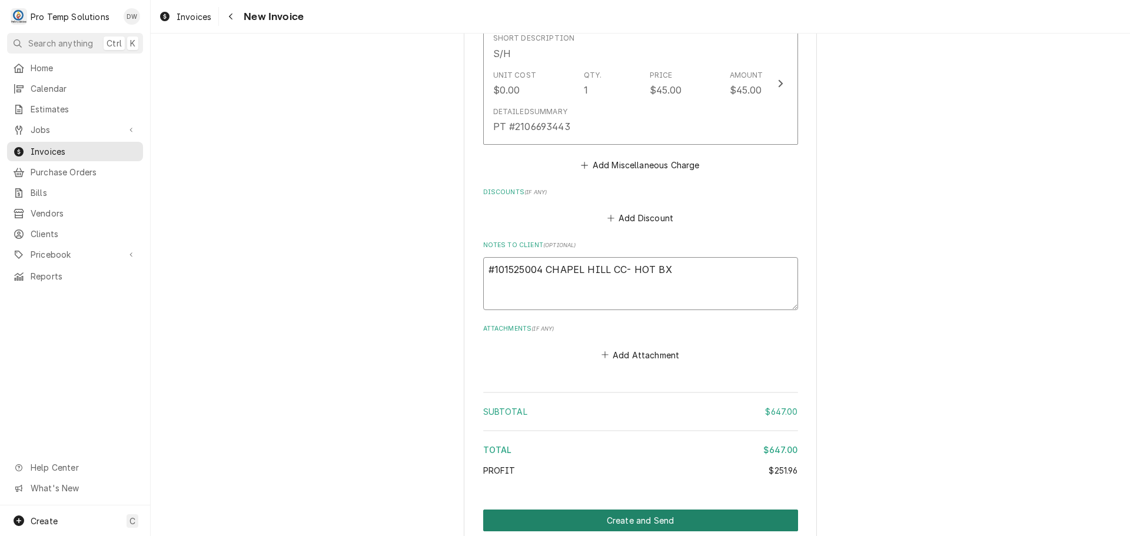
type textarea "#101525004 CHAPEL HILL CC- HOT BX"
click at [632, 510] on button "Create and Send" at bounding box center [640, 521] width 315 height 22
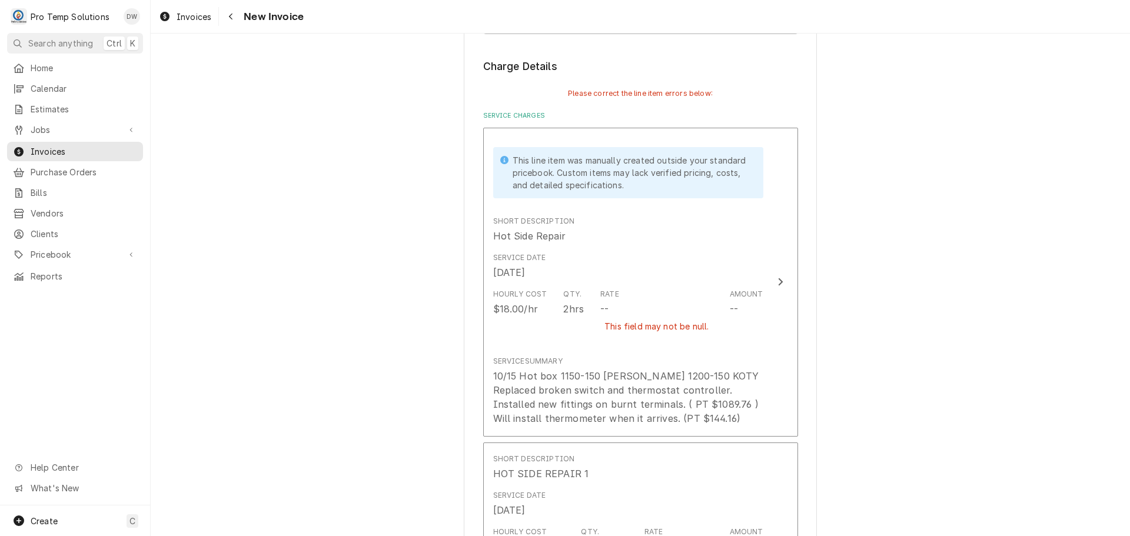
scroll to position [842, 0]
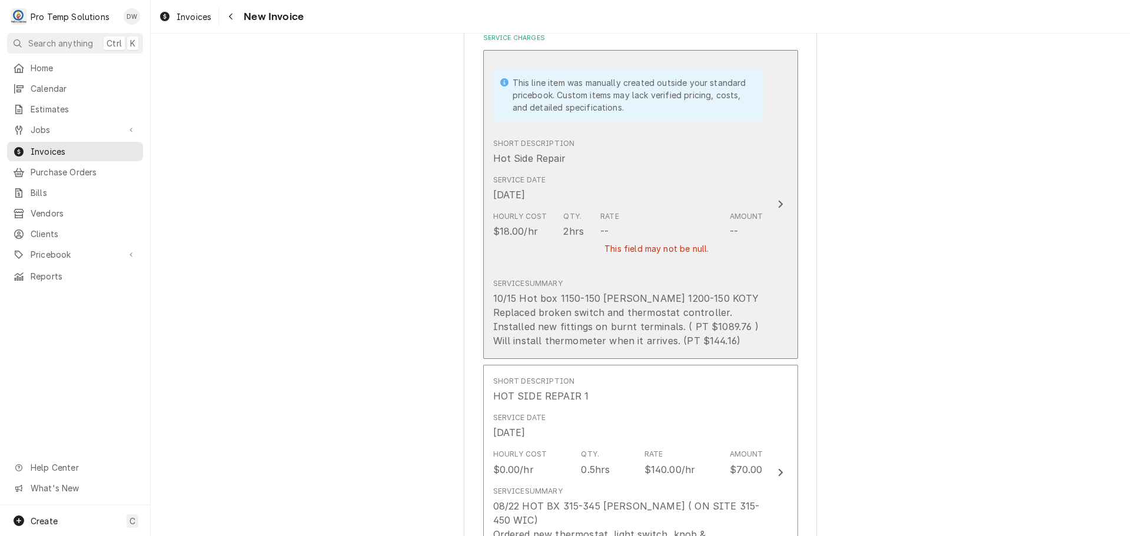
click at [778, 205] on icon "Update Line Item" at bounding box center [780, 204] width 6 height 9
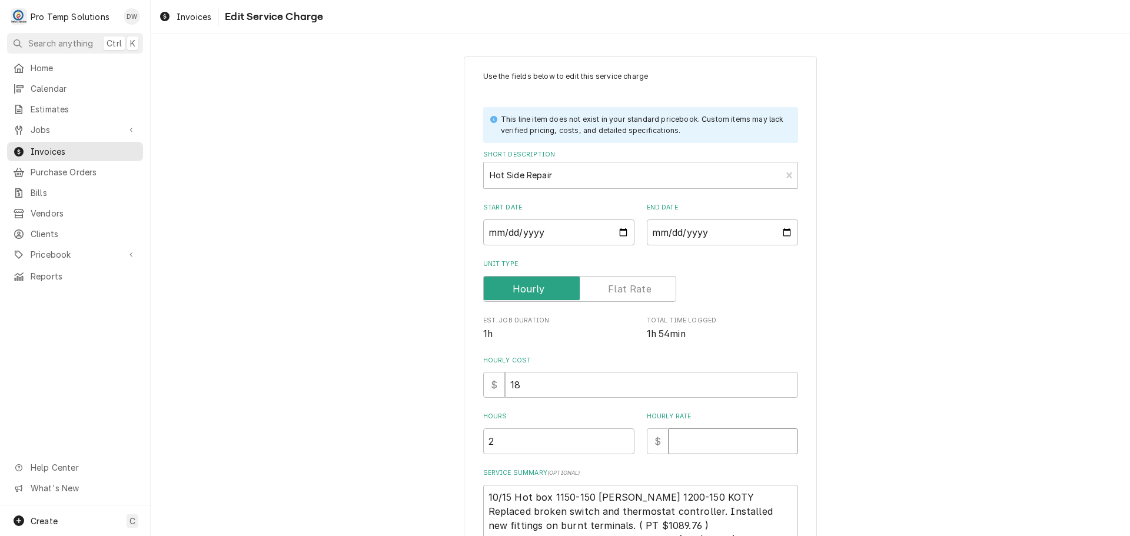
click at [716, 436] on input "Hourly Rate" at bounding box center [733, 441] width 129 height 26
type textarea "x"
type input "1"
type textarea "x"
type input "14"
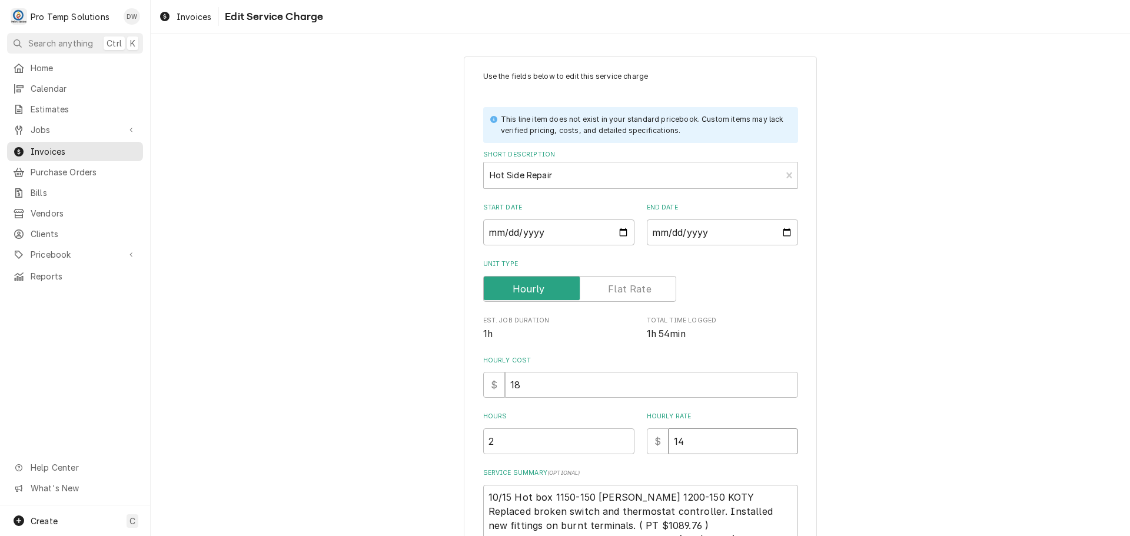
type textarea "x"
type input "140"
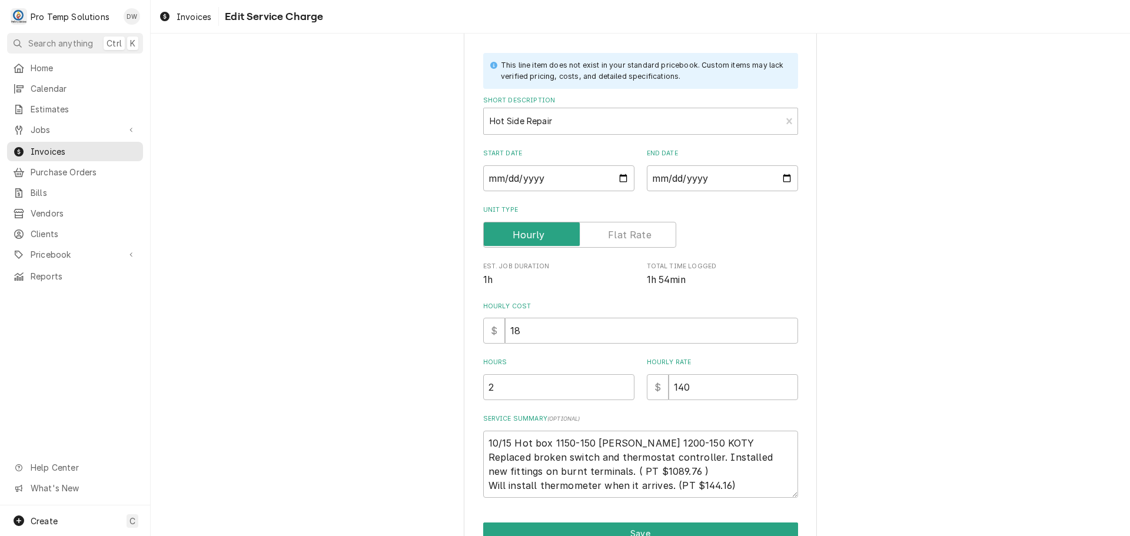
scroll to position [118, 0]
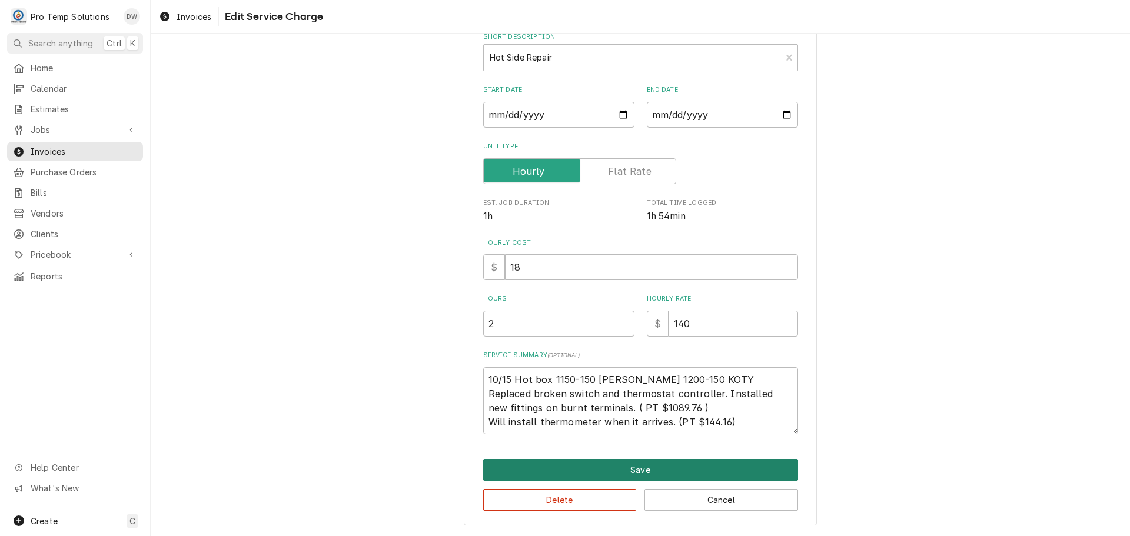
click at [637, 468] on button "Save" at bounding box center [640, 470] width 315 height 22
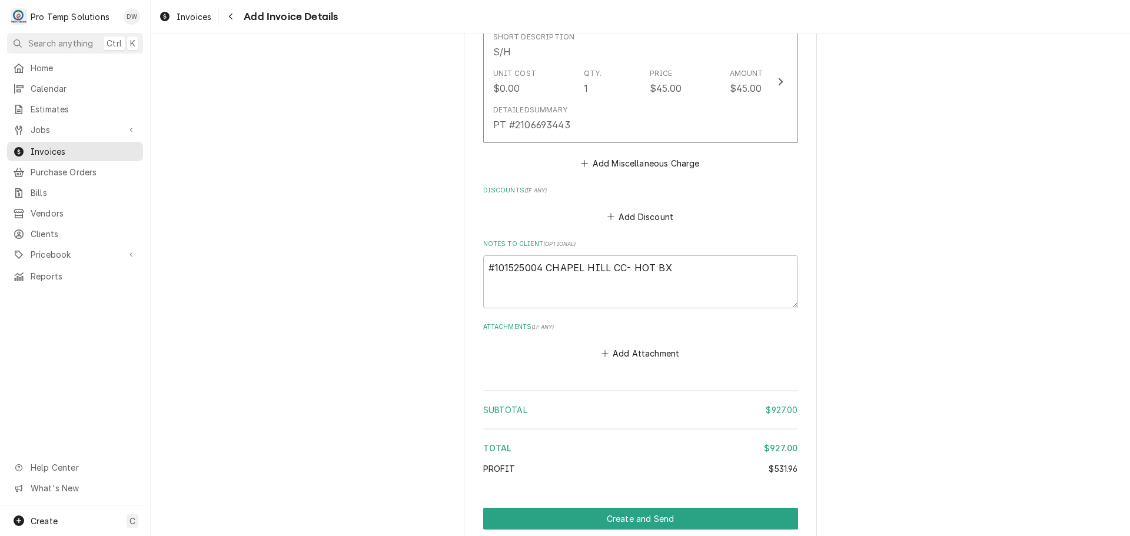
scroll to position [2202, 0]
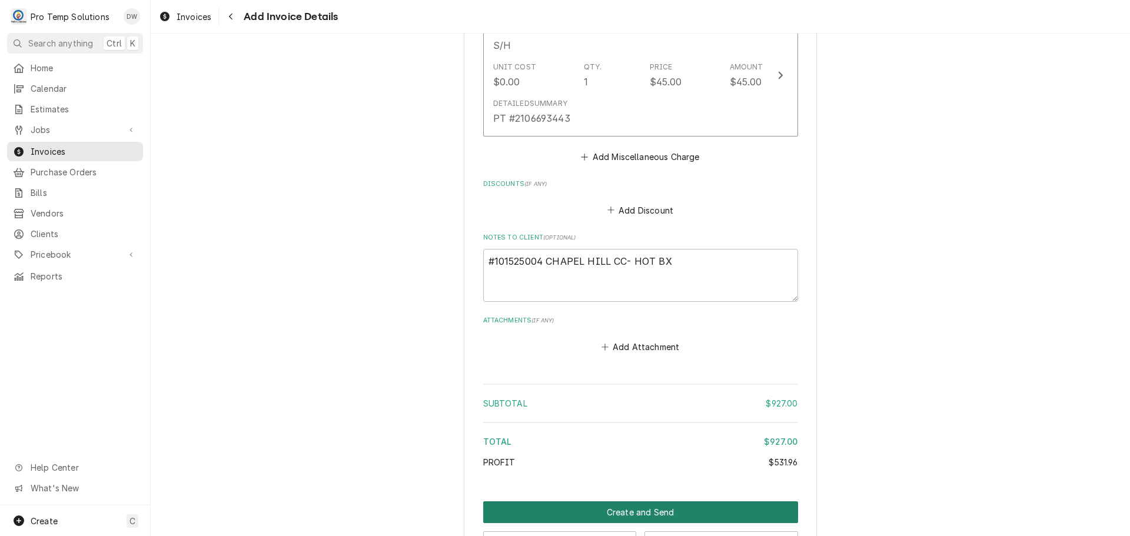
click at [620, 501] on button "Create and Send" at bounding box center [640, 512] width 315 height 22
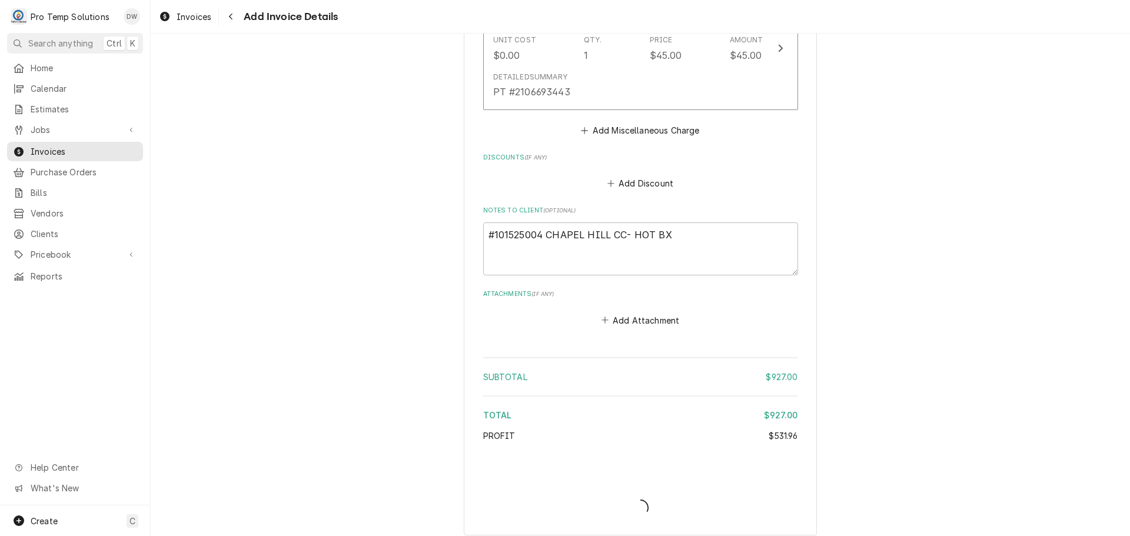
scroll to position [2169, 0]
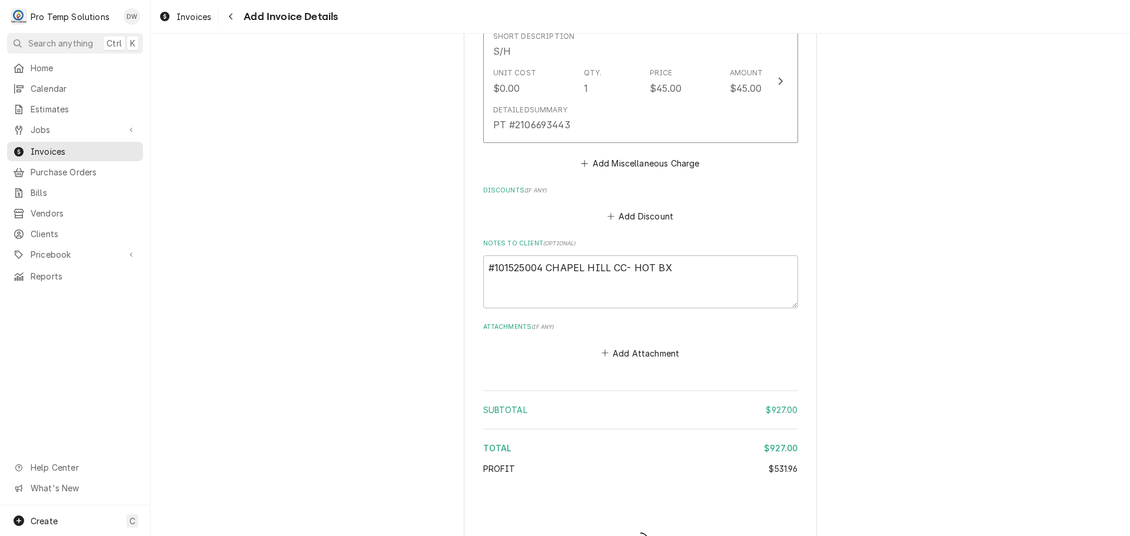
type textarea "x"
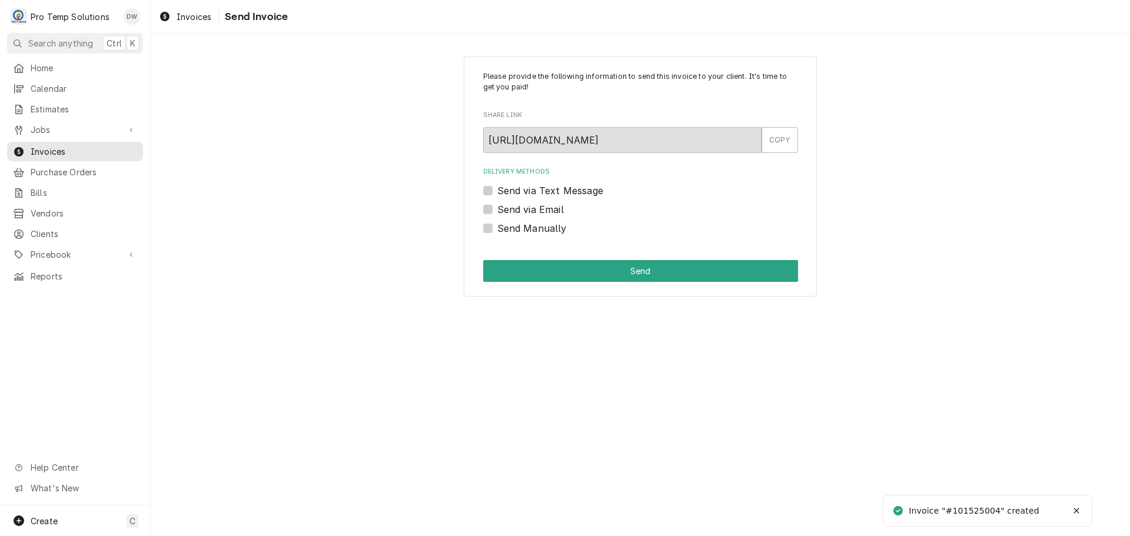
click at [497, 210] on label "Send via Email" at bounding box center [530, 209] width 67 height 14
click at [497, 210] on input "Send via Email" at bounding box center [654, 215] width 315 height 26
checkbox input "true"
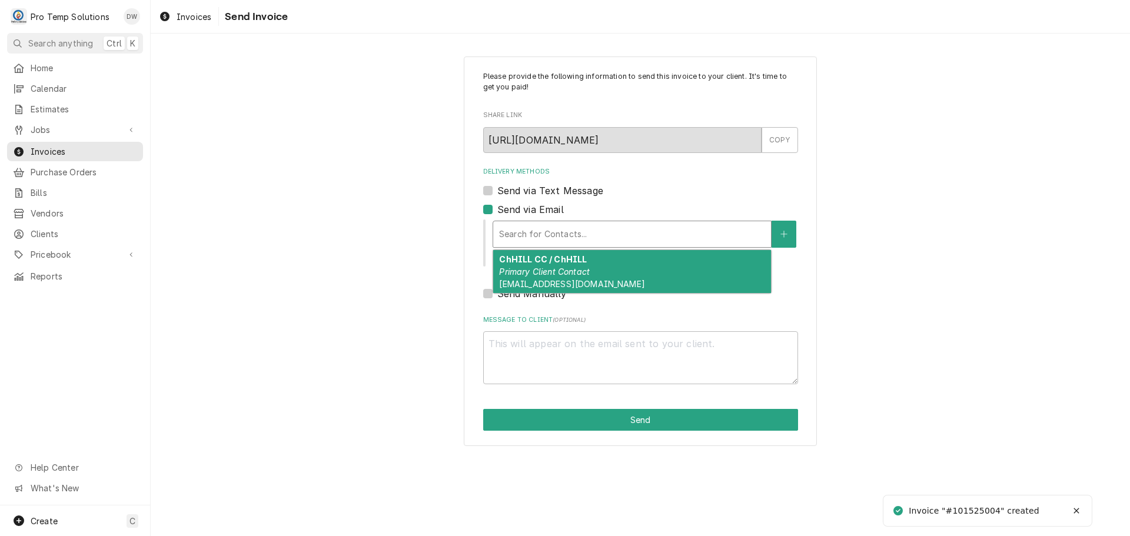
click at [587, 231] on div "Delivery Methods" at bounding box center [632, 234] width 266 height 21
click at [579, 265] on div "ChHILL CC / ChHILL Primary Client Contact [EMAIL_ADDRESS][DOMAIN_NAME]" at bounding box center [632, 271] width 278 height 43
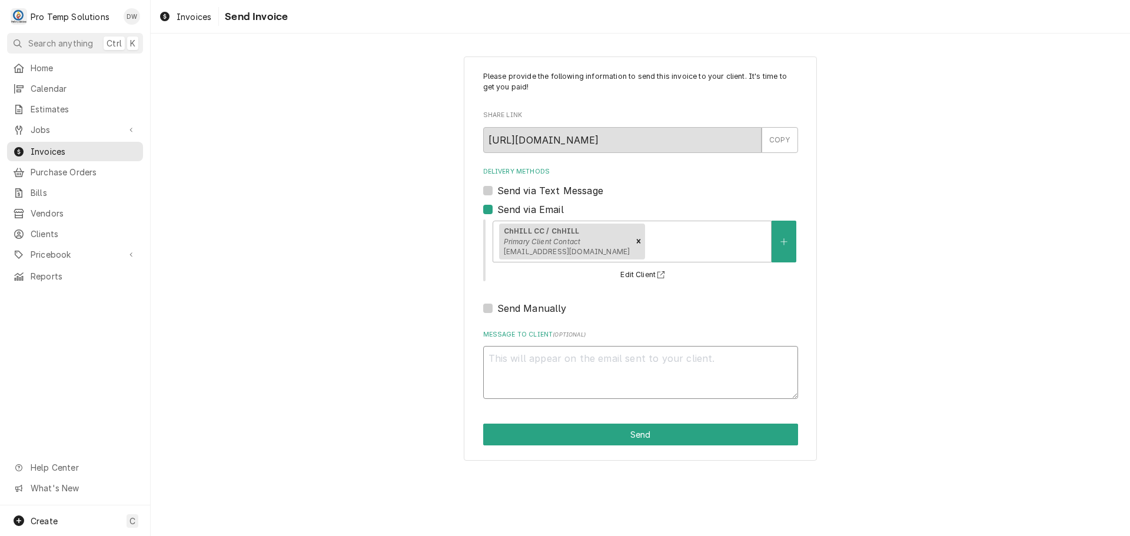
click at [520, 364] on textarea "Message to Client ( optional )" at bounding box center [640, 372] width 315 height 53
type textarea "x"
type textarea "#"
type textarea "x"
type textarea "#1"
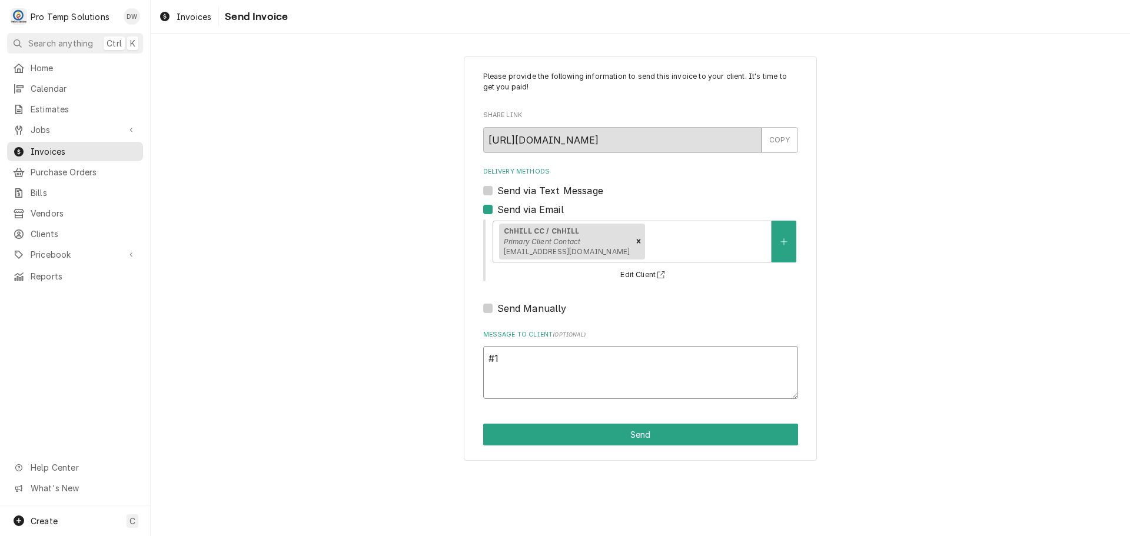
type textarea "x"
type textarea "#10"
type textarea "x"
type textarea "#101"
type textarea "x"
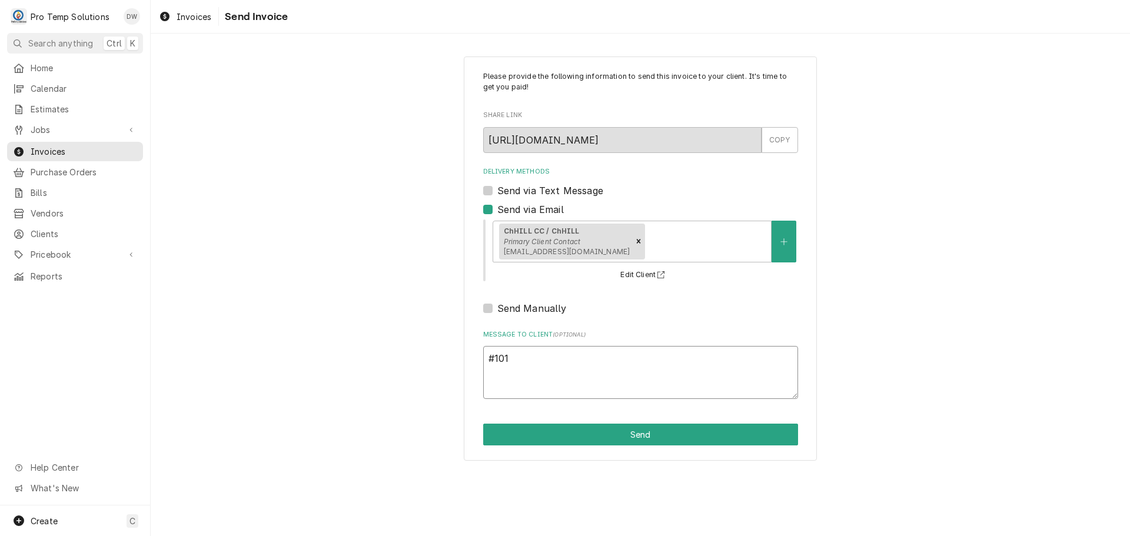
type textarea "#1015"
type textarea "x"
type textarea "#10152"
type textarea "x"
type textarea "#101525"
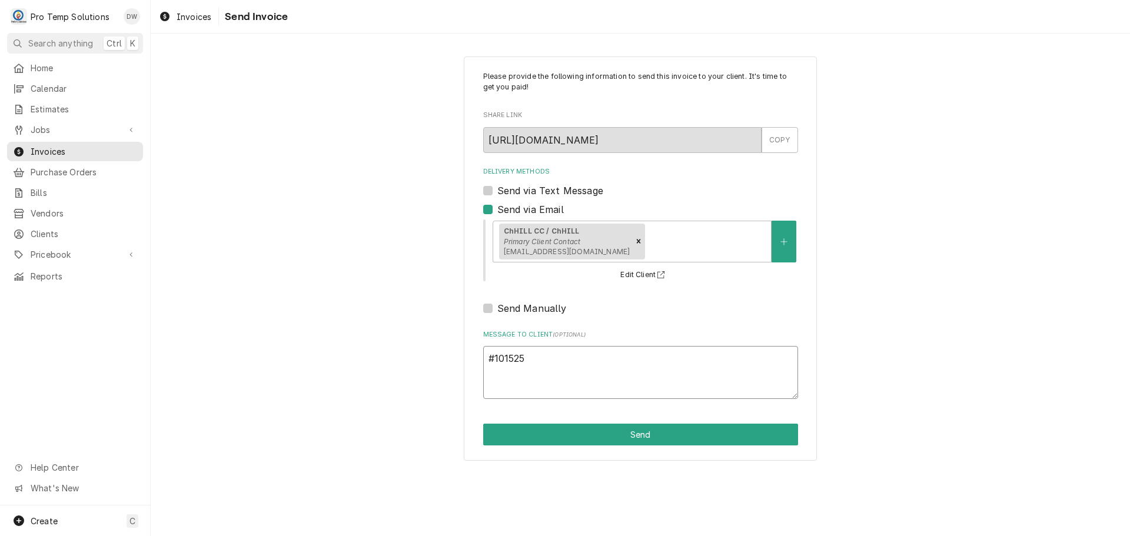
type textarea "x"
type textarea "#1015250"
type textarea "x"
type textarea "#10152500"
type textarea "x"
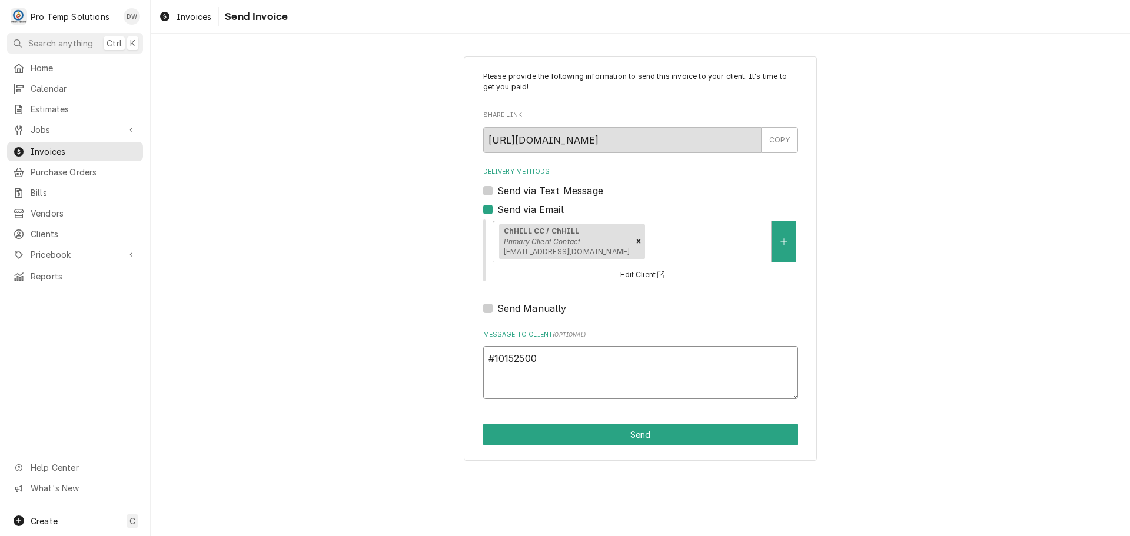
type textarea "#101525004"
type textarea "x"
type textarea "#101525004"
type textarea "x"
type textarea "#101525004 C"
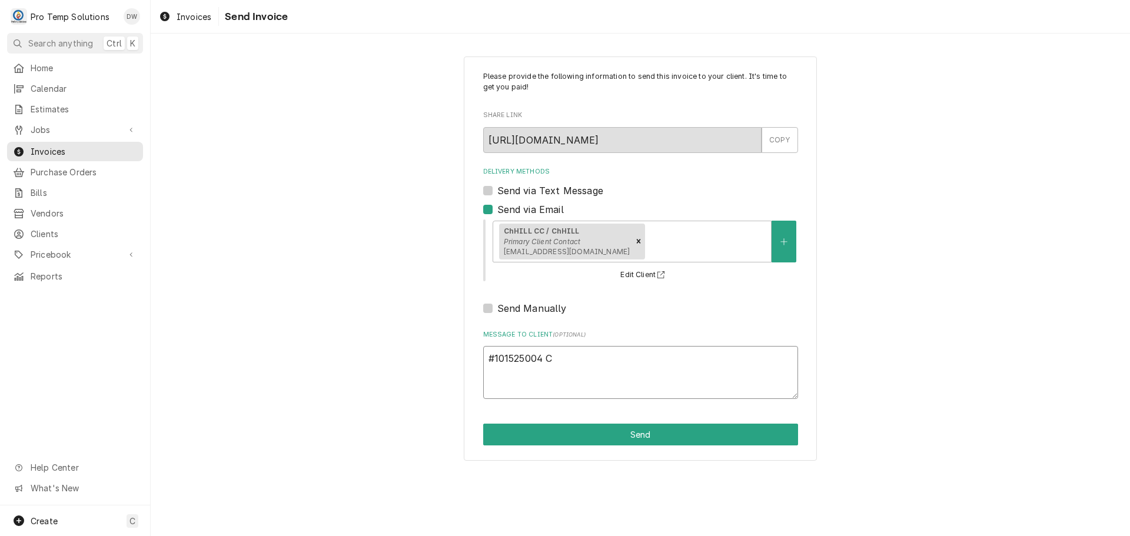
type textarea "x"
type textarea "#101525004 CH"
type textarea "x"
type textarea "#101525004 CHA"
type textarea "x"
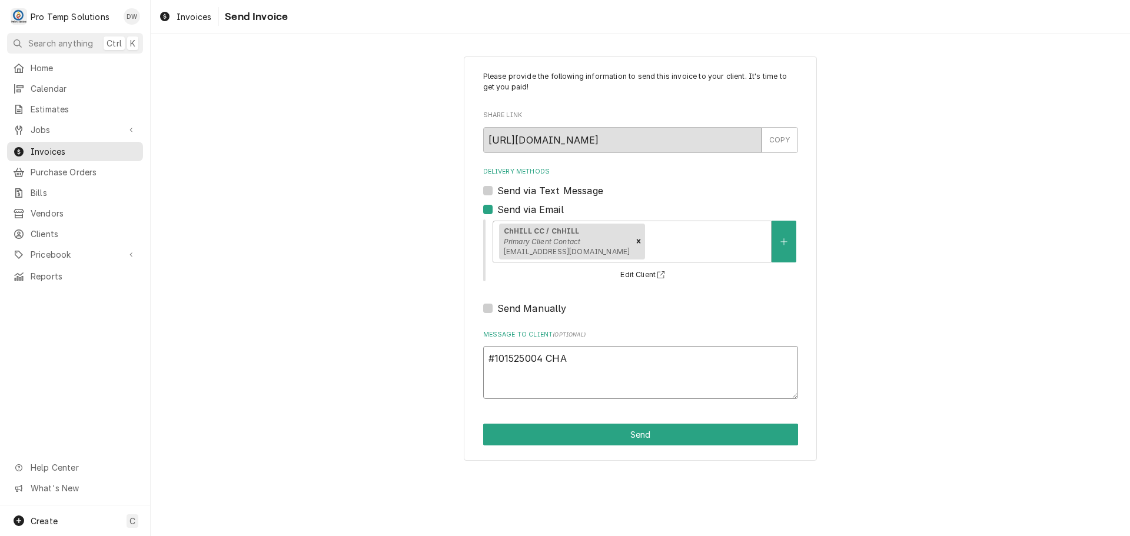
type textarea "#101525004 CHAP"
type textarea "x"
type textarea "#101525004 CHAPE"
type textarea "x"
type textarea "#101525004 CHAPEL"
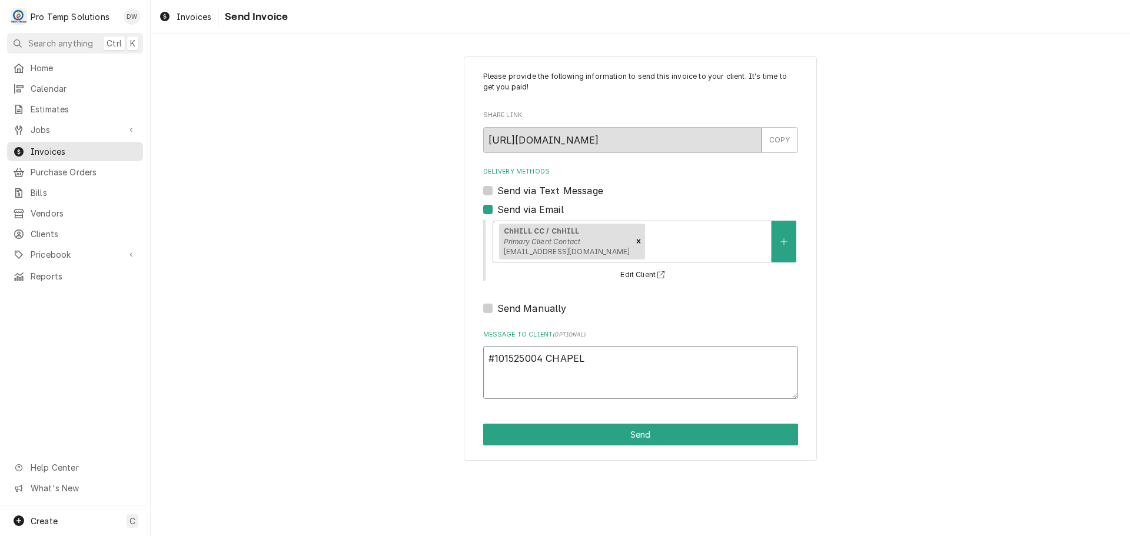
type textarea "x"
type textarea "#101525004 CHAPEL"
type textarea "x"
type textarea "#101525004 CHAPEL H"
type textarea "x"
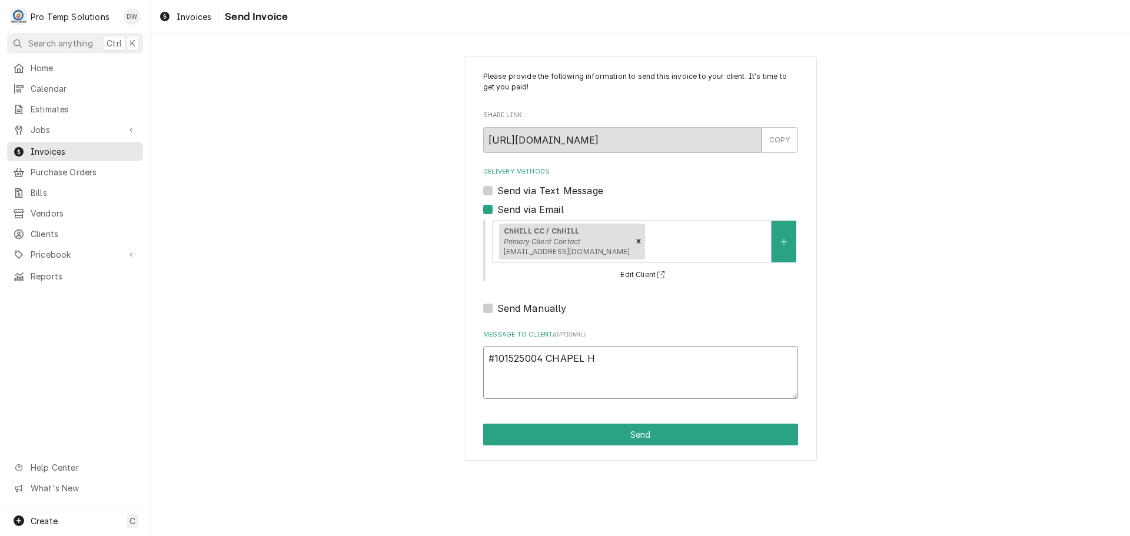
type textarea "#101525004 CHAPEL HI"
type textarea "x"
type textarea "#101525004 CHAPEL HIL"
type textarea "x"
type textarea "#101525004 CHAPEL HILL"
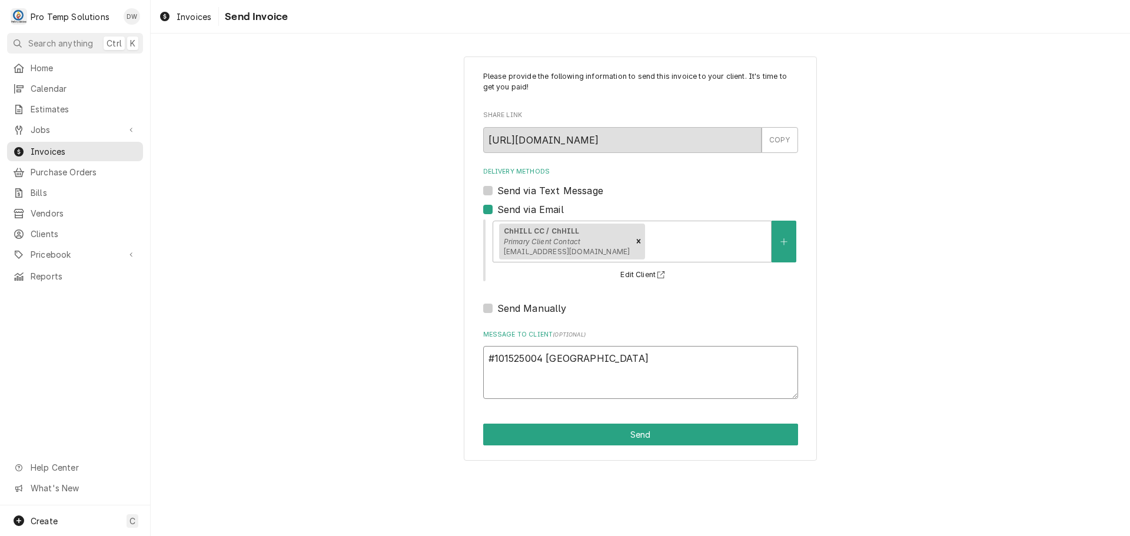
type textarea "x"
type textarea "#101525004 CHAPEL HILL"
type textarea "x"
type textarea "#101525004 CHAPEL HILL C"
type textarea "x"
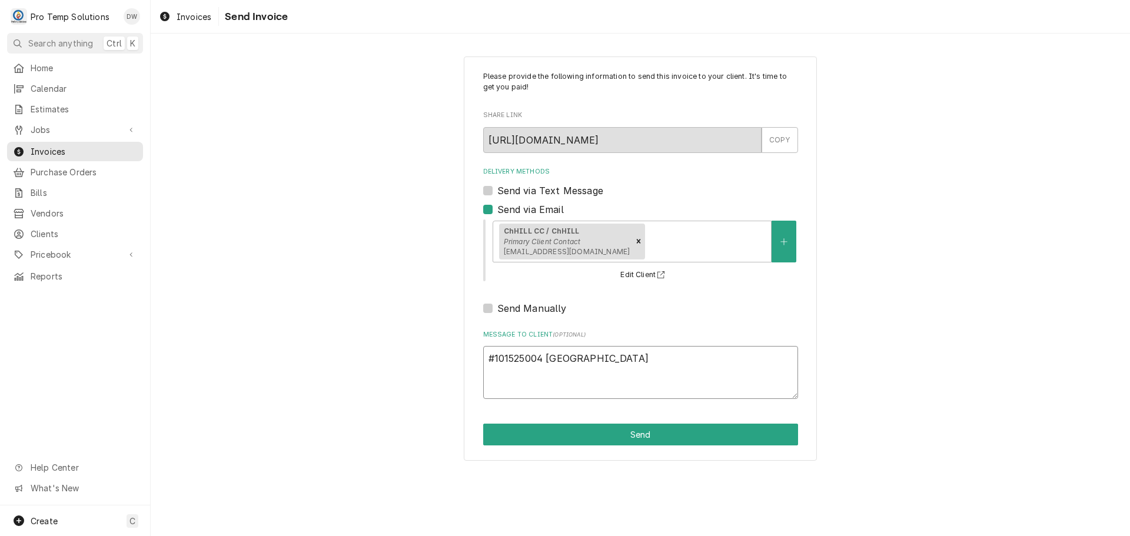
type textarea "#101525004 CHAPEL HILL CC"
type textarea "x"
type textarea "#101525004 CHAPEL HILL CC-"
type textarea "x"
type textarea "#101525004 CHAPEL HILL CC-"
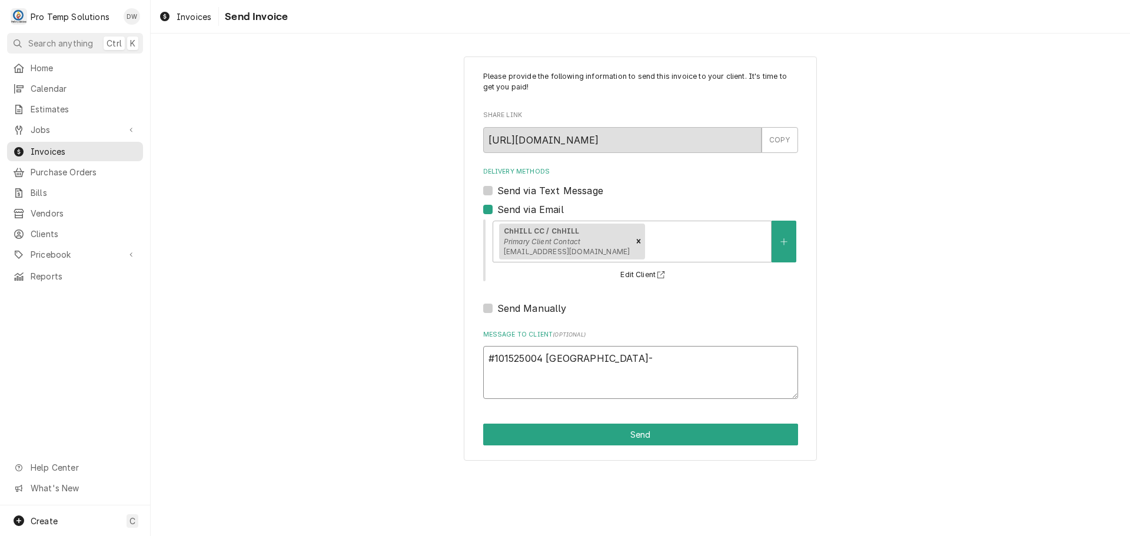
type textarea "x"
type textarea "#101525004 CHAPEL HILL CC- H"
type textarea "x"
type textarea "#101525004 CHAPEL HILL CC- HO"
type textarea "x"
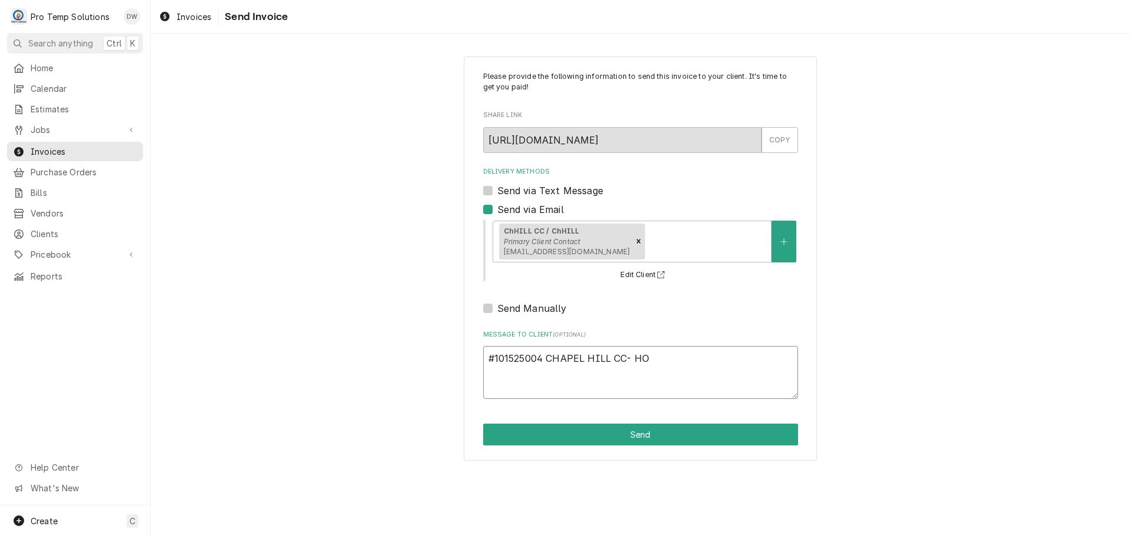
type textarea "#101525004 CHAPEL HILL CC- HOT"
type textarea "x"
type textarea "#101525004 CHAPEL HILL CC- HOT"
type textarea "x"
type textarea "#101525004 CHAPEL HILL CC- HOT B"
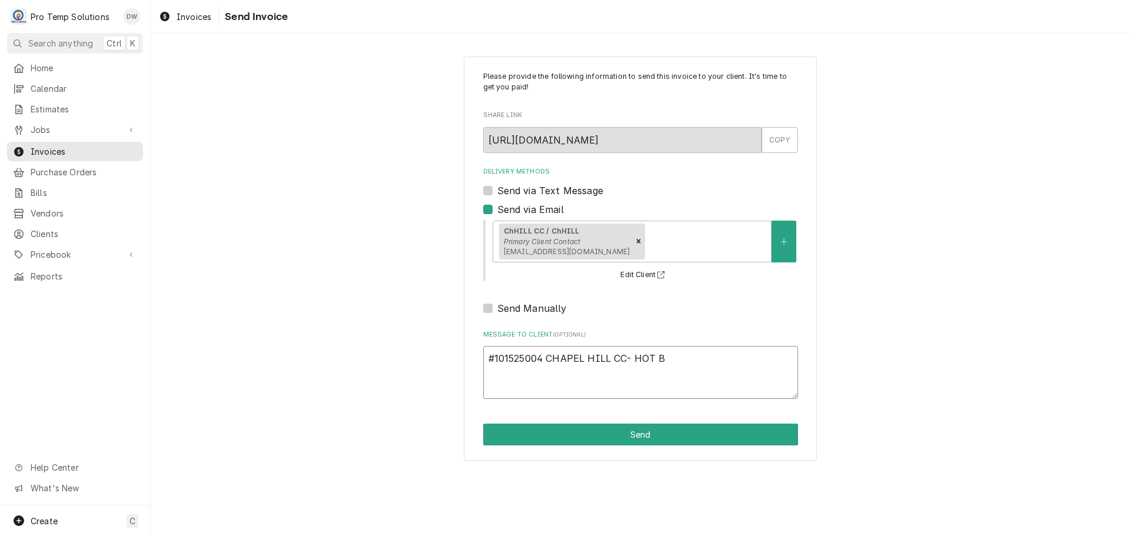
type textarea "x"
type textarea "#101525004 CHAPEL HILL CC- HOT BX"
type textarea "x"
type textarea "#101525004 CHAPEL HILL CC- HOT BX"
click at [647, 435] on button "Send" at bounding box center [640, 435] width 315 height 22
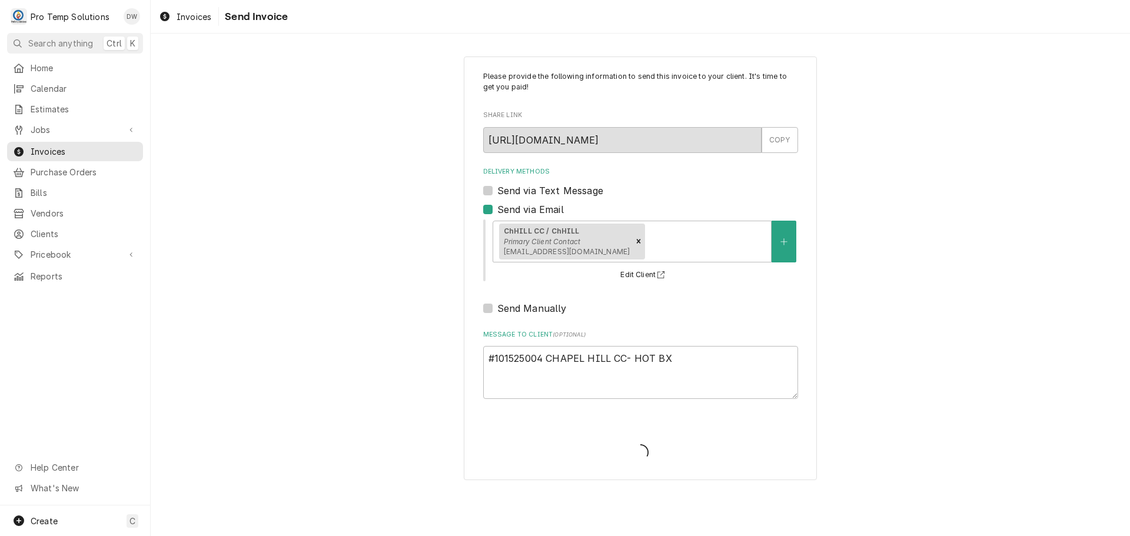
type textarea "x"
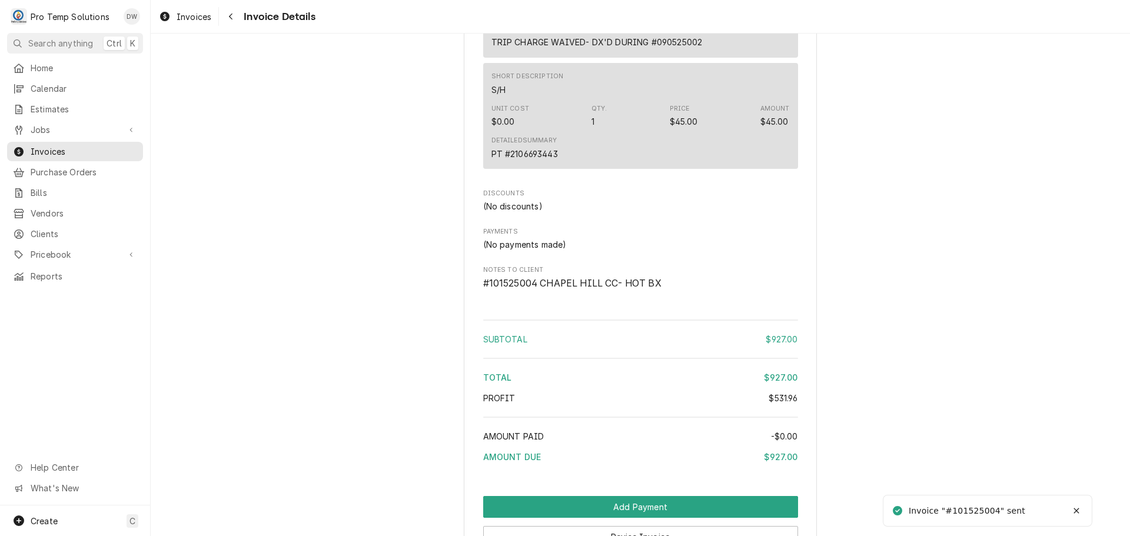
scroll to position [1880, 0]
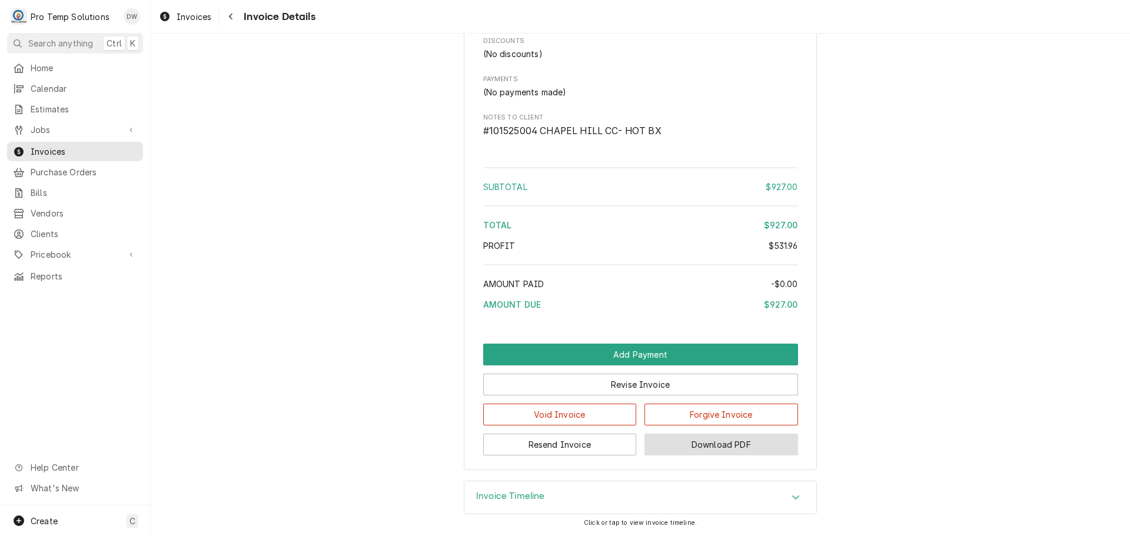
click at [711, 448] on button "Download PDF" at bounding box center [721, 445] width 154 height 22
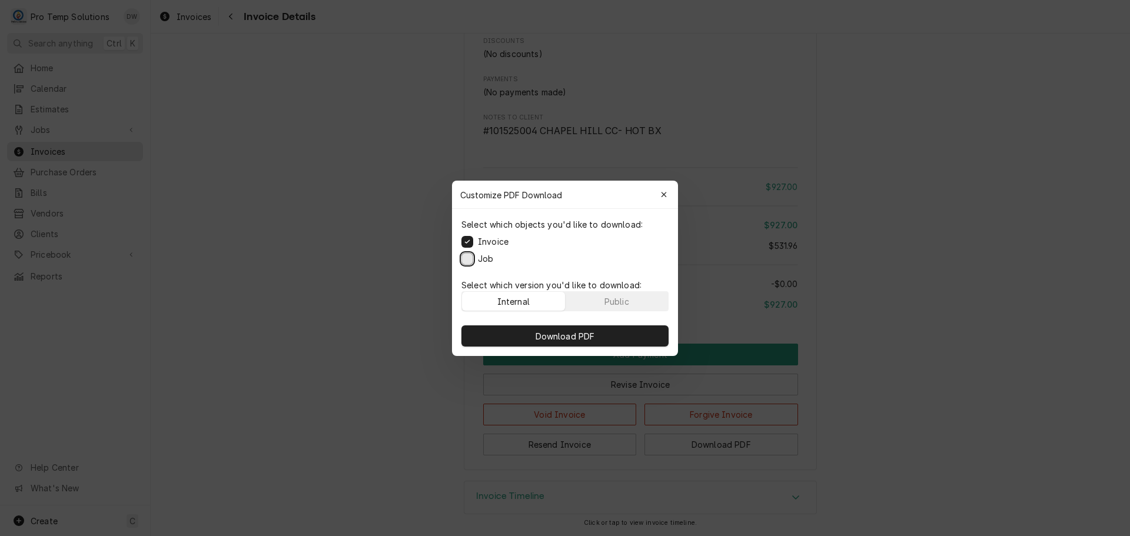
click at [463, 257] on button "Job" at bounding box center [467, 258] width 12 height 12
click at [558, 337] on span "Download PDF" at bounding box center [565, 336] width 64 height 12
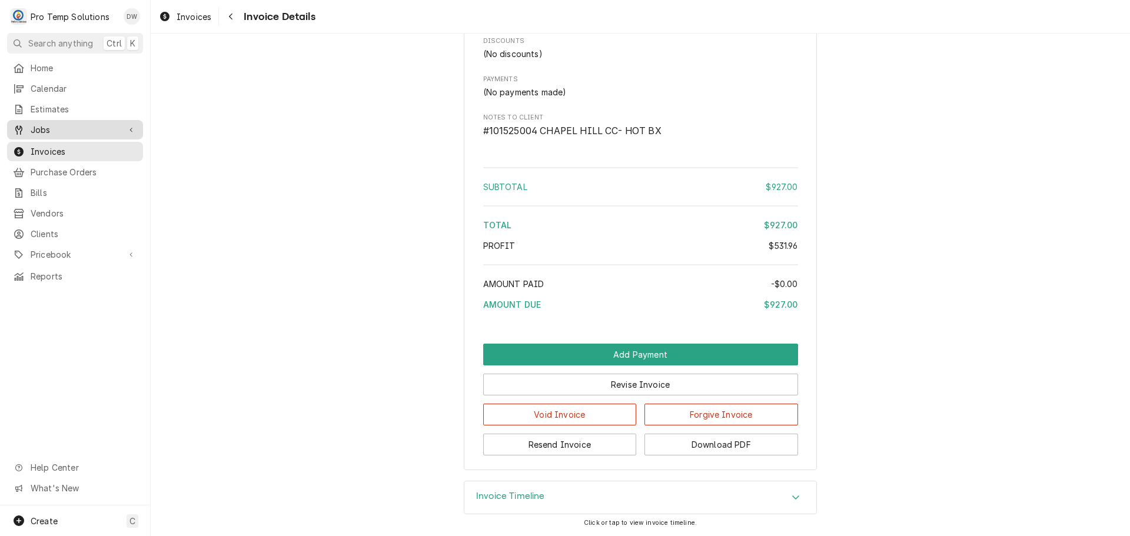
click at [54, 129] on span "Jobs" at bounding box center [75, 130] width 89 height 12
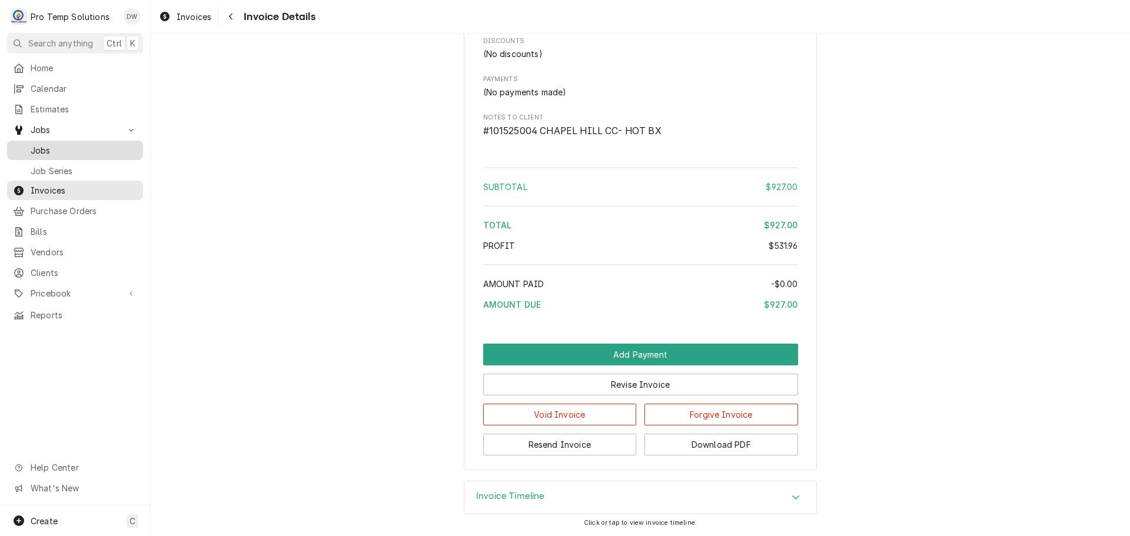
click at [52, 149] on span "Jobs" at bounding box center [84, 150] width 107 height 12
